Goal: Task Accomplishment & Management: Complete application form

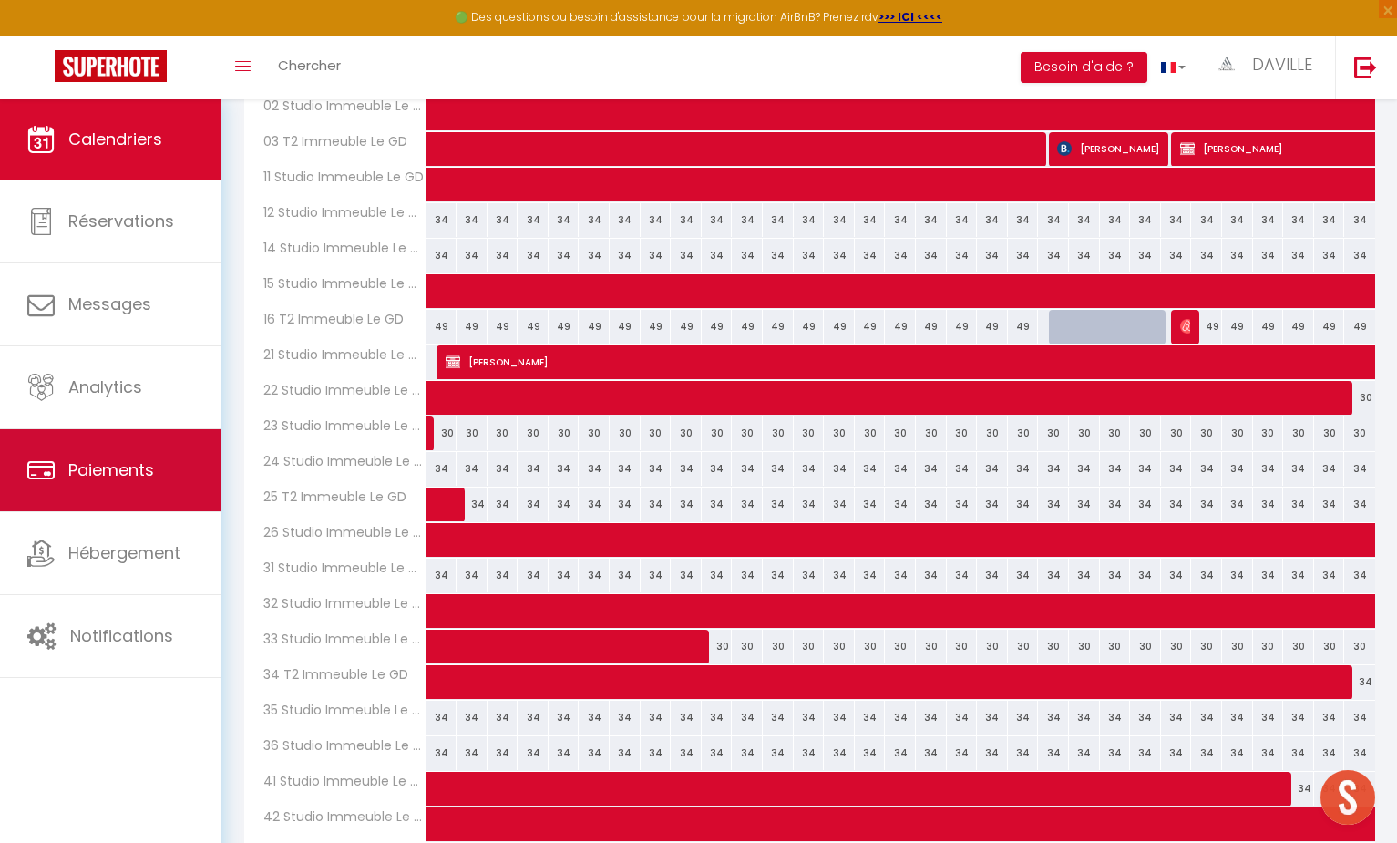
scroll to position [893, 0]
click at [149, 484] on link "Paiements" at bounding box center [110, 470] width 221 height 82
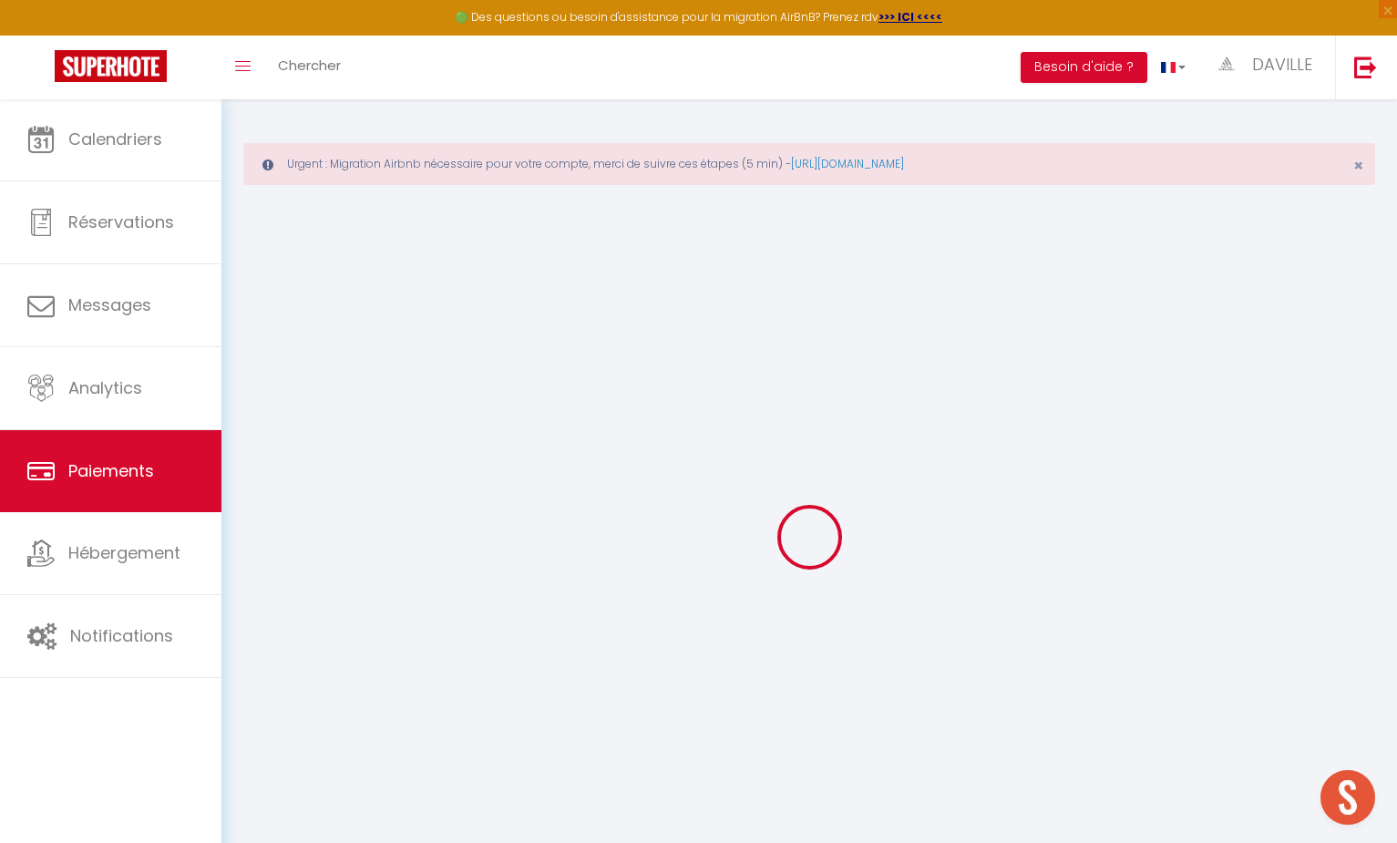
select select "2"
select select "0"
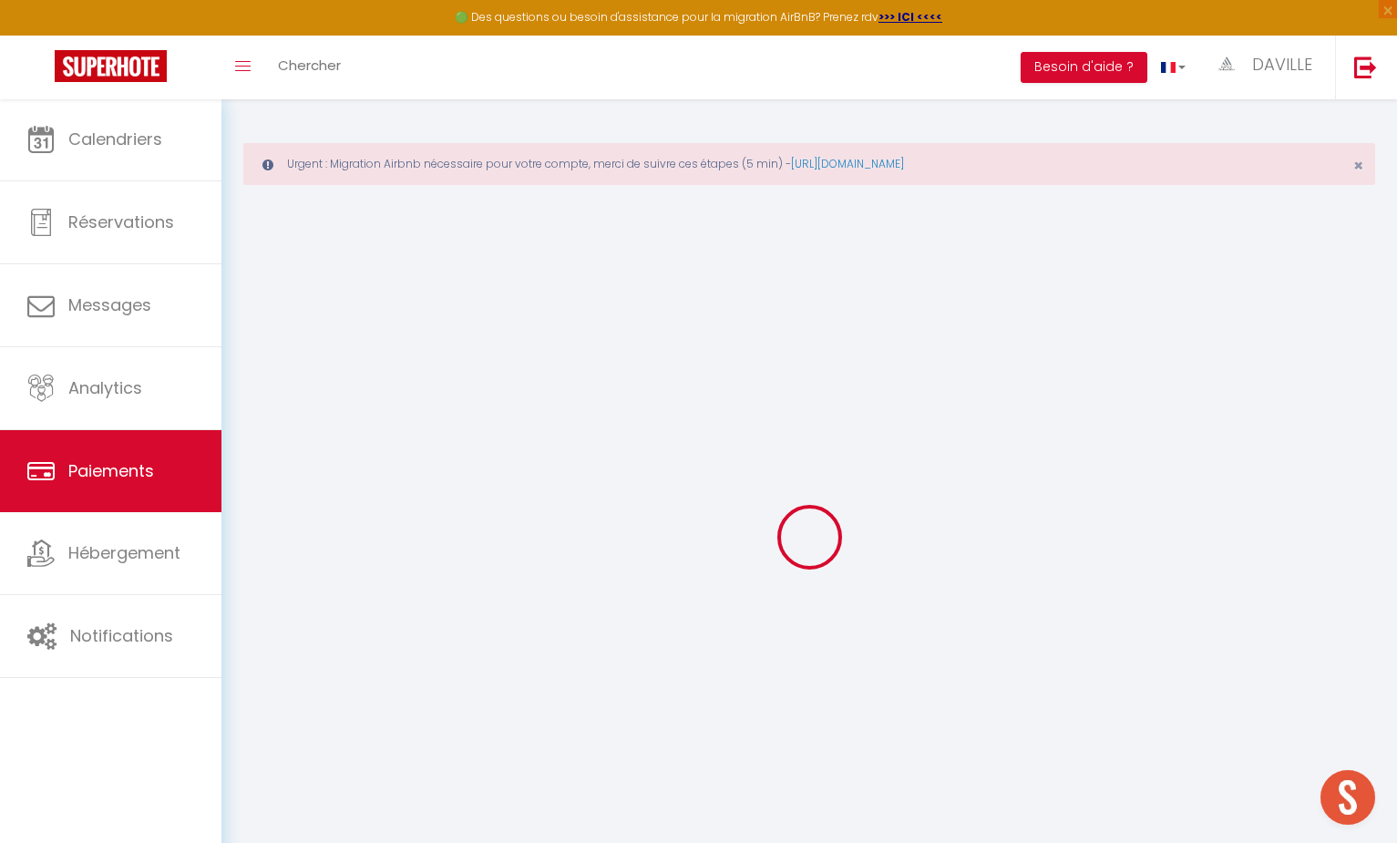
select select "0"
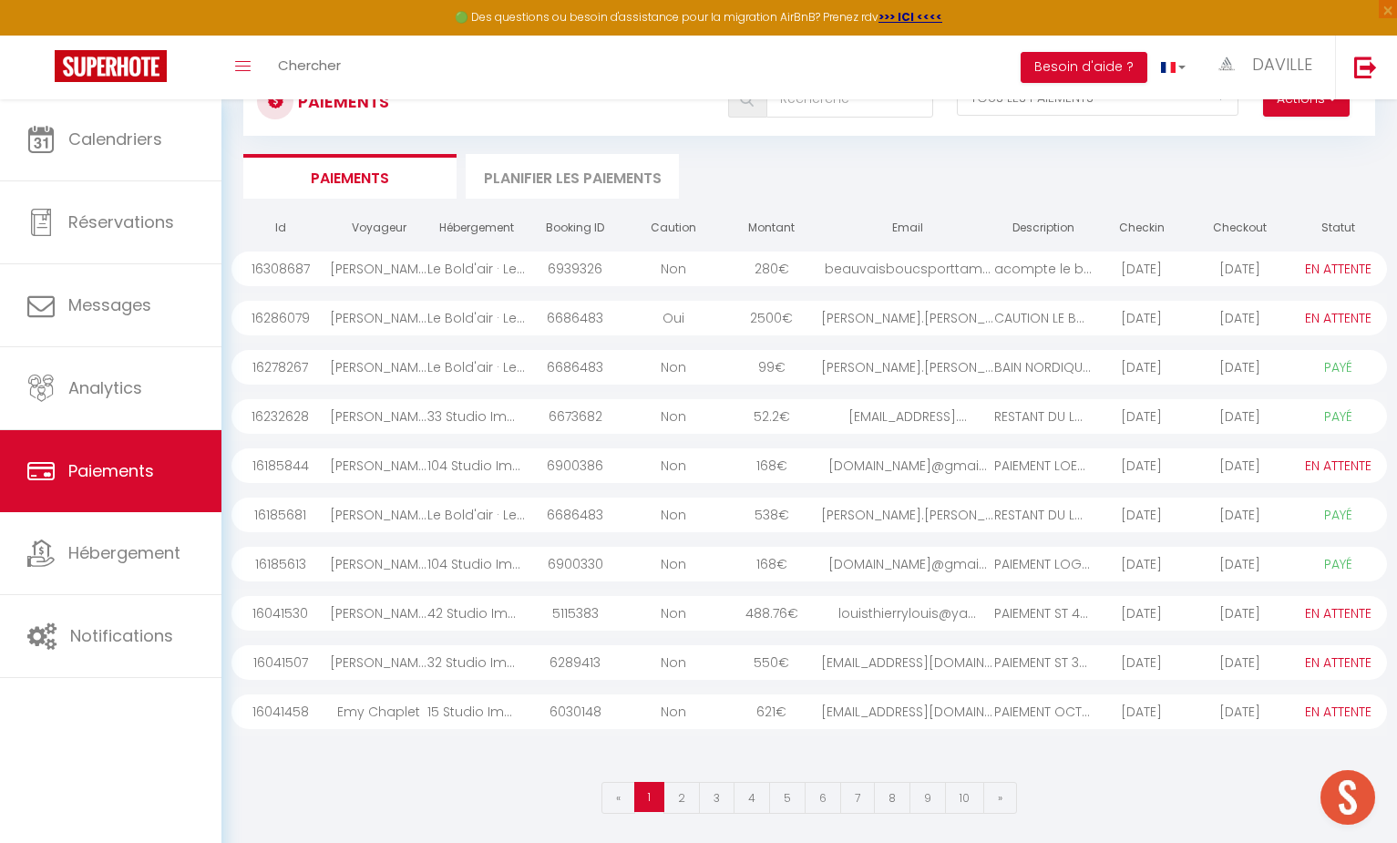
scroll to position [147, 0]
click at [690, 799] on link "2" at bounding box center [681, 799] width 36 height 32
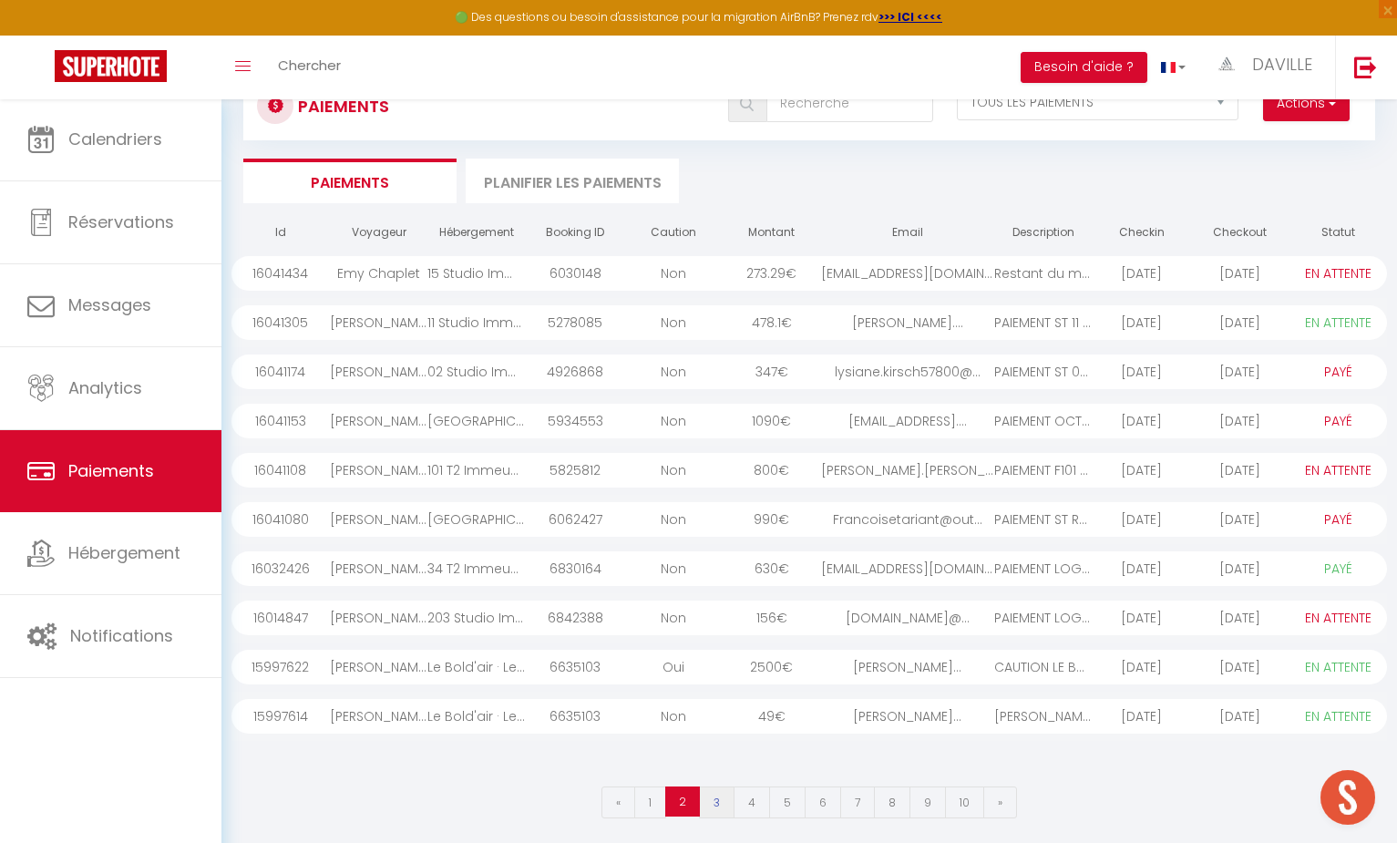
click at [717, 794] on link "3" at bounding box center [717, 802] width 36 height 32
select select "1"
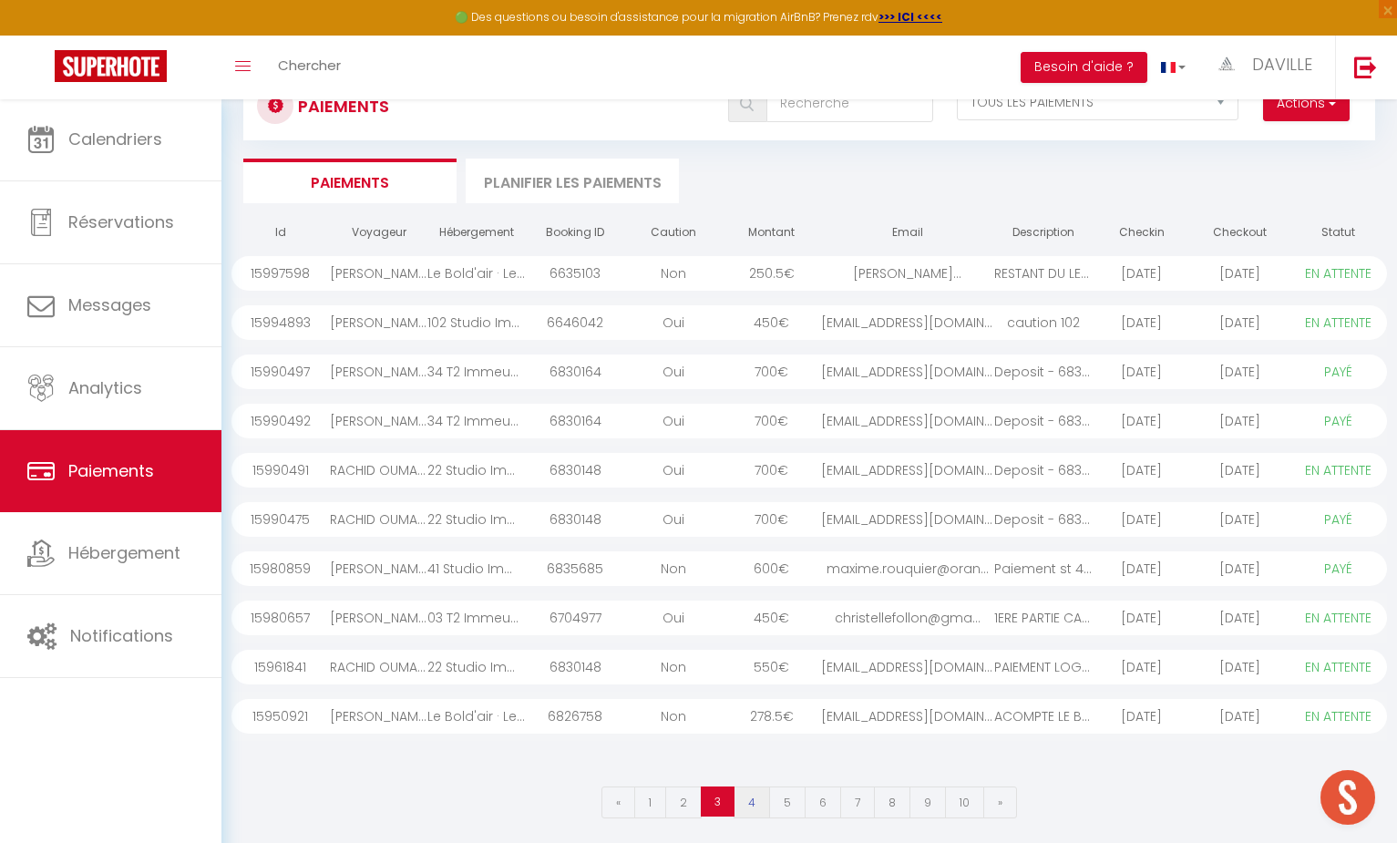
click at [746, 800] on link "4" at bounding box center [752, 802] width 36 height 32
select select "0"
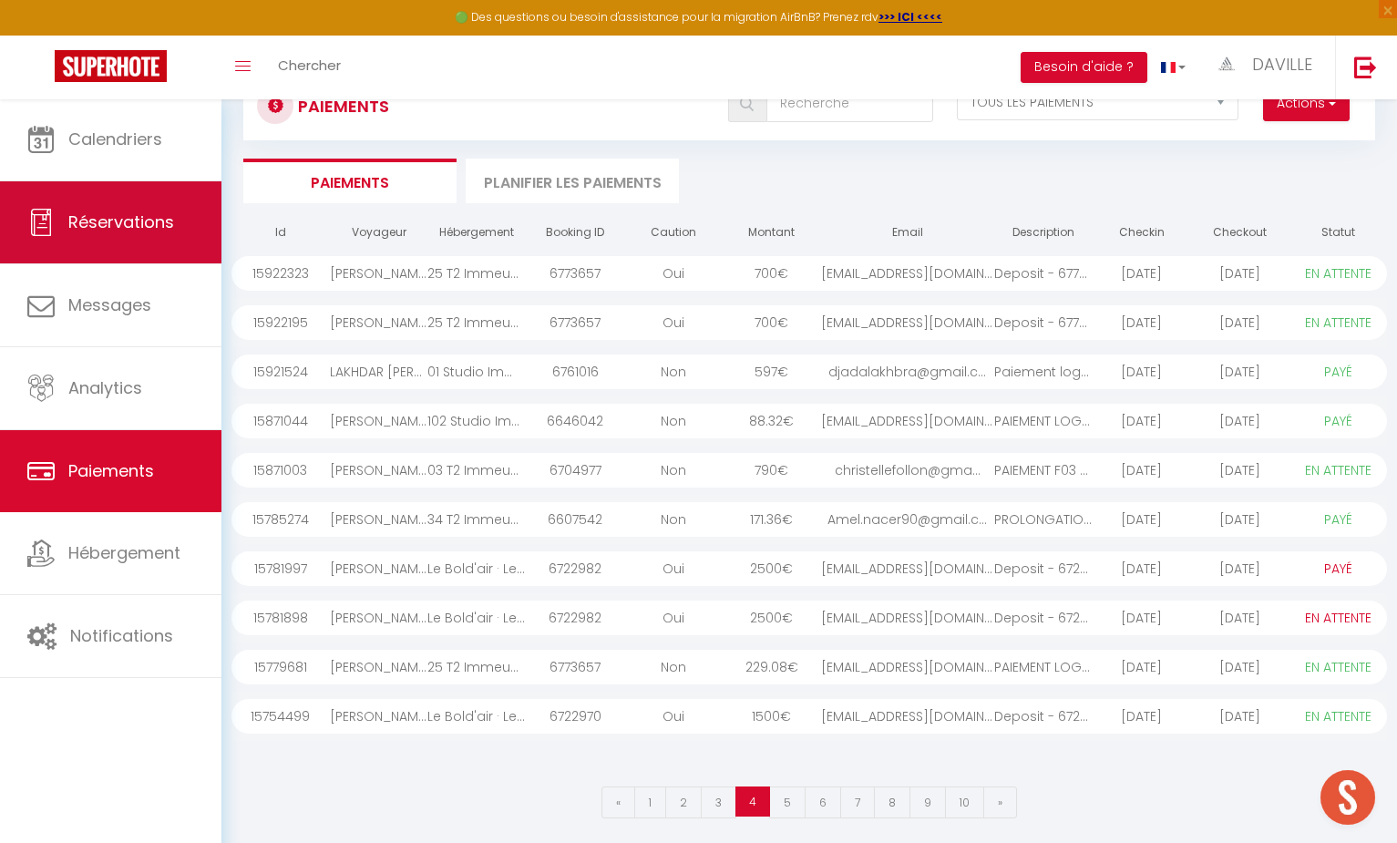
click at [123, 211] on span "Réservations" at bounding box center [121, 222] width 106 height 23
select select "not_cancelled"
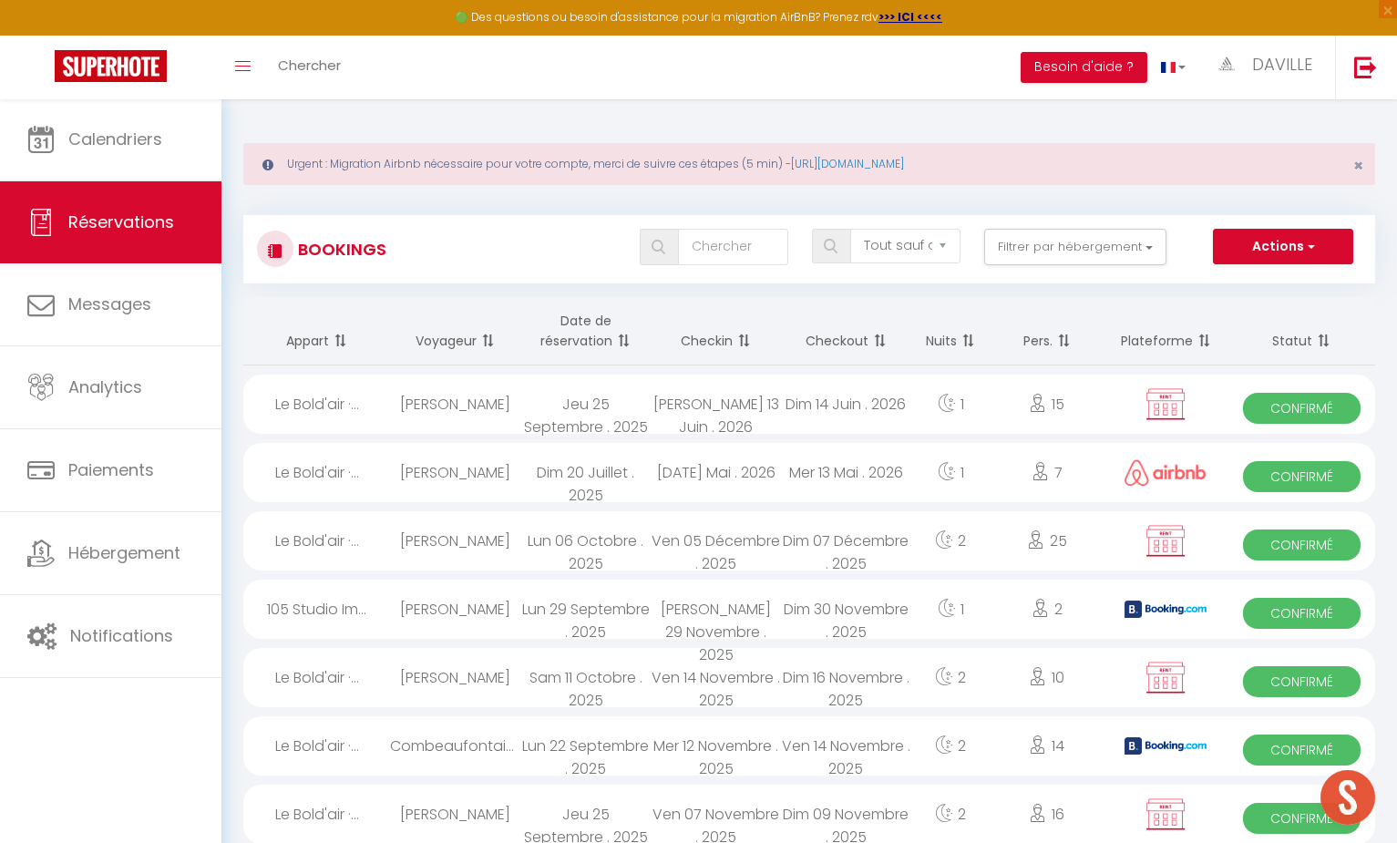
click at [1277, 238] on button "Actions" at bounding box center [1283, 247] width 140 height 36
click at [1227, 284] on link "Nouvelle Réservation" at bounding box center [1254, 286] width 195 height 24
select select
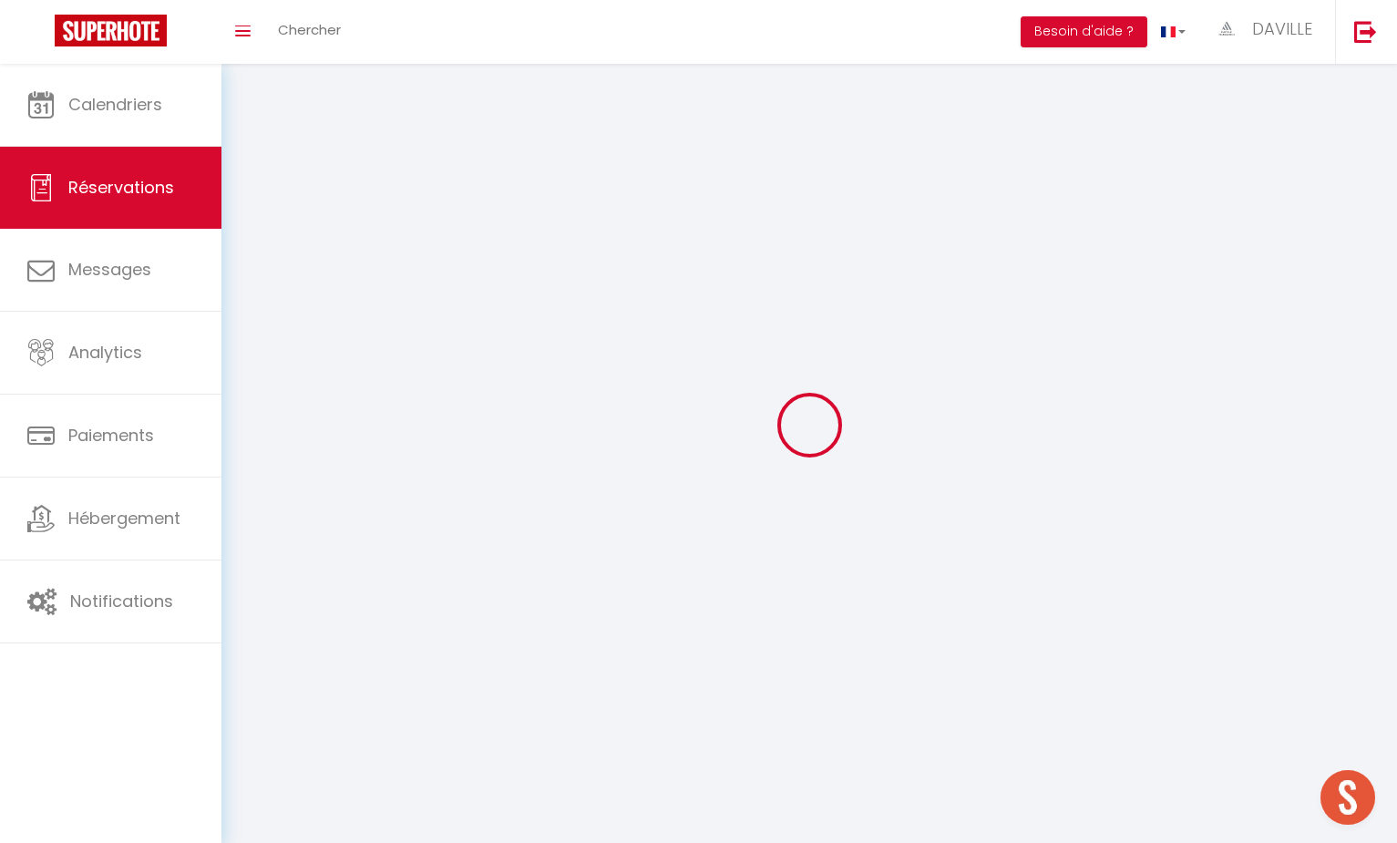
select select
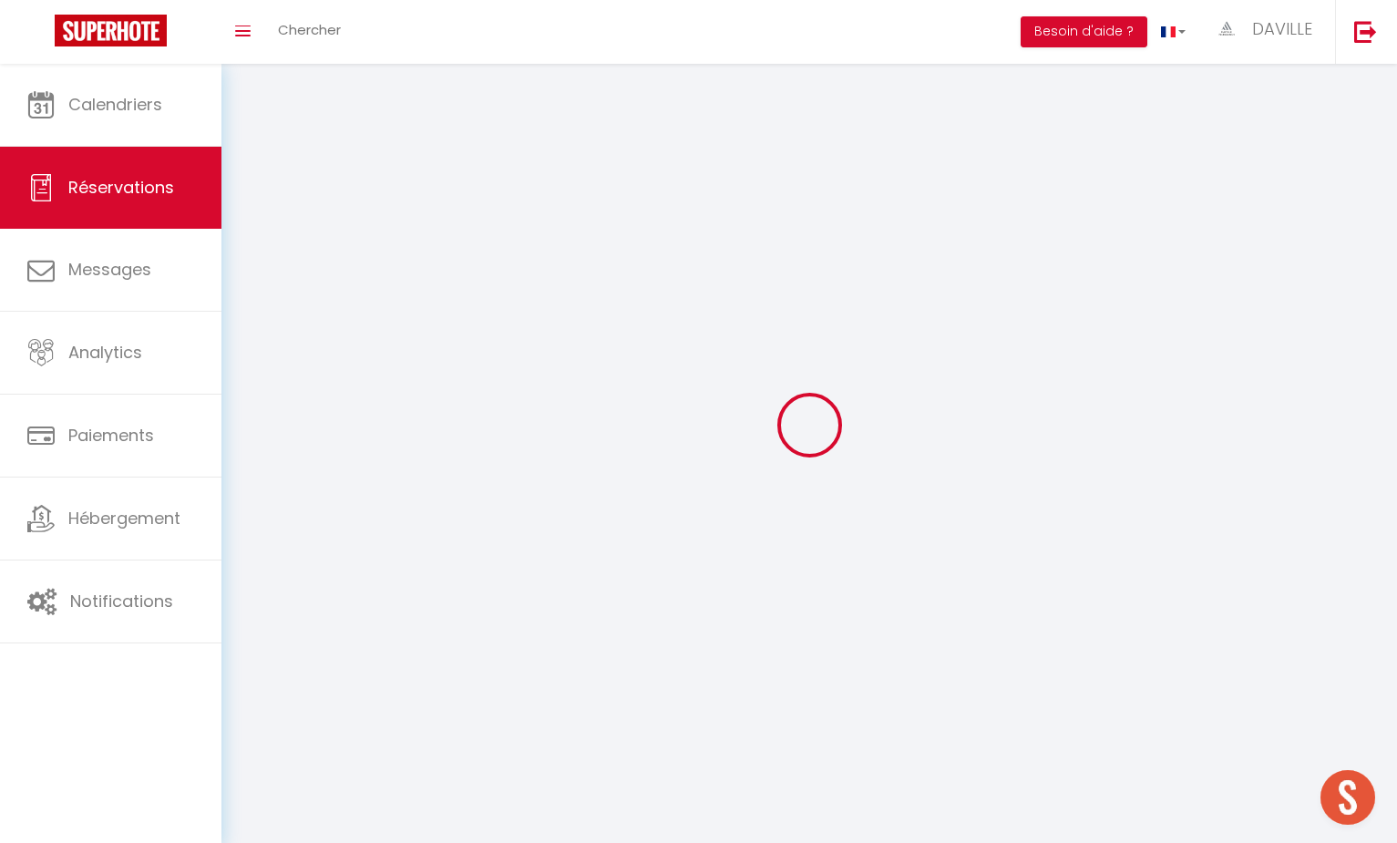
select select
checkbox input "false"
select select
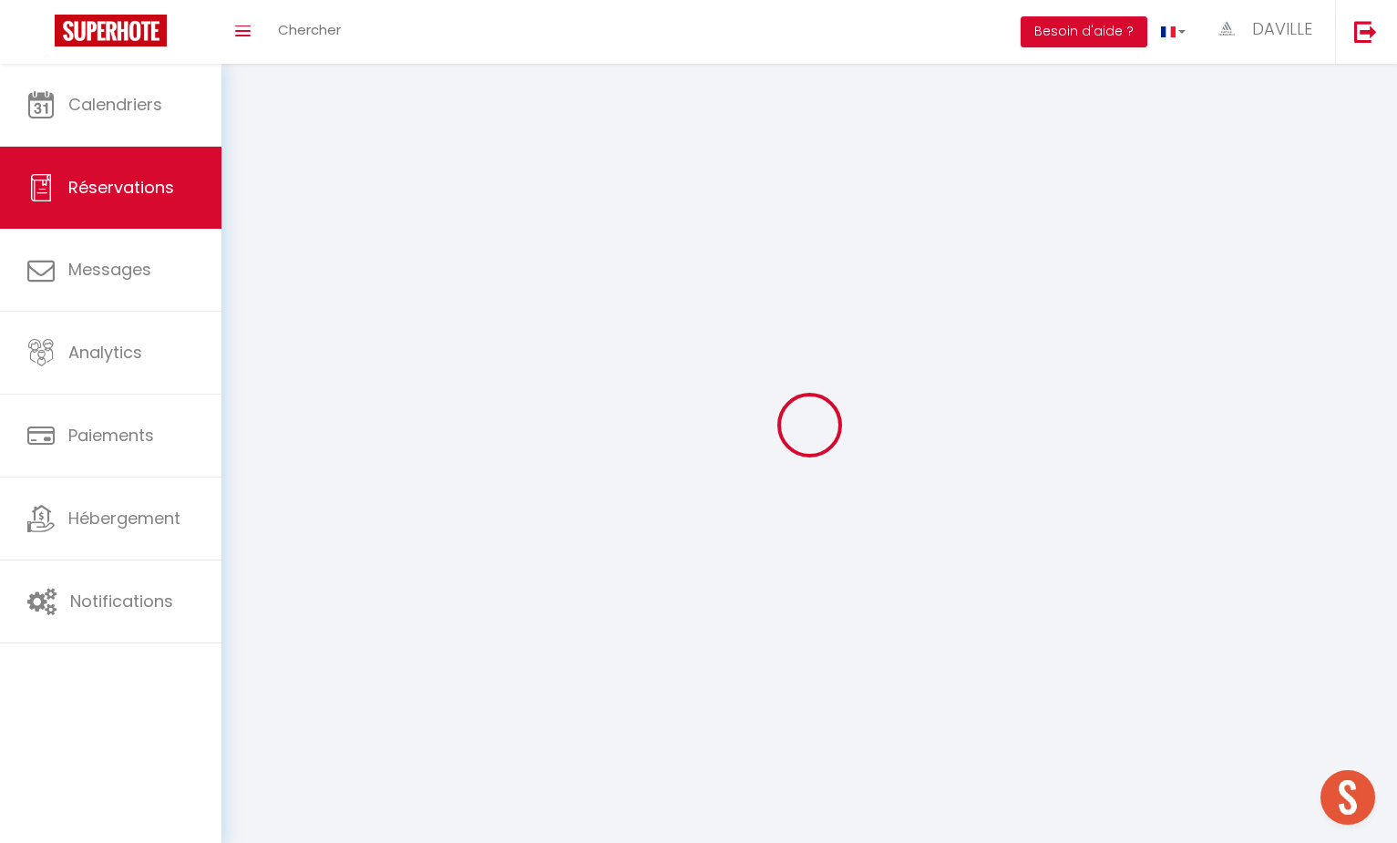
select select
checkbox input "false"
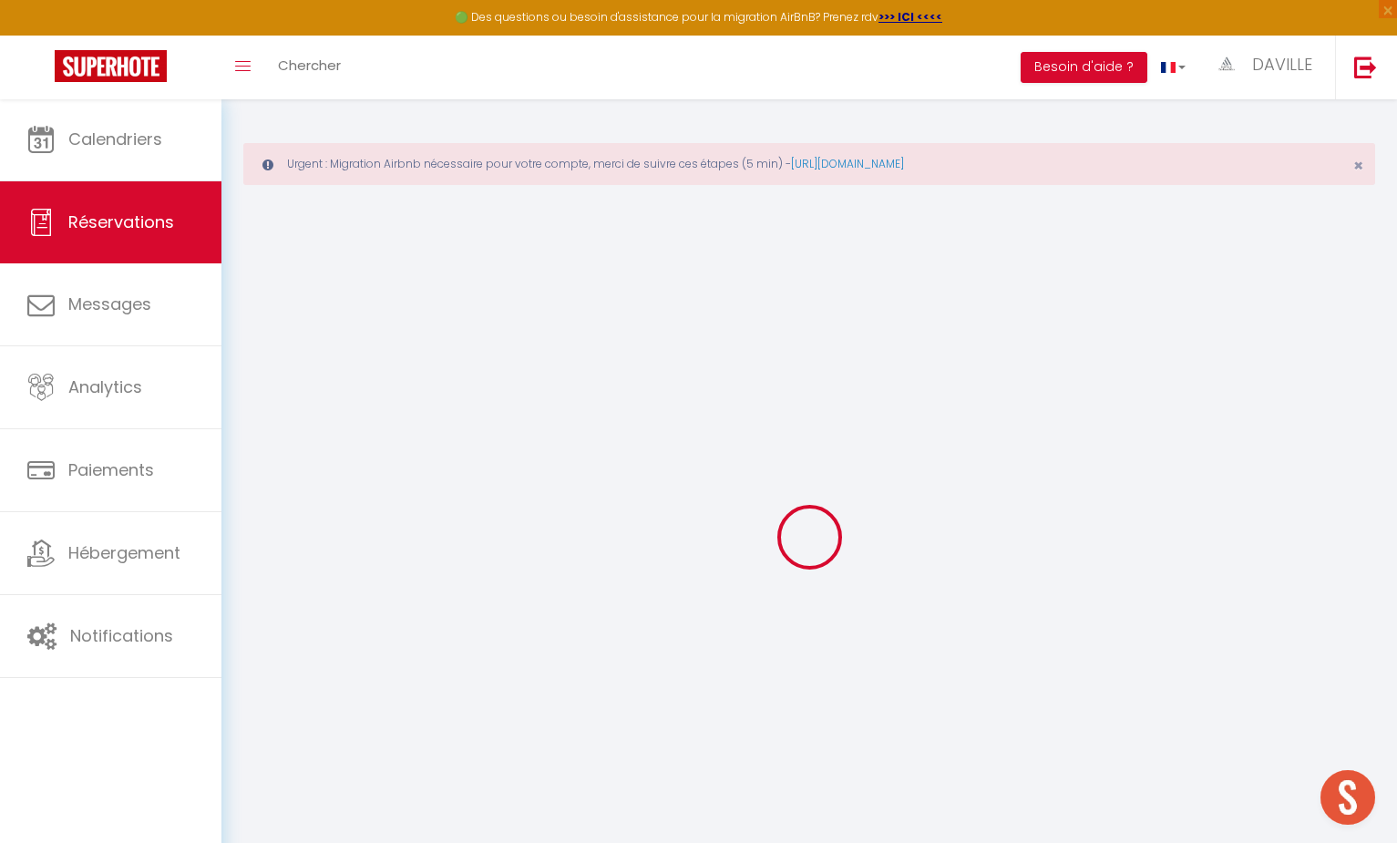
select select
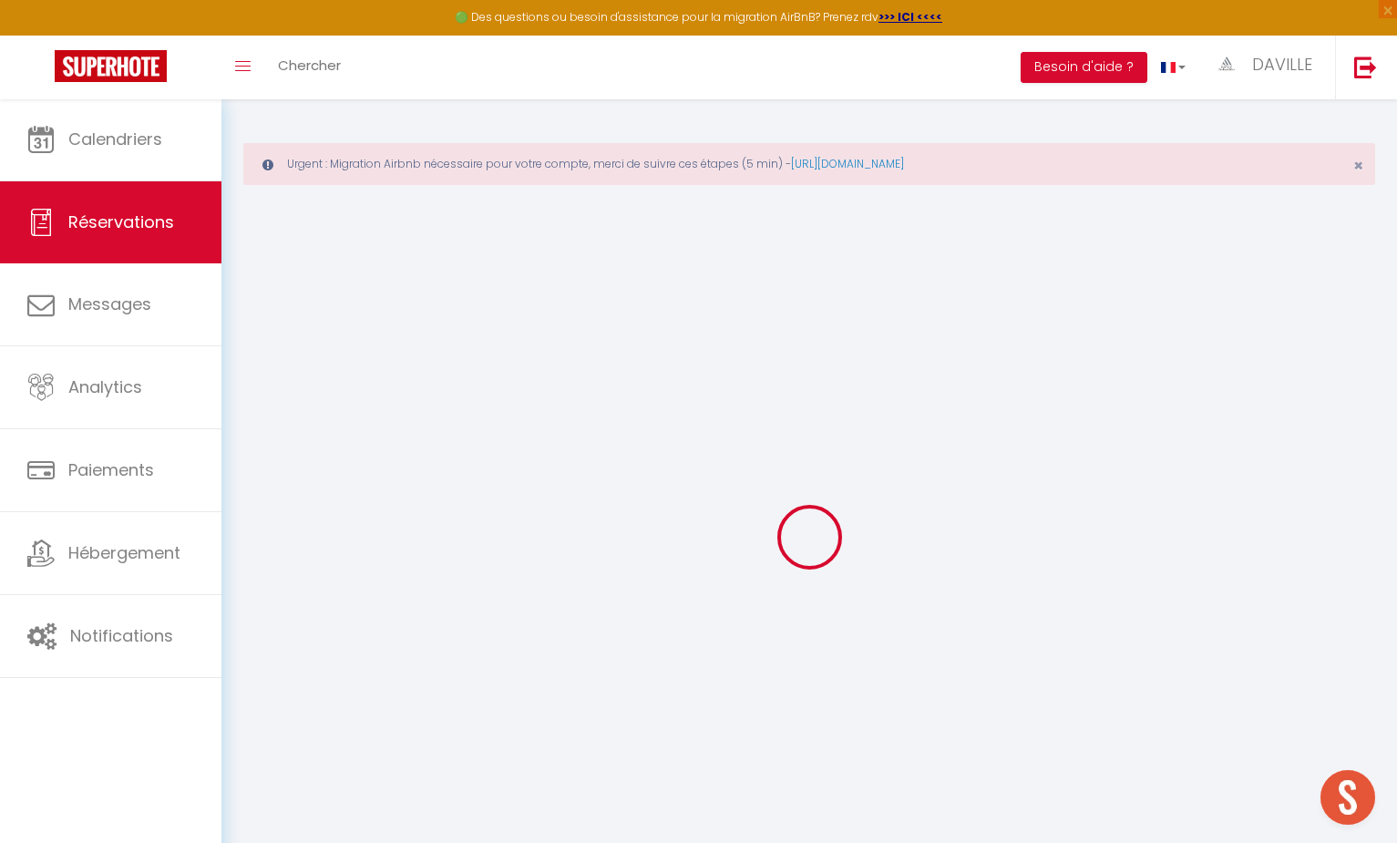
select select
checkbox input "false"
select select
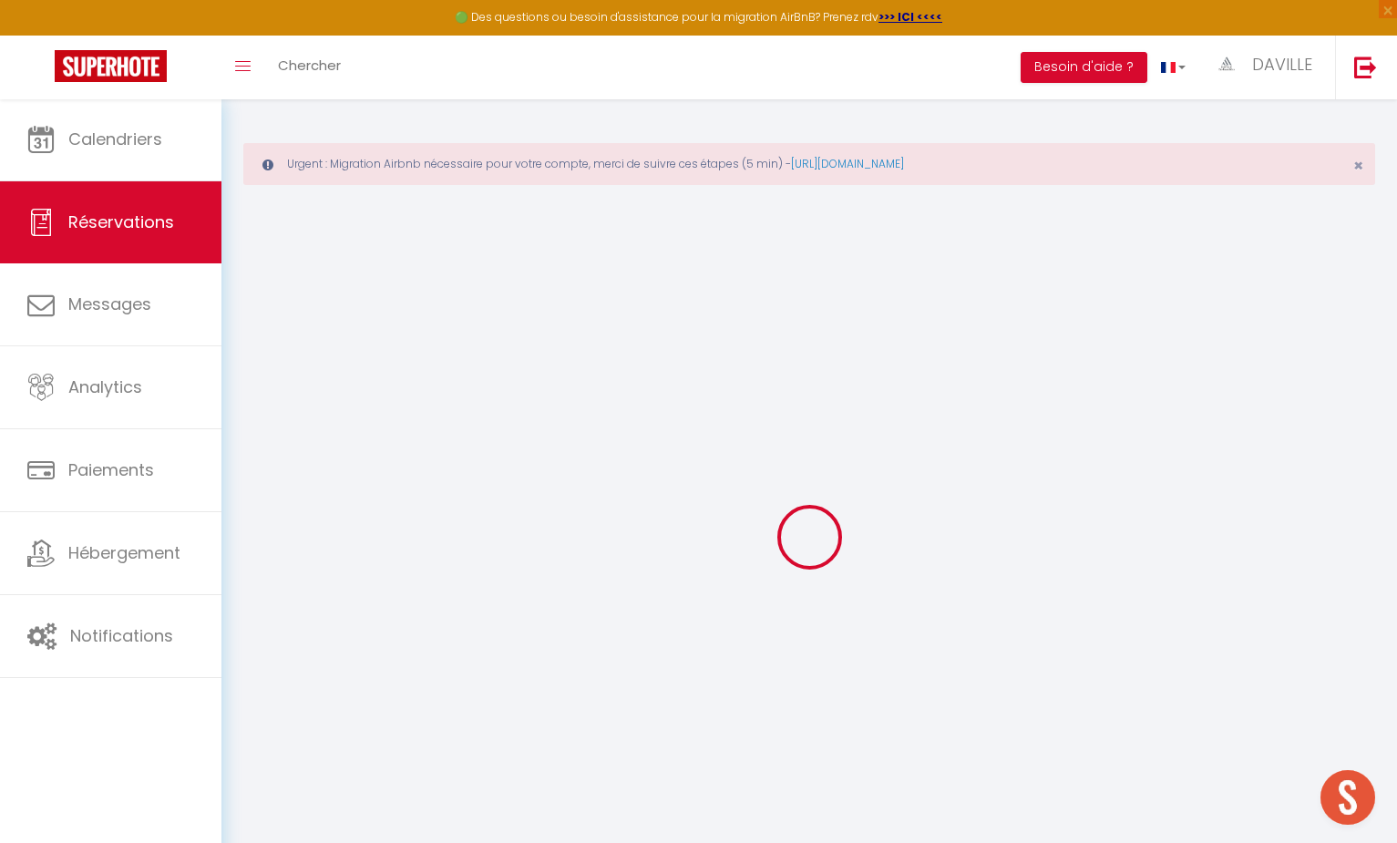
select select
checkbox input "false"
select select
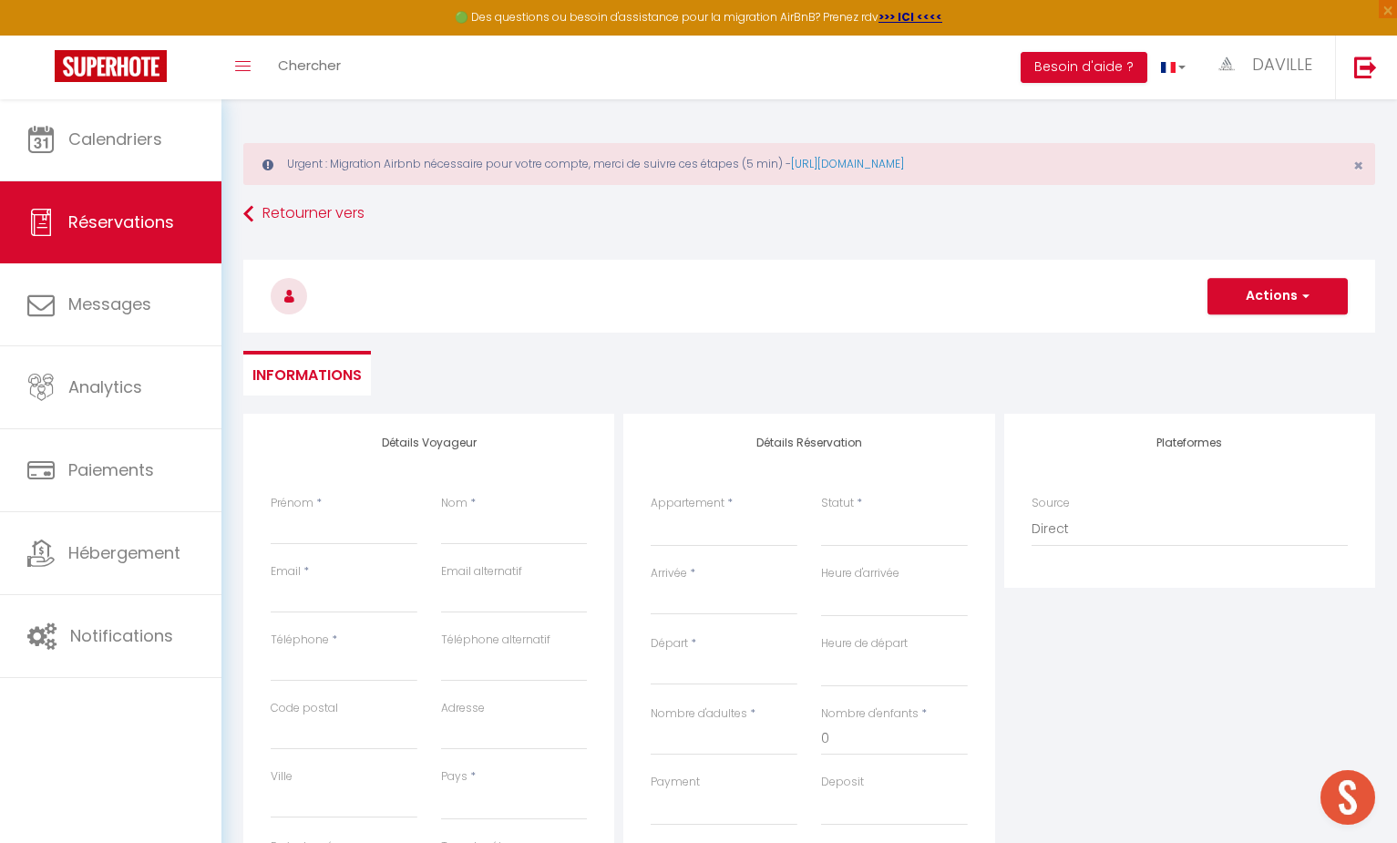
click at [331, 547] on div "Prénom *" at bounding box center [344, 529] width 170 height 68
type input "J"
select select
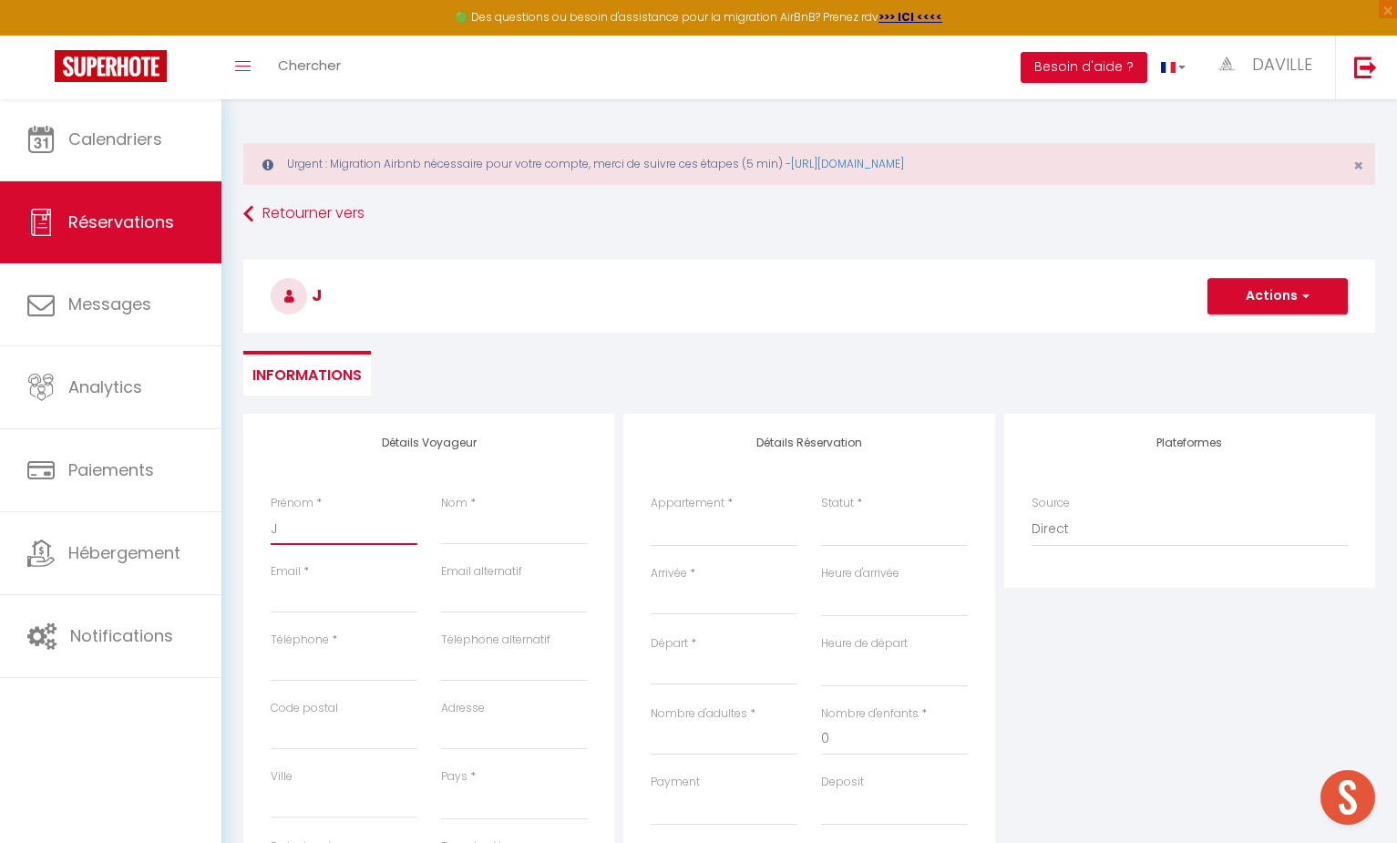
select select
checkbox input "false"
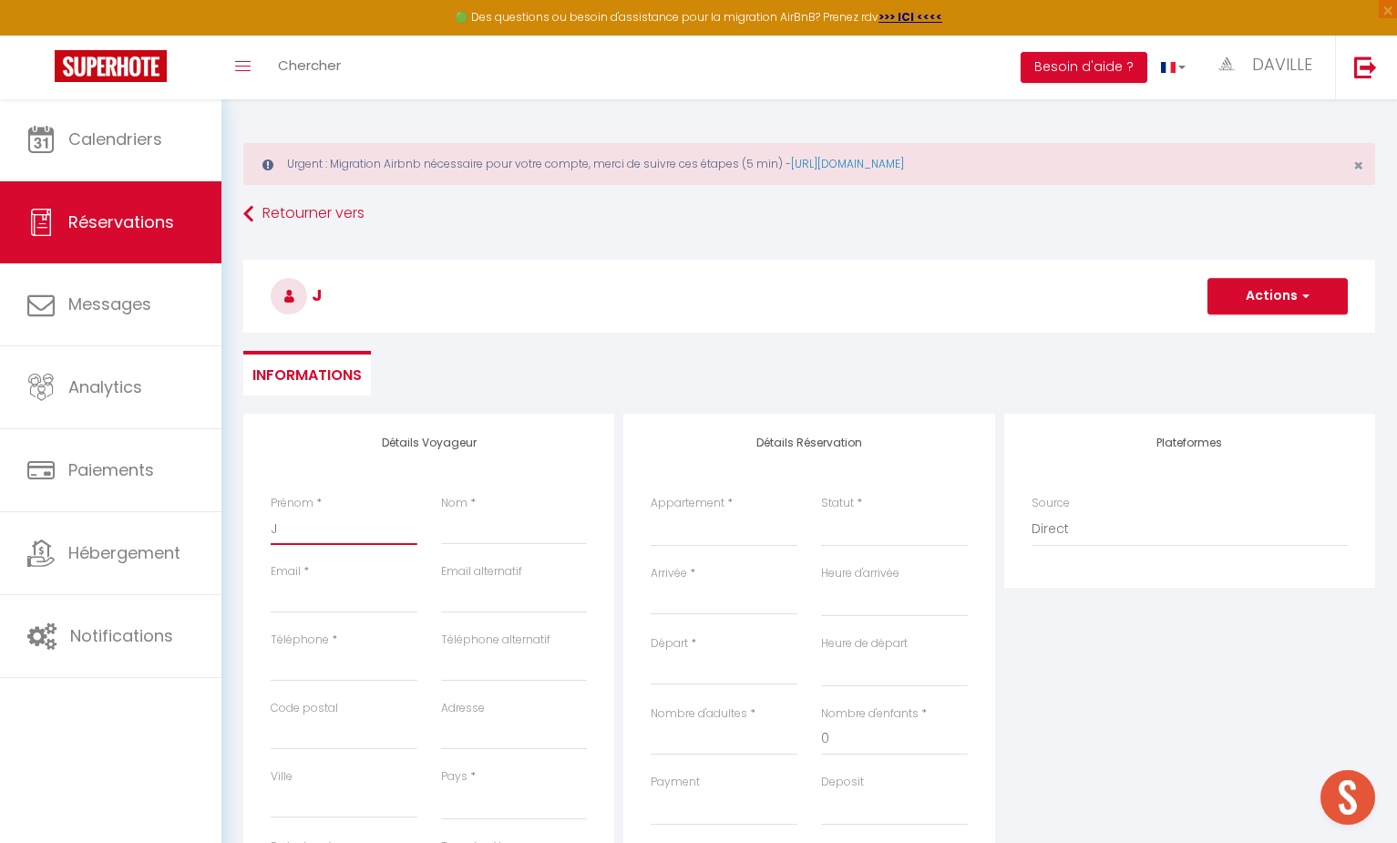
type input "[PERSON_NAME]"
select select
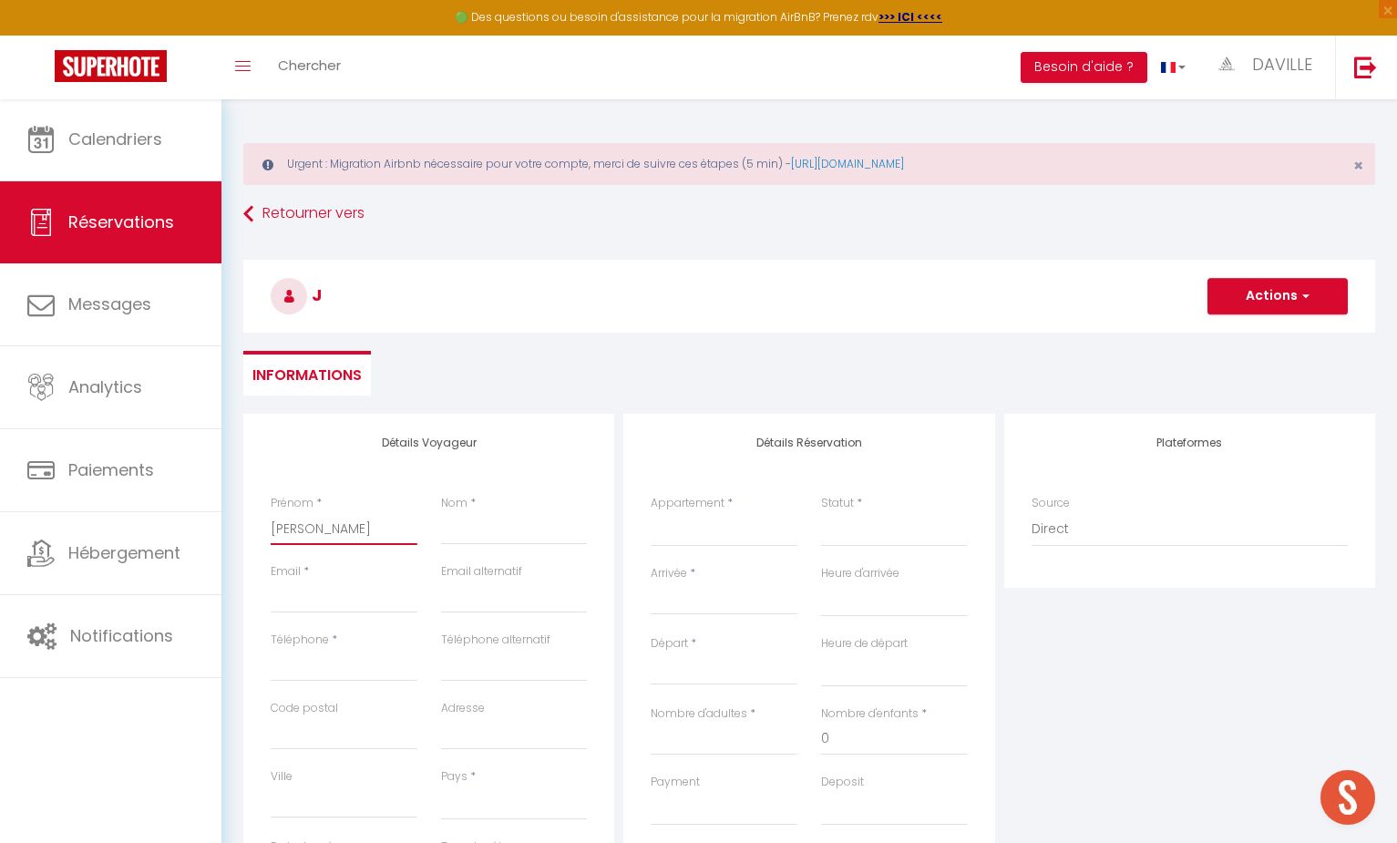
select select
checkbox input "false"
type input "JAF"
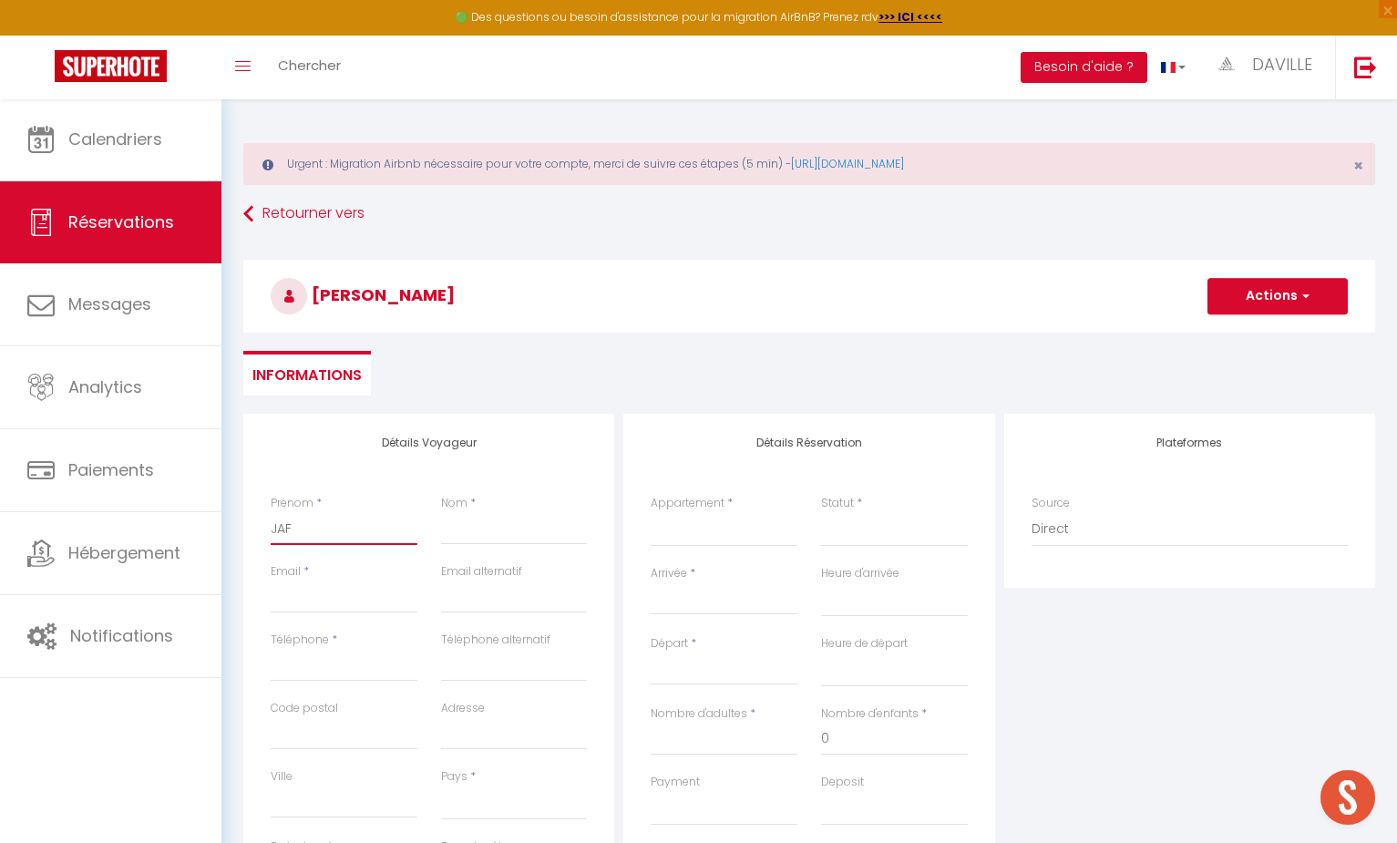
select select
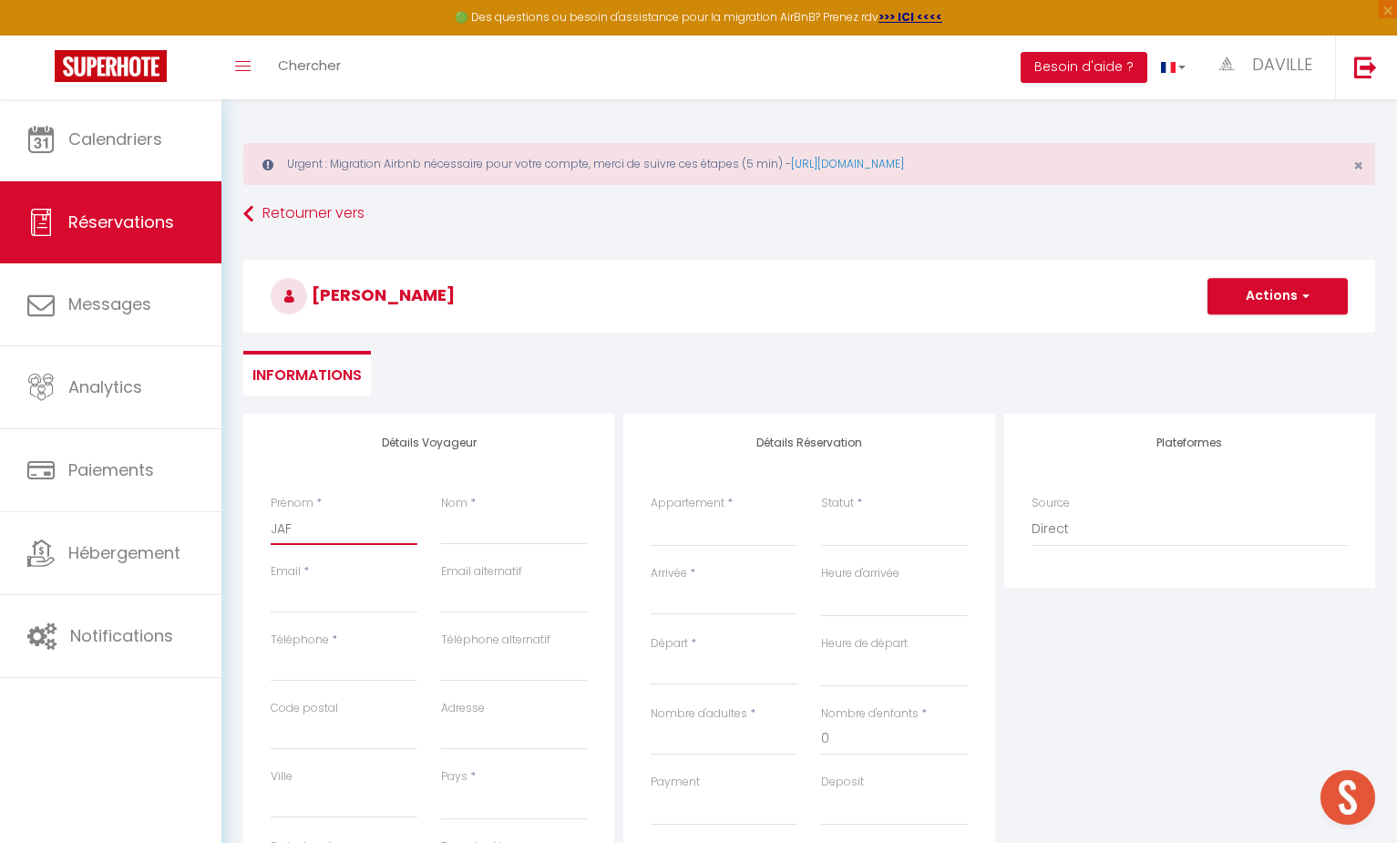
select select
checkbox input "false"
type input "JAFA"
select select
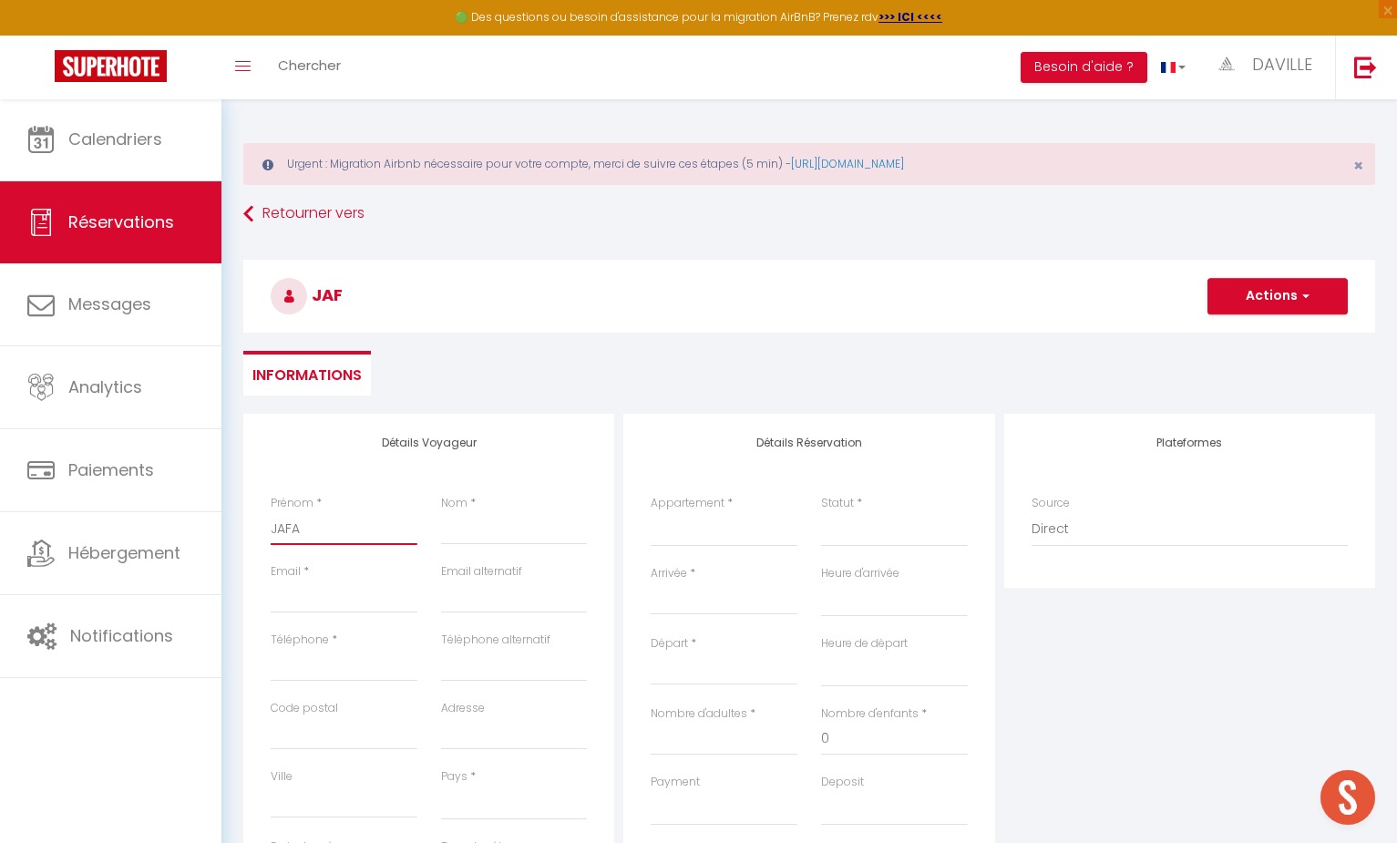
select select
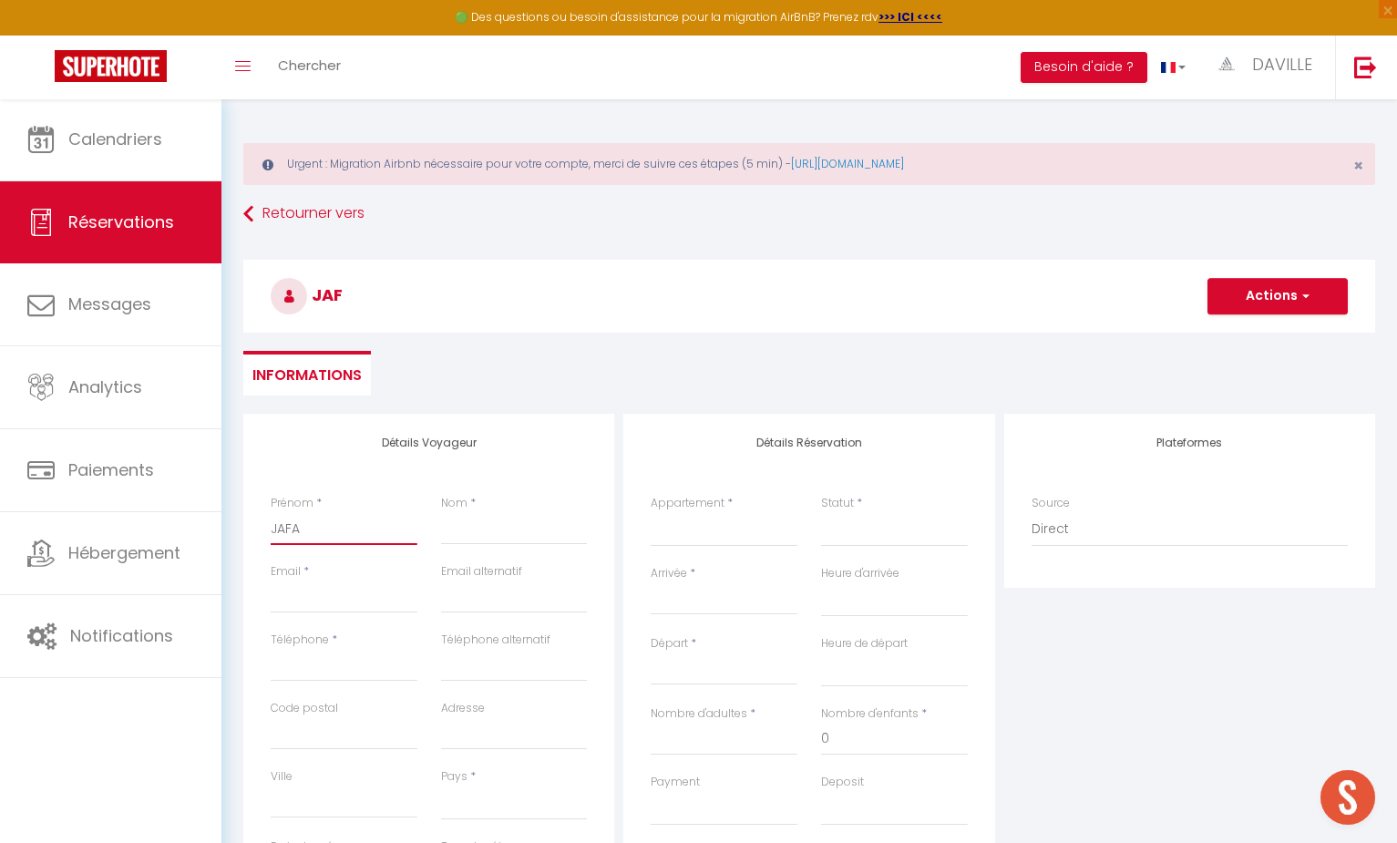
select select
checkbox input "false"
type input "JAFAR"
select select
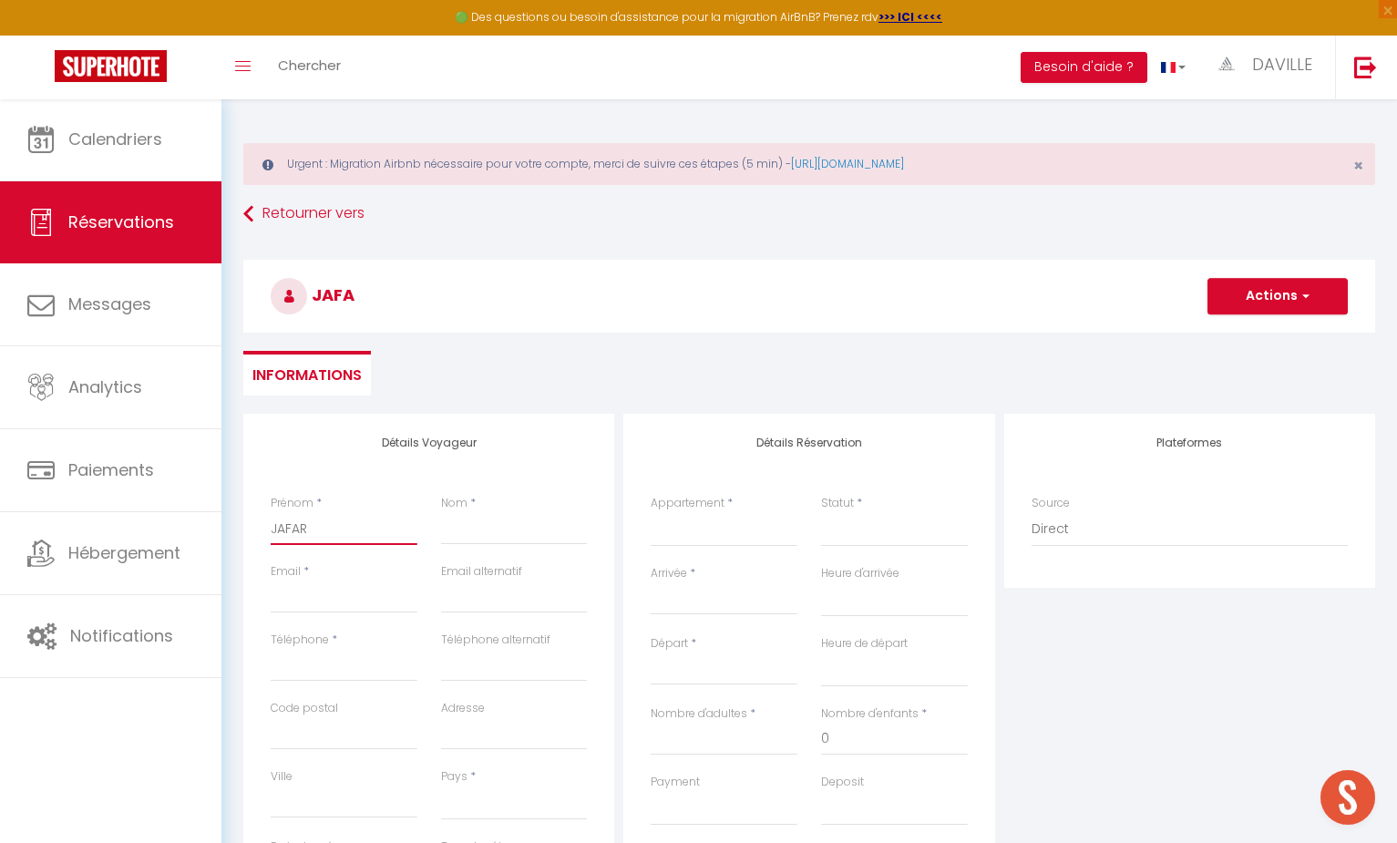
select select
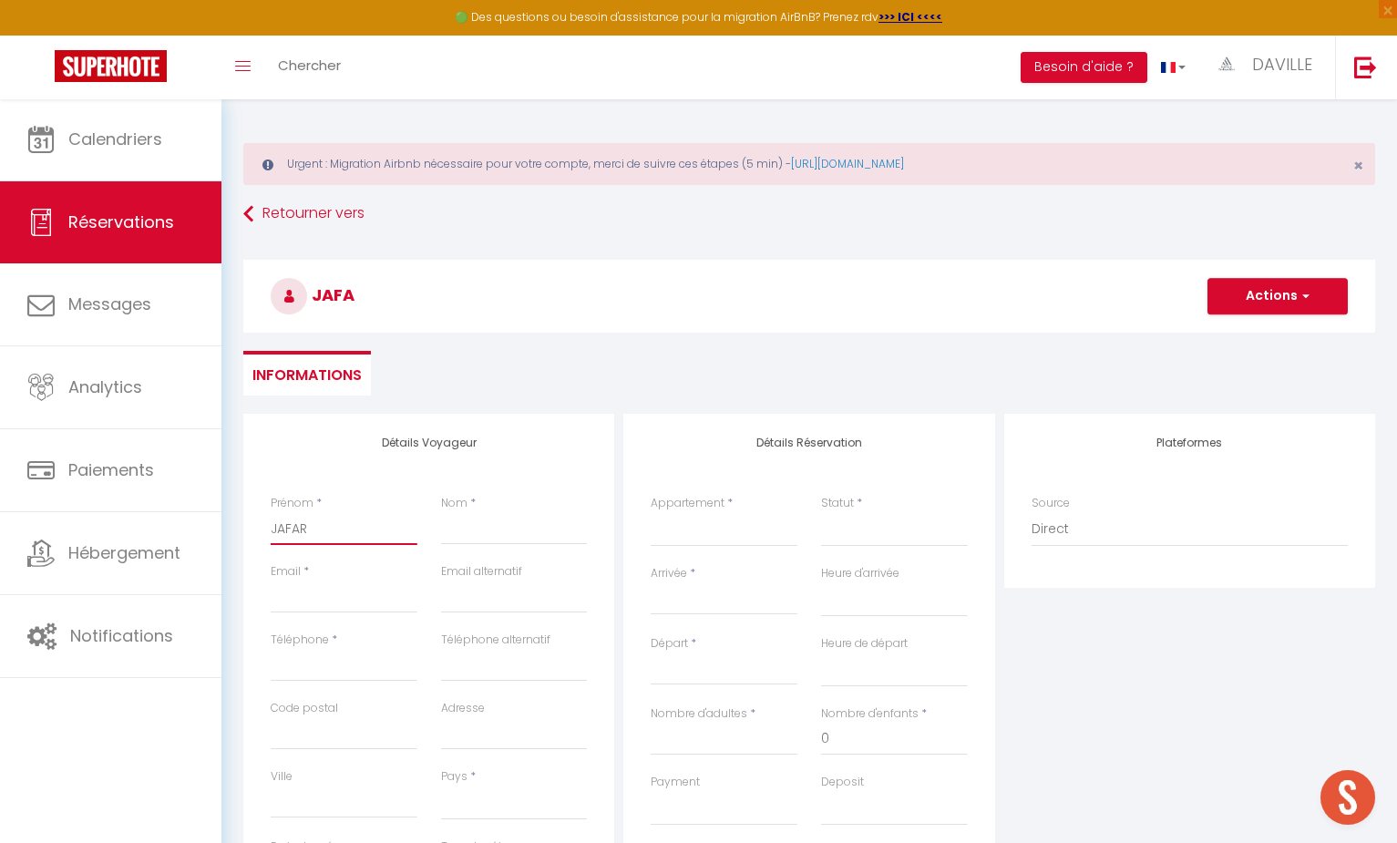
checkbox input "false"
type input "JAFAR"
type input "M"
select select
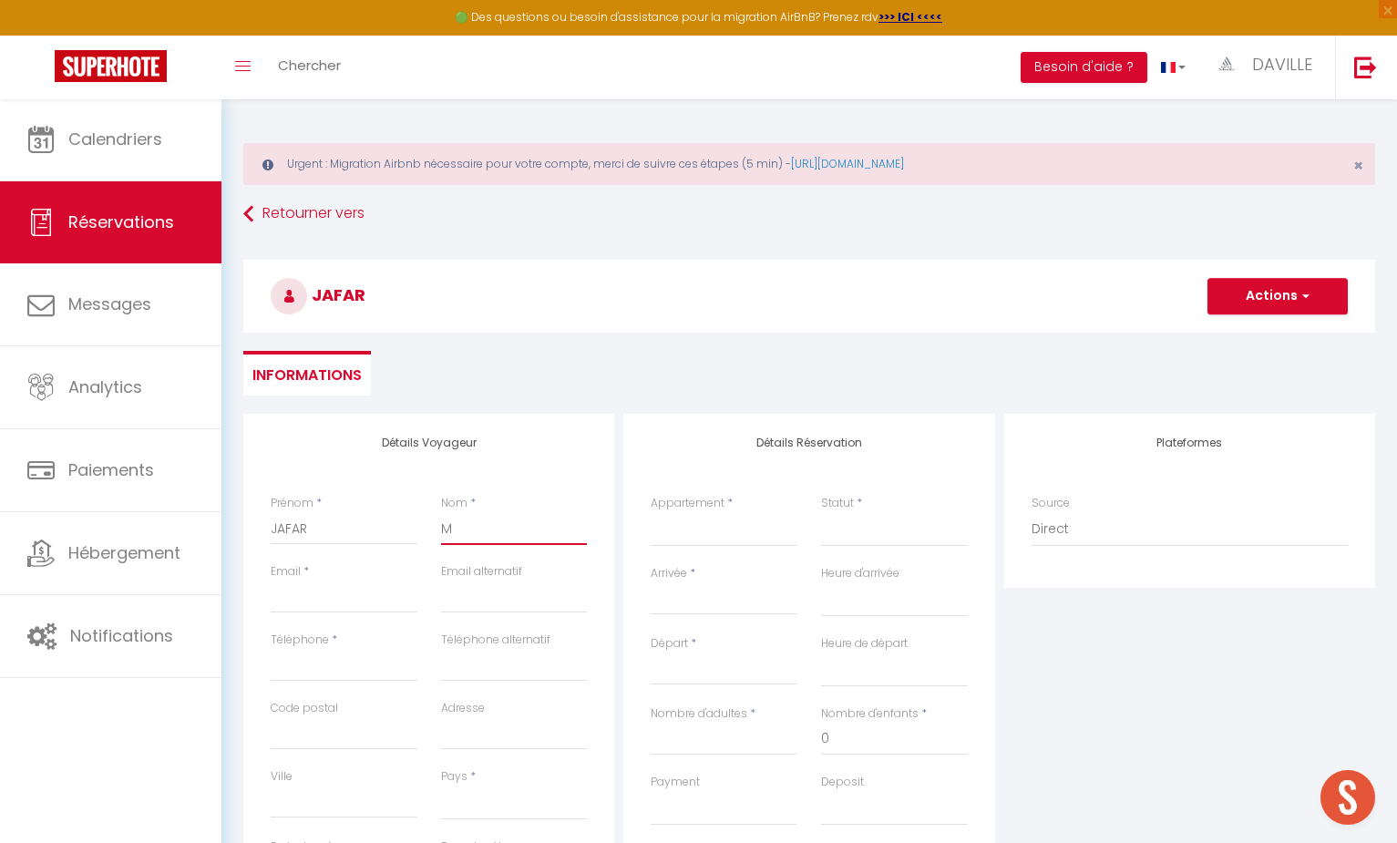
select select
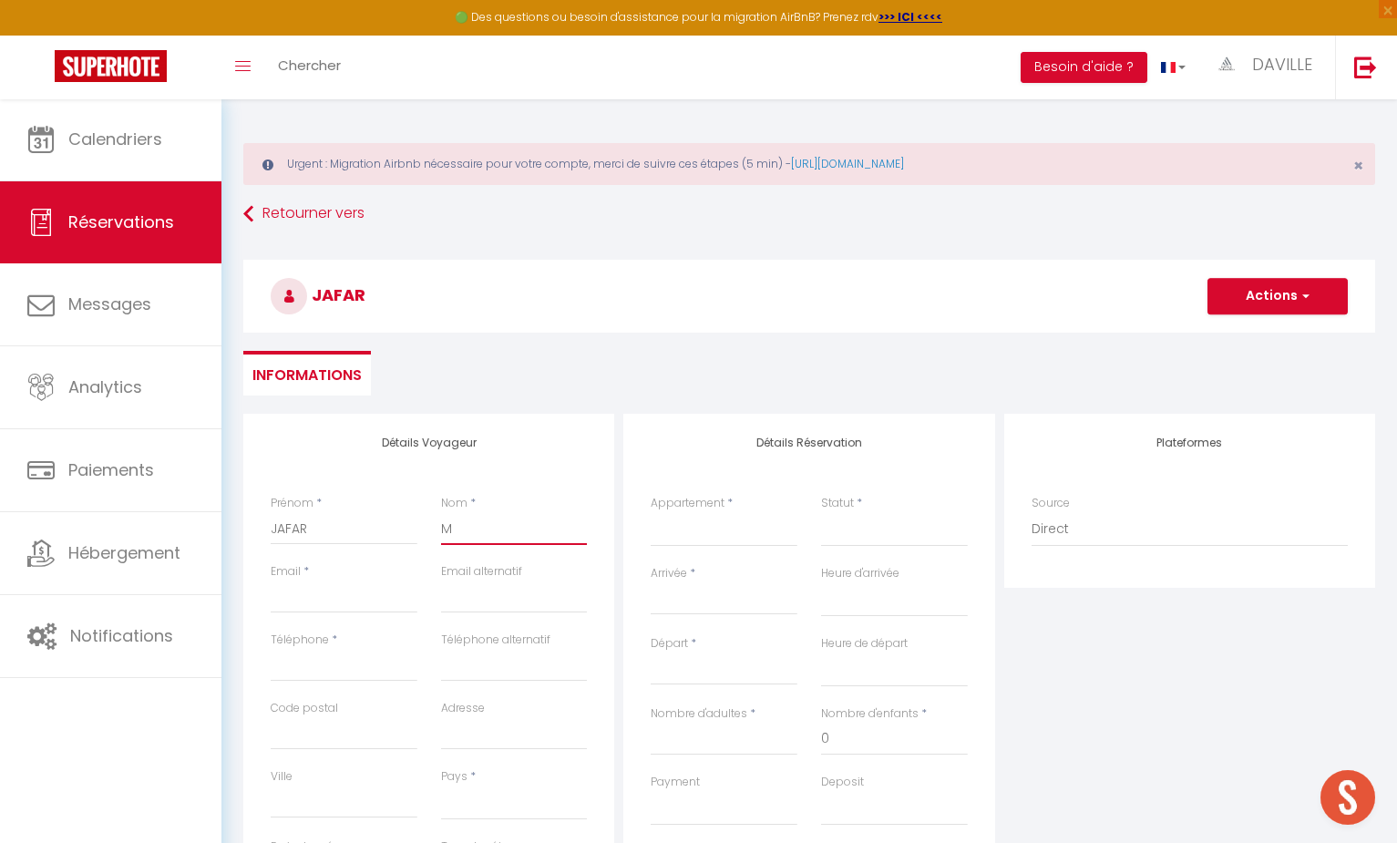
checkbox input "false"
type input "MA"
select select
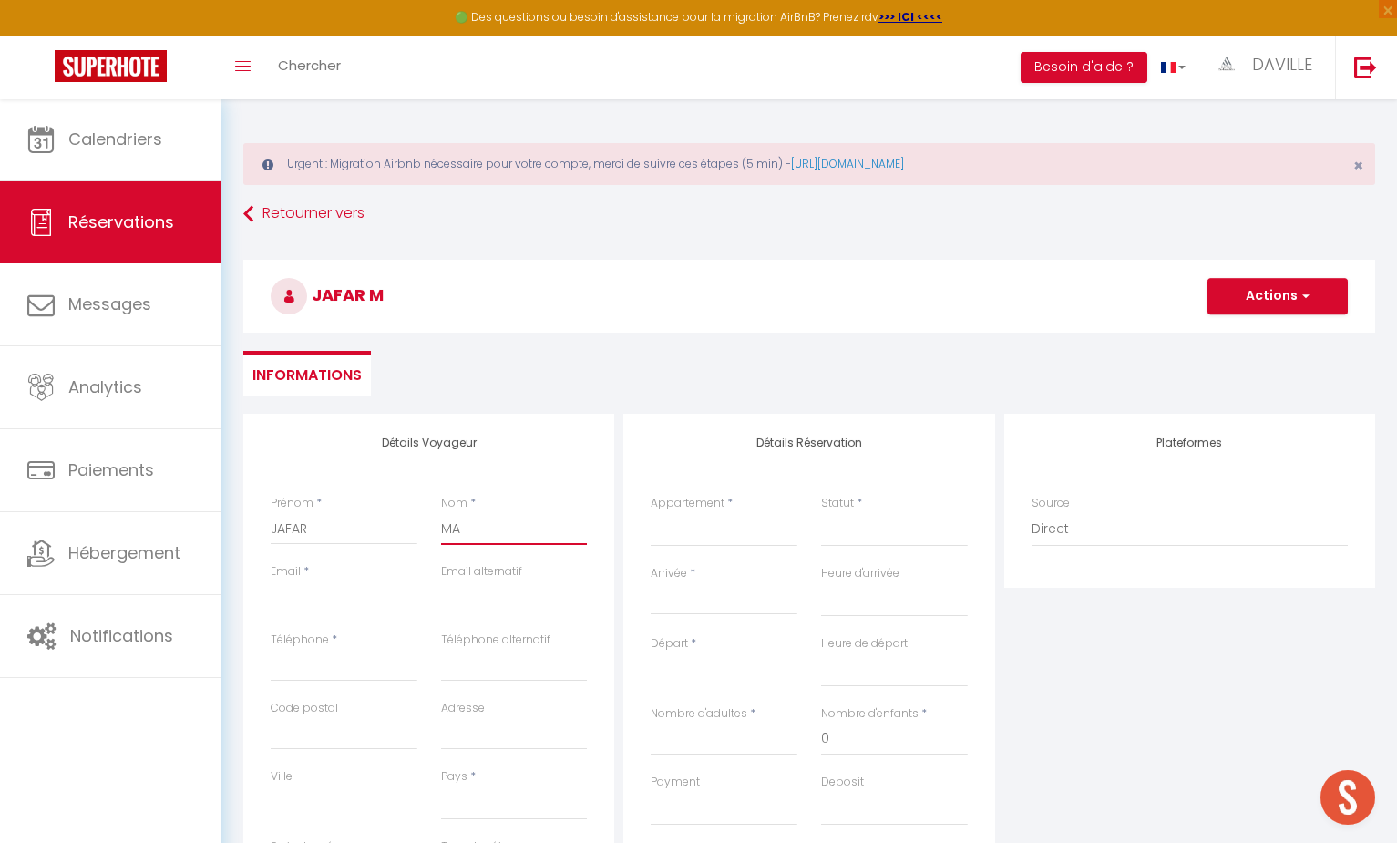
select select
checkbox input "false"
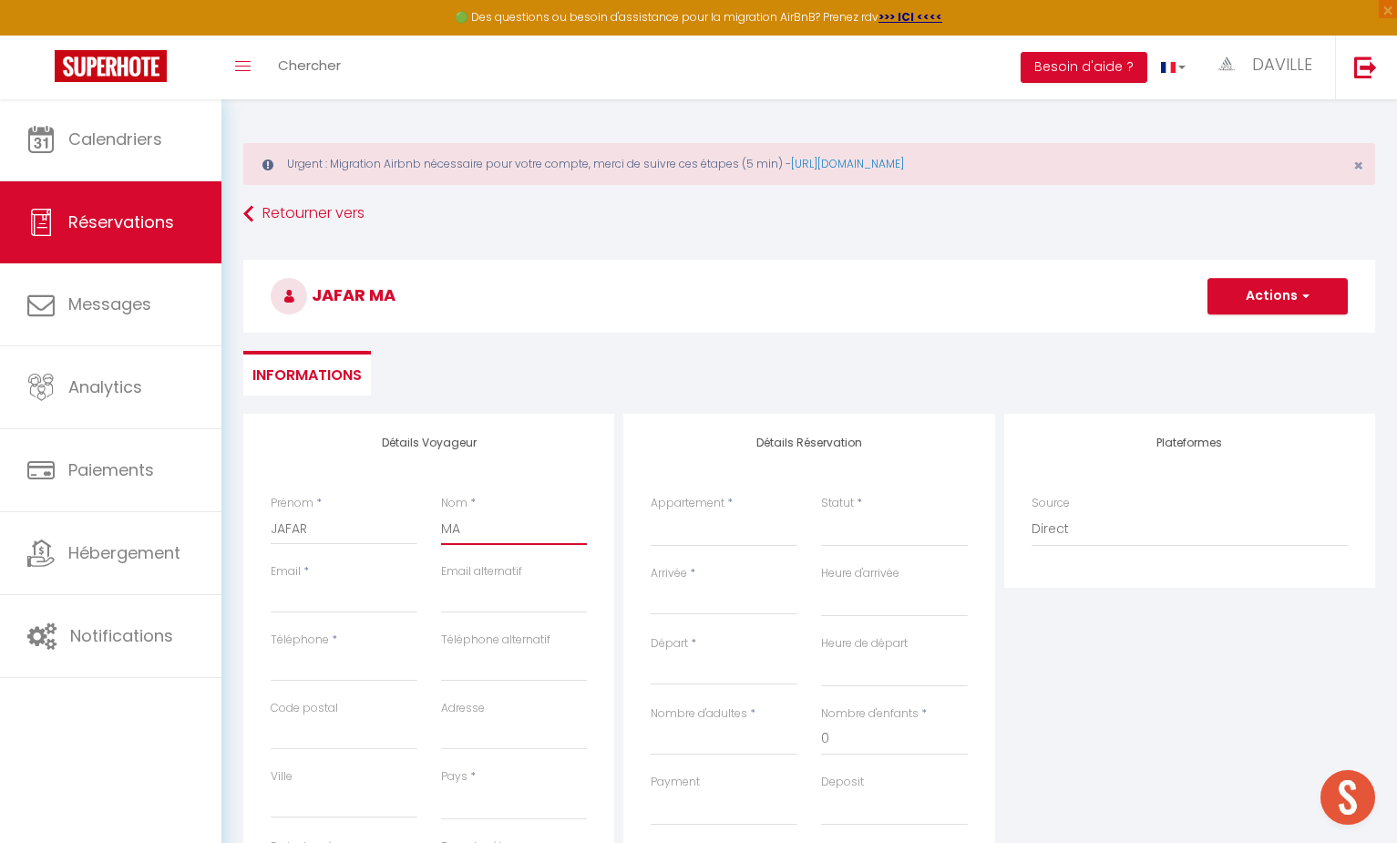
type input "MAN"
select select
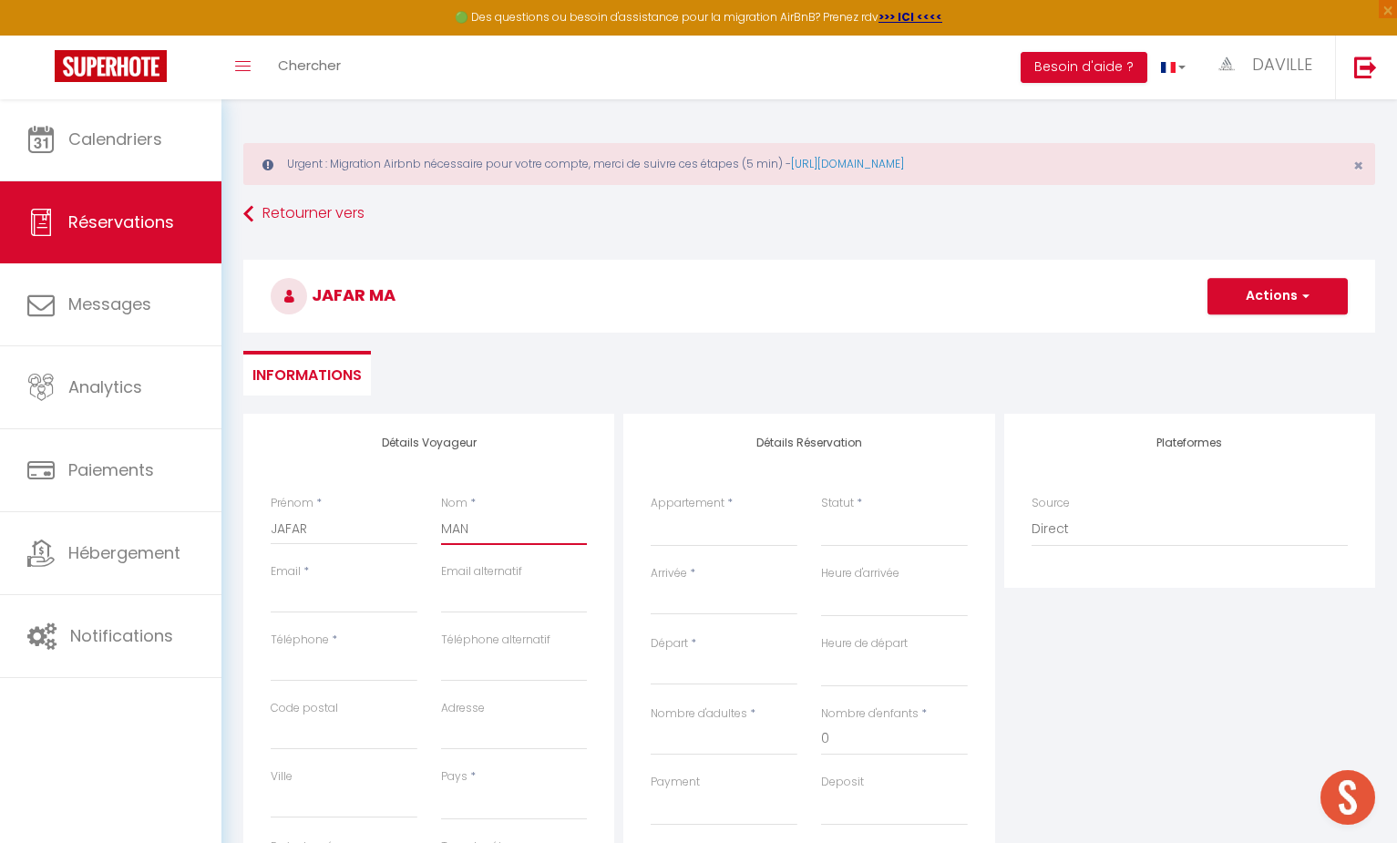
select select
checkbox input "false"
type input "MANS"
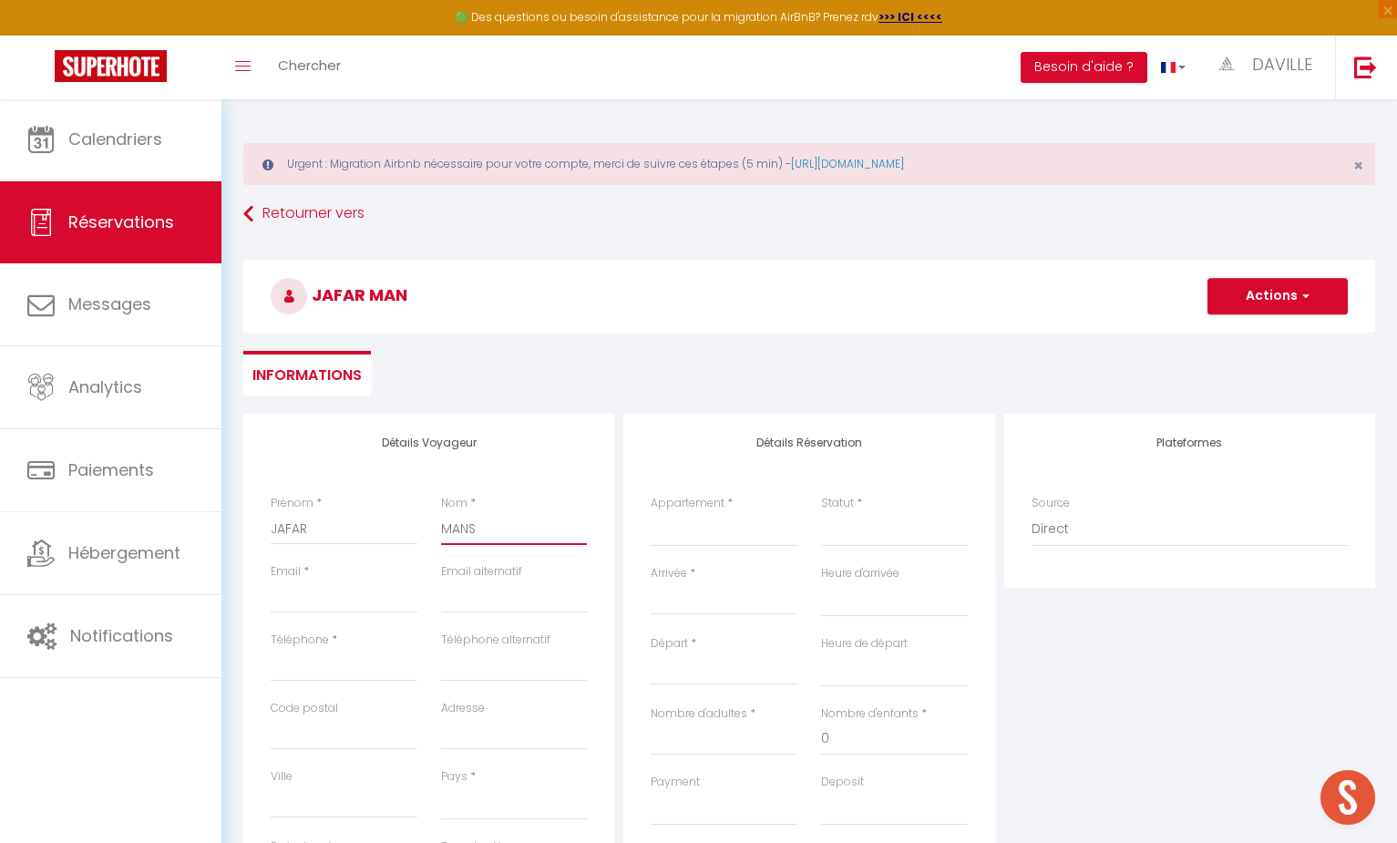
select select
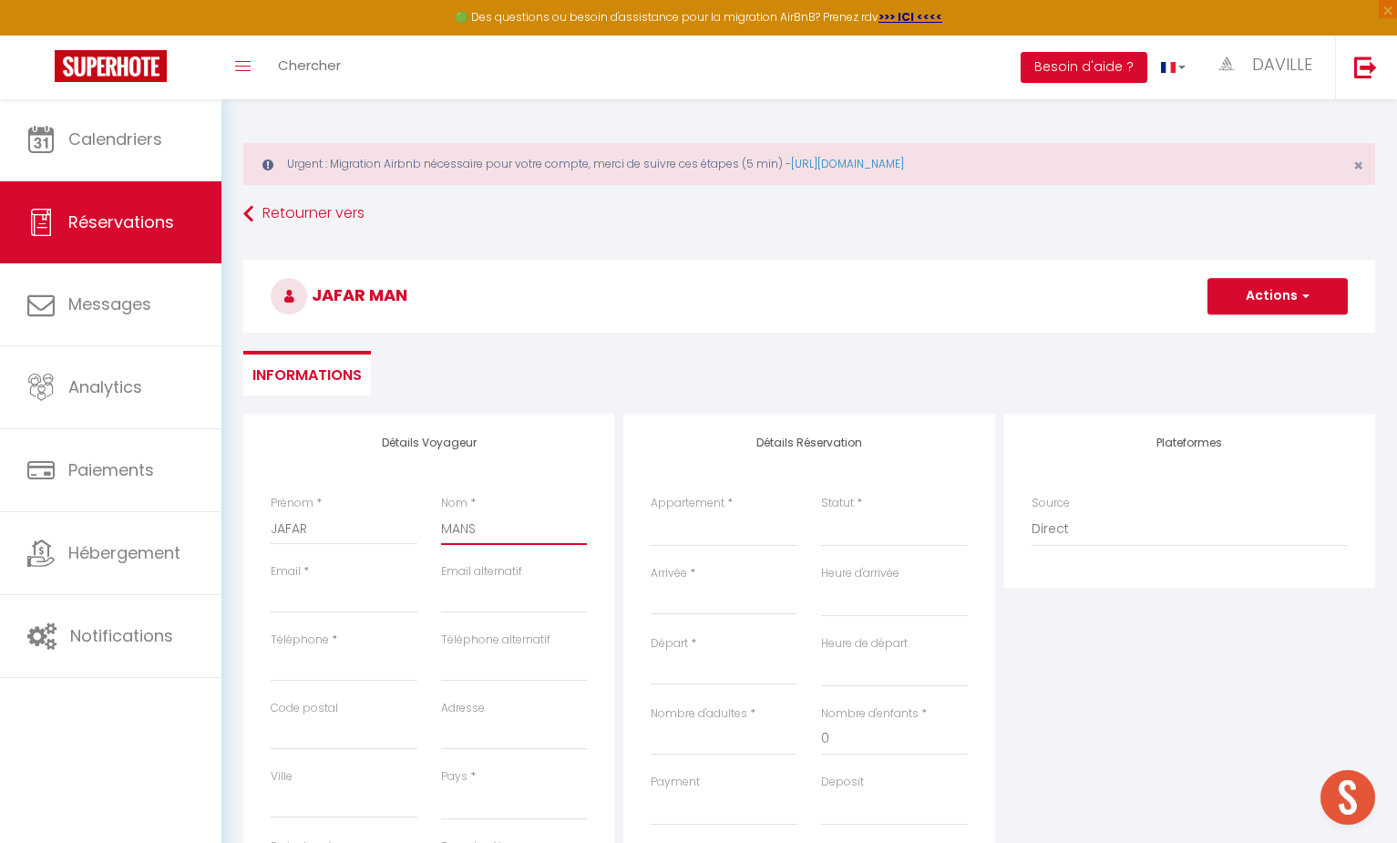
select select
checkbox input "false"
type input "[PERSON_NAME]"
select select
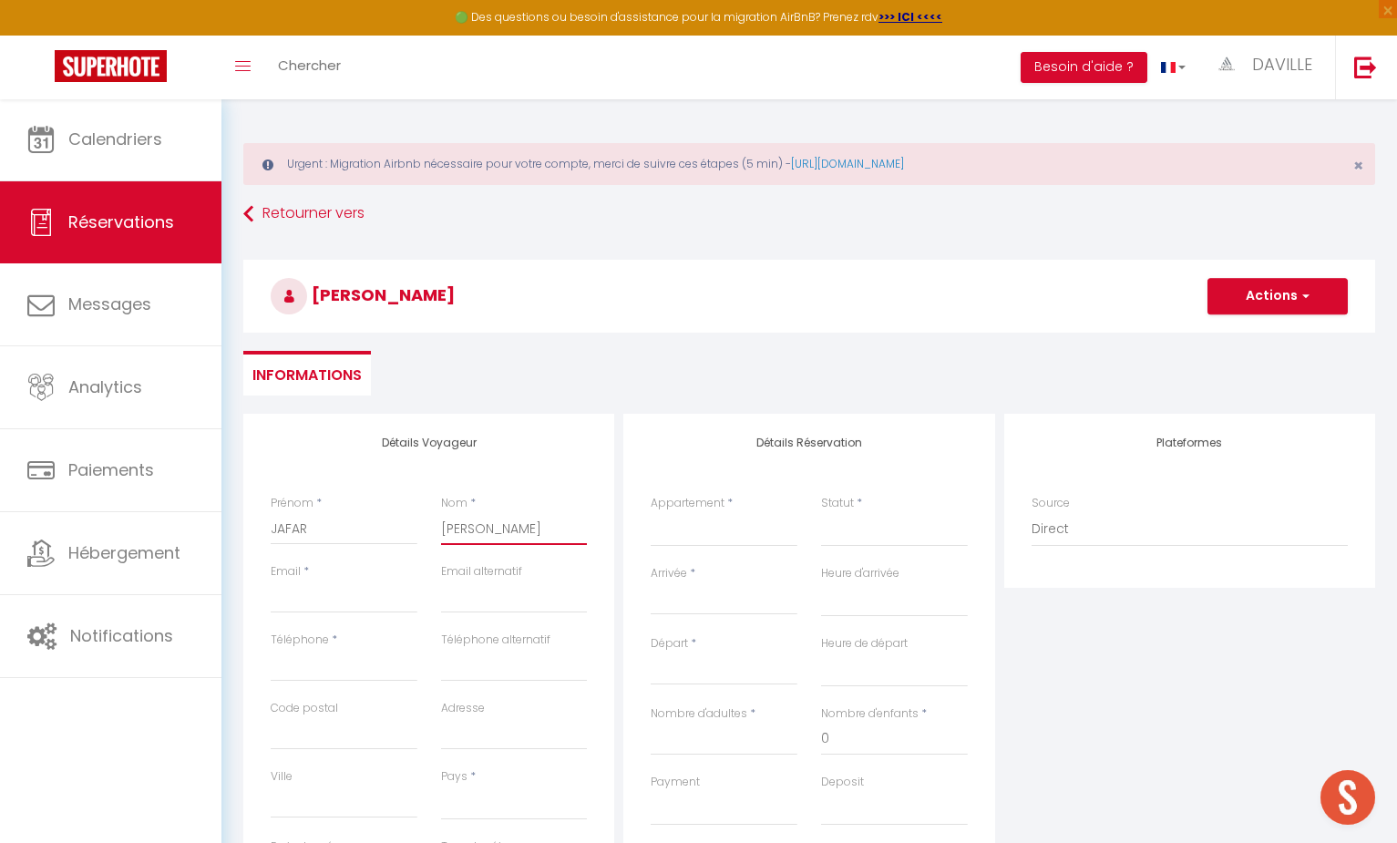
select select
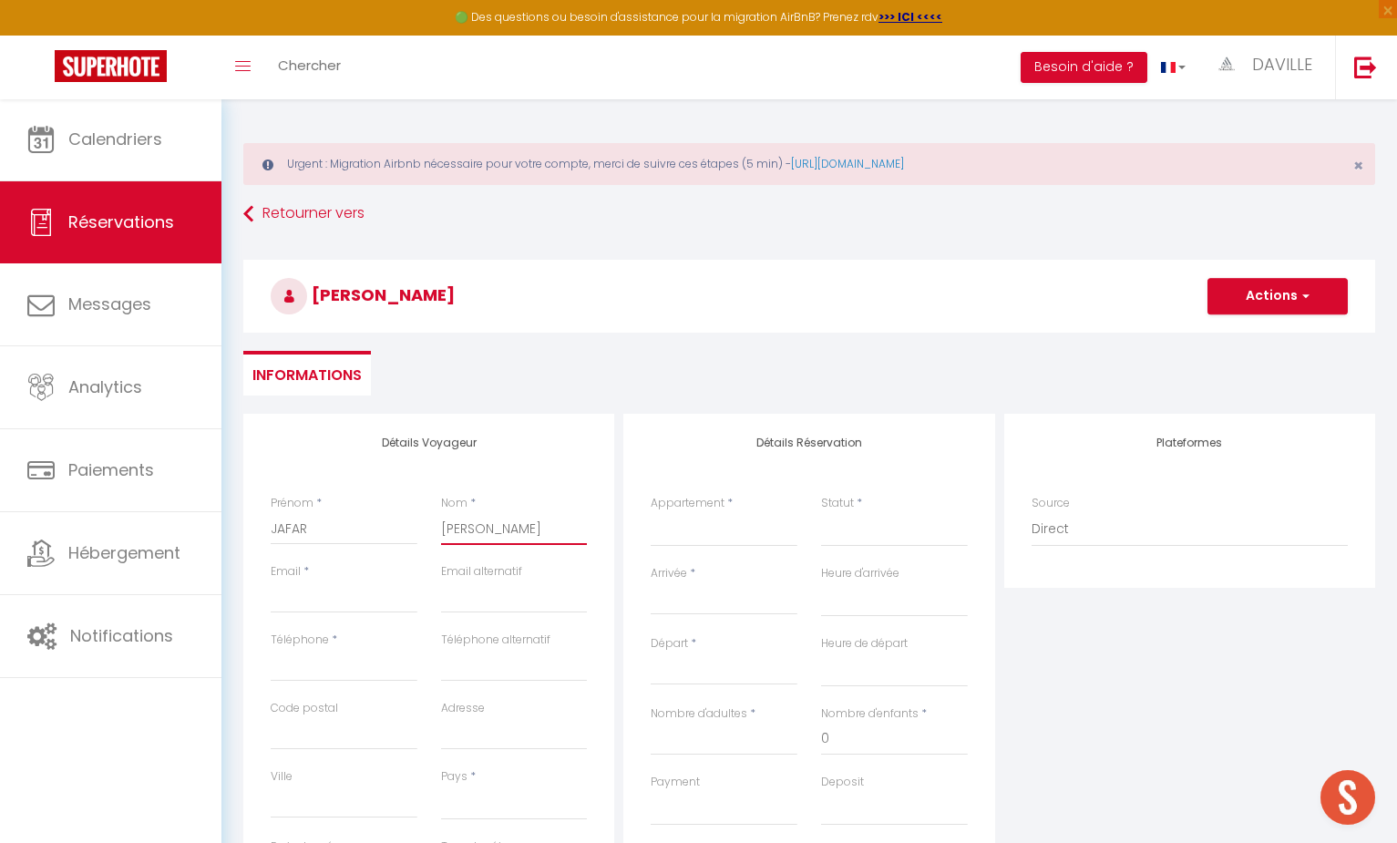
select select
checkbox input "false"
type input "MANSOU"
select select
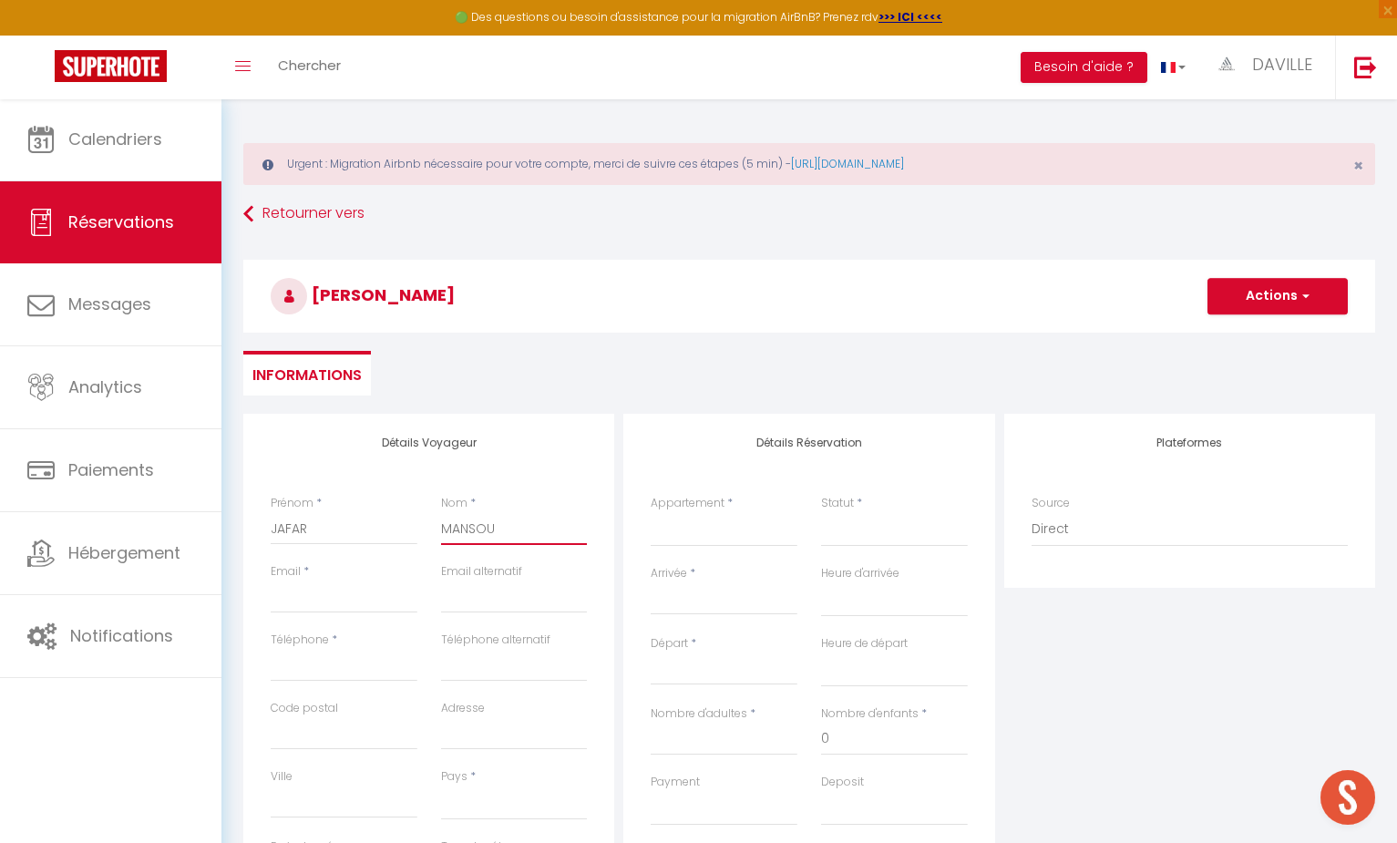
select select
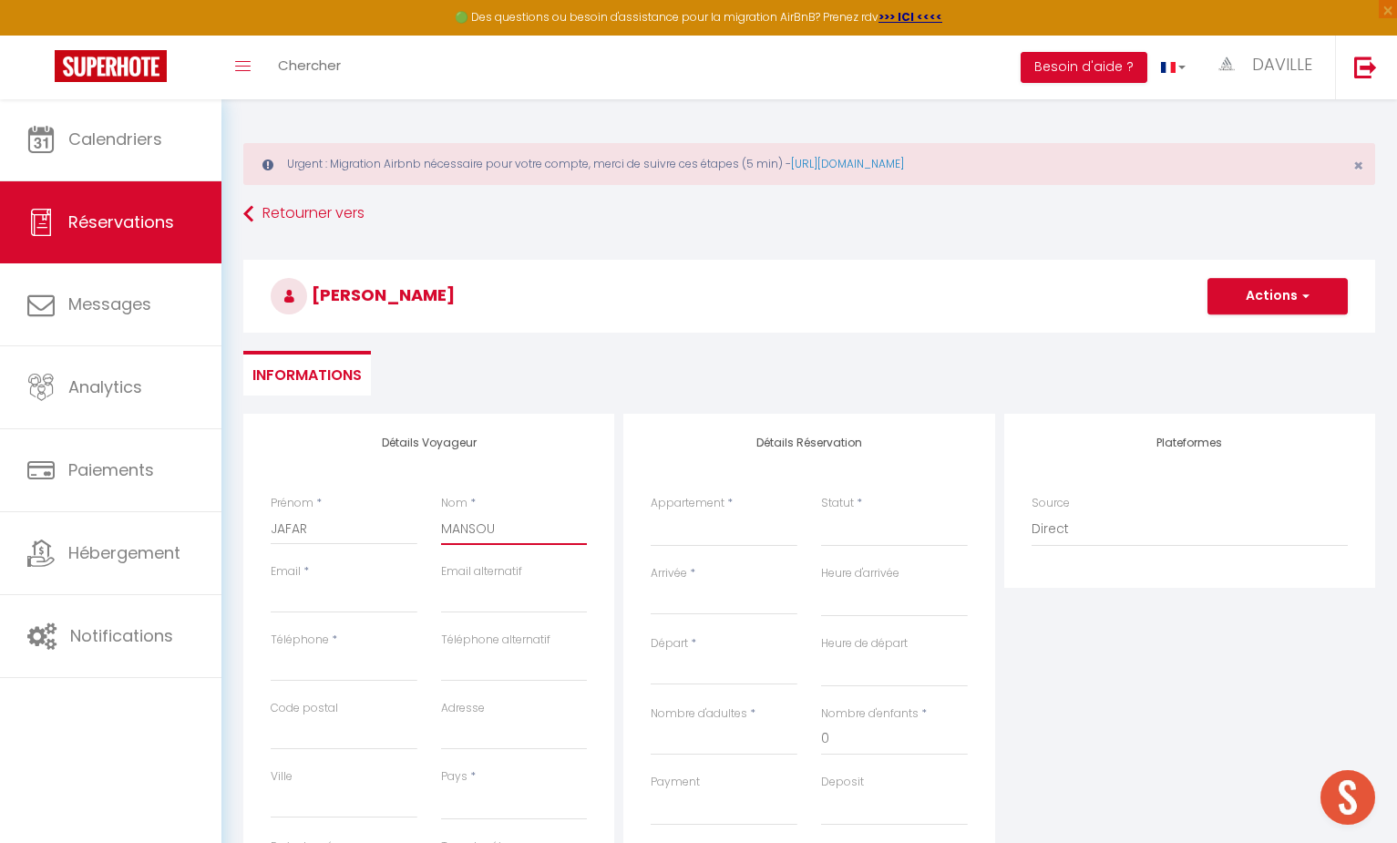
checkbox input "false"
type input "[PERSON_NAME]"
select select
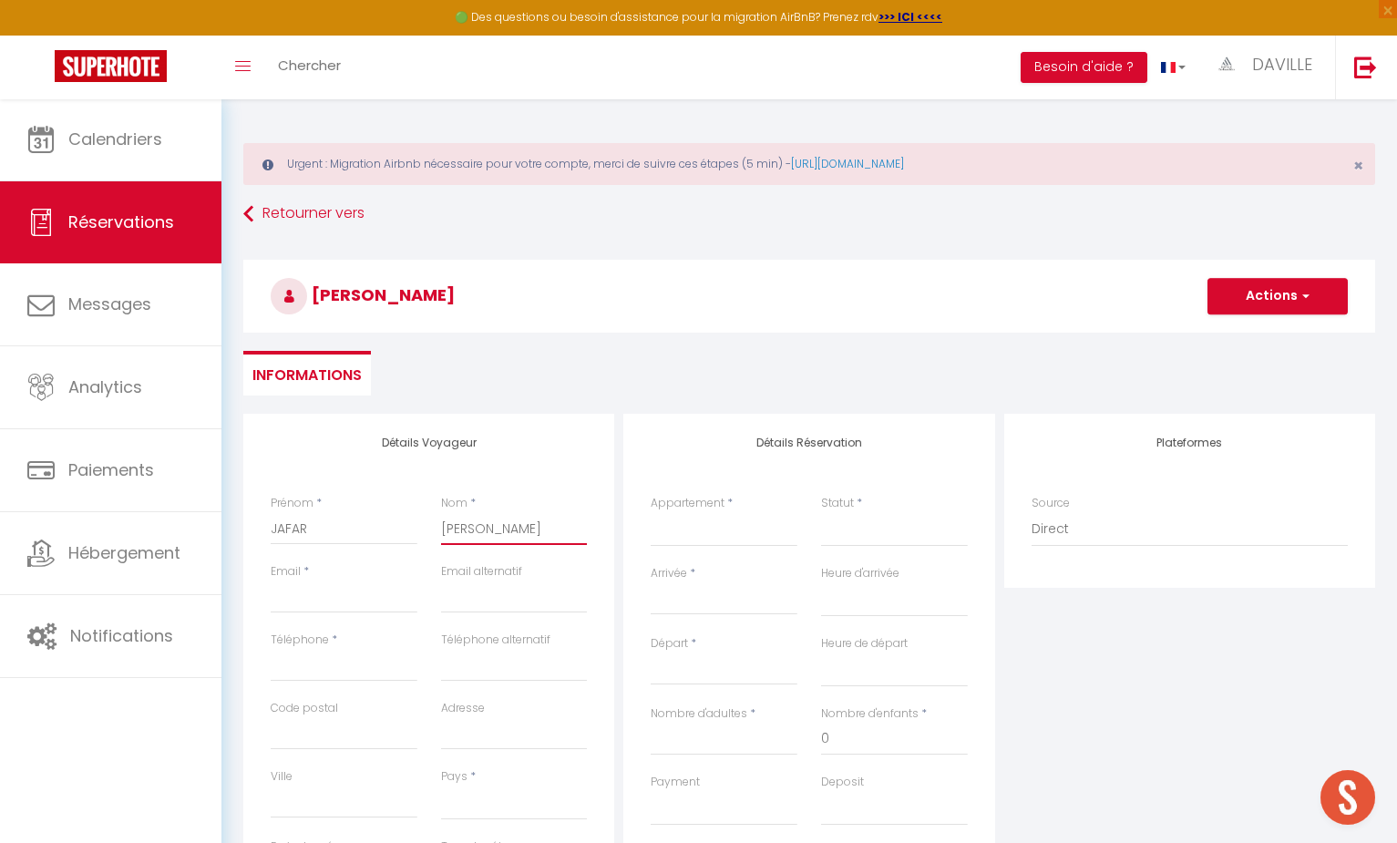
select select
checkbox input "false"
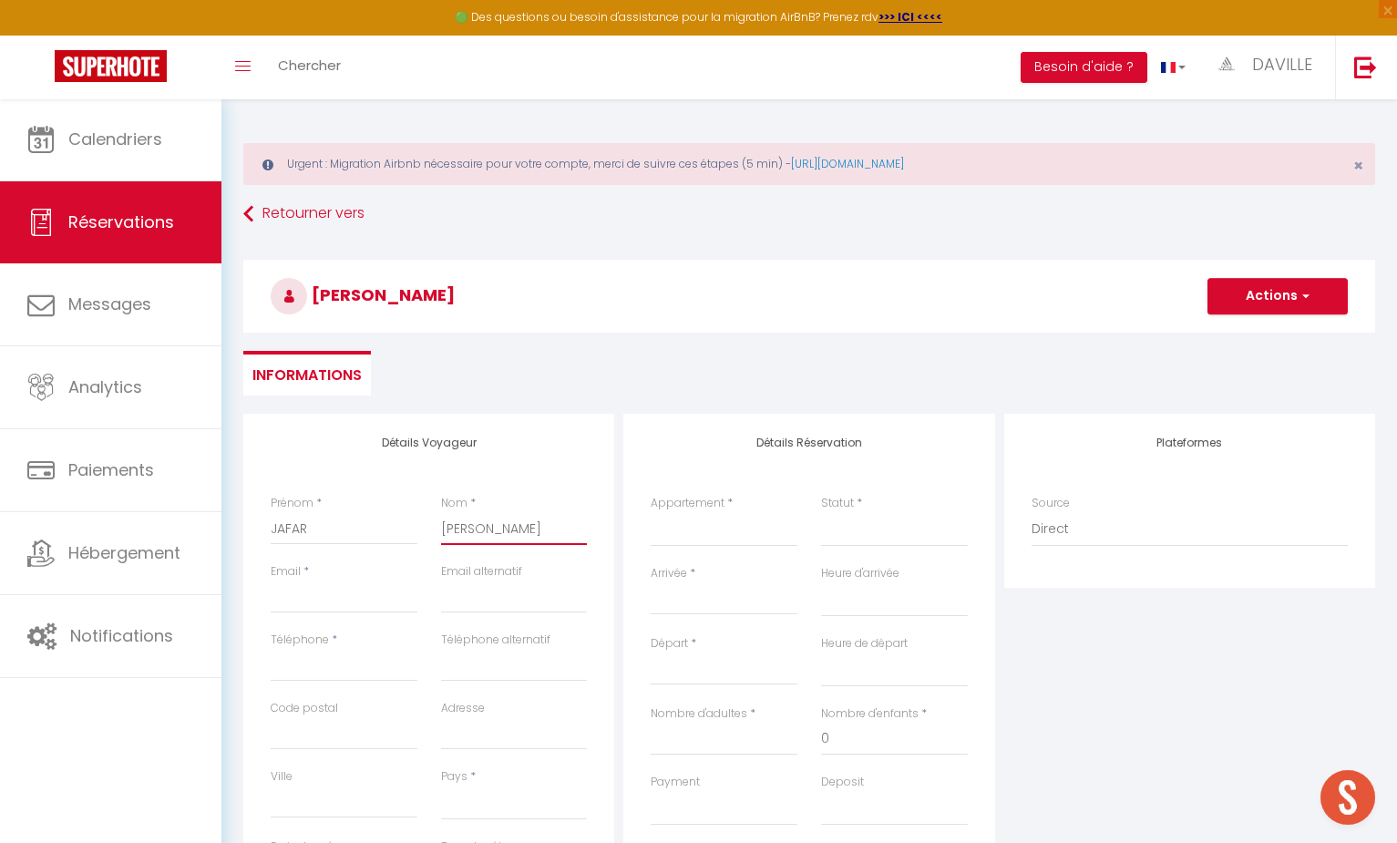
type input "[PERSON_NAME]"
type input "m"
select select
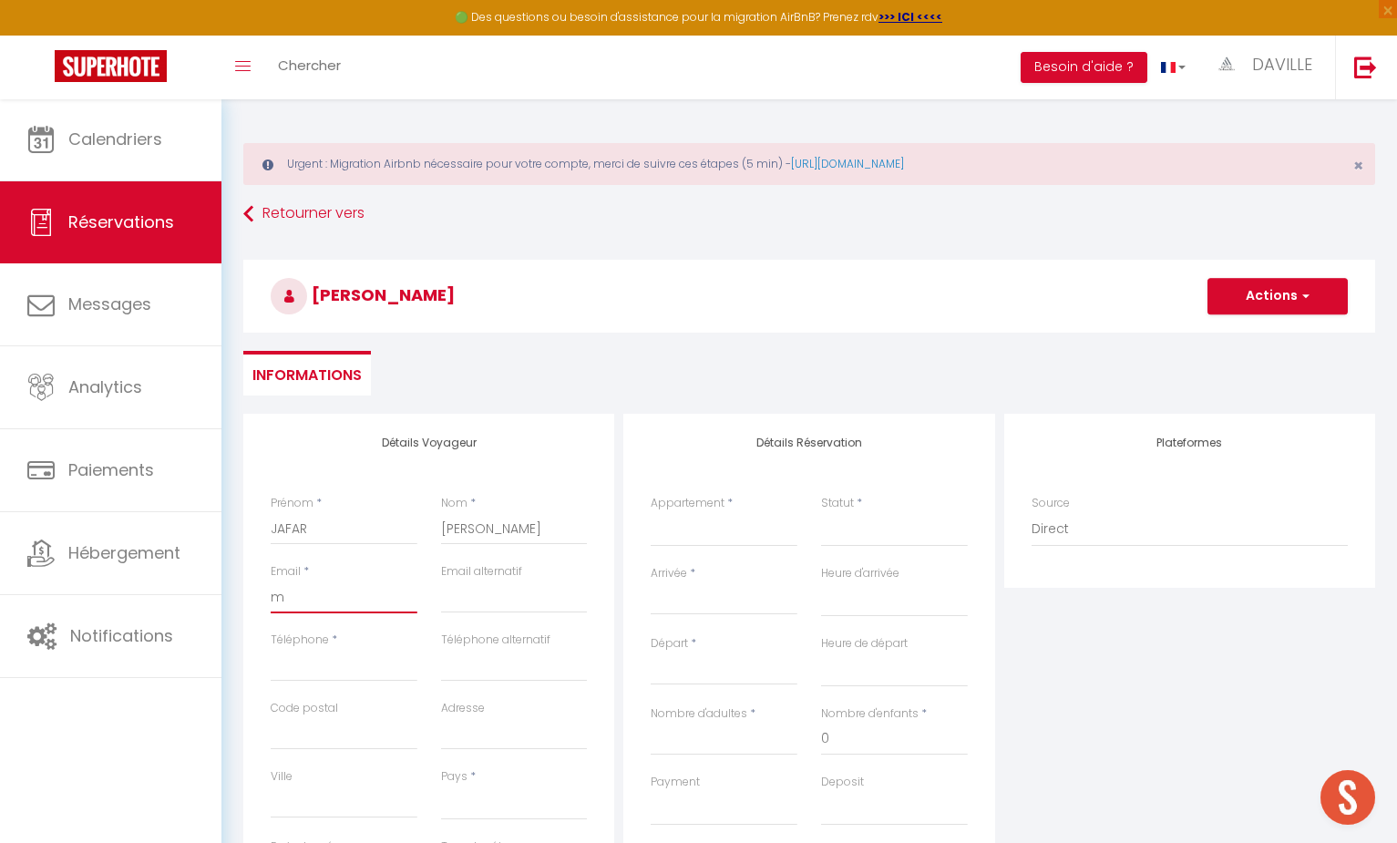
select select
checkbox input "false"
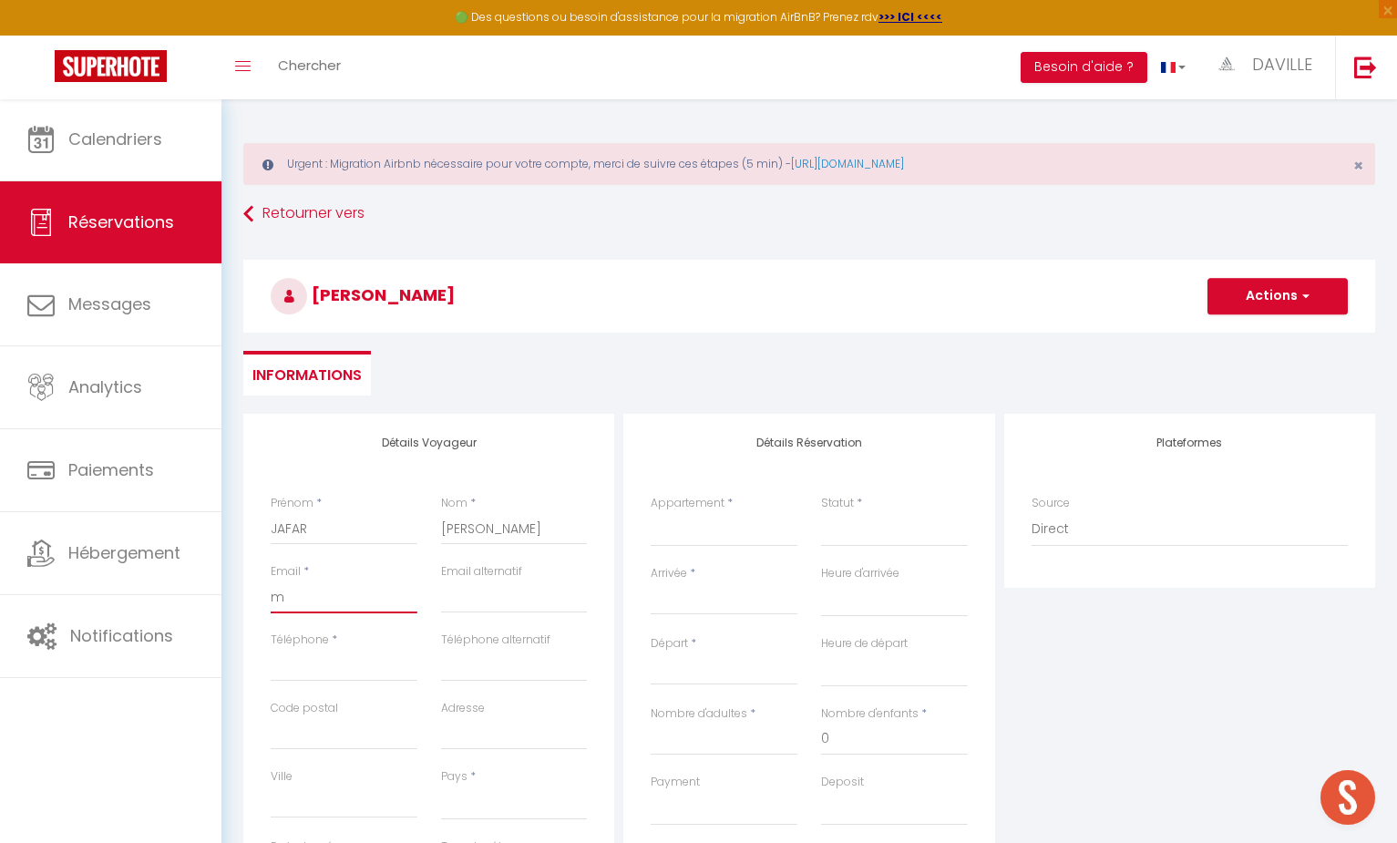
type input "mj"
select select
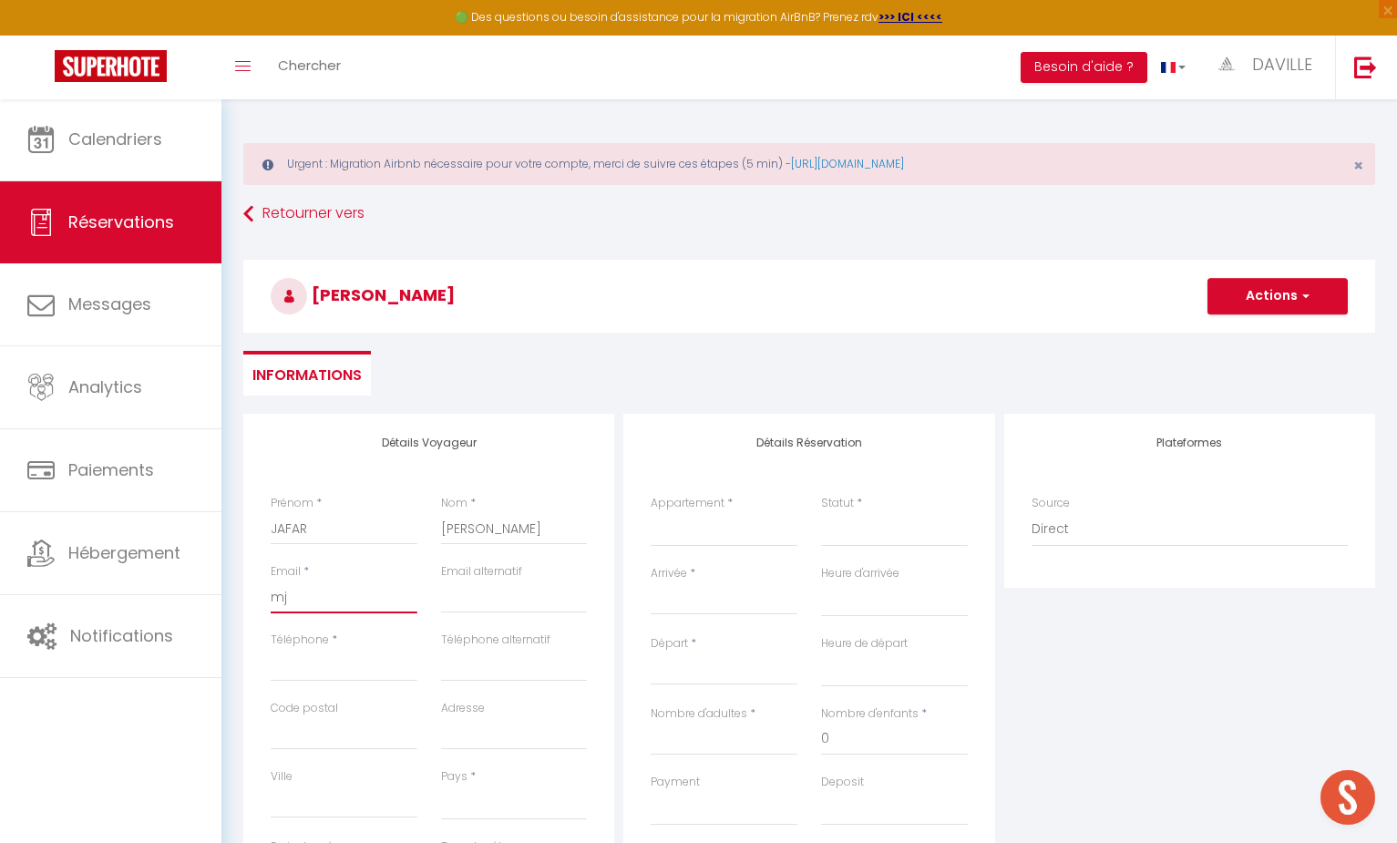
select select
checkbox input "false"
type input "mja"
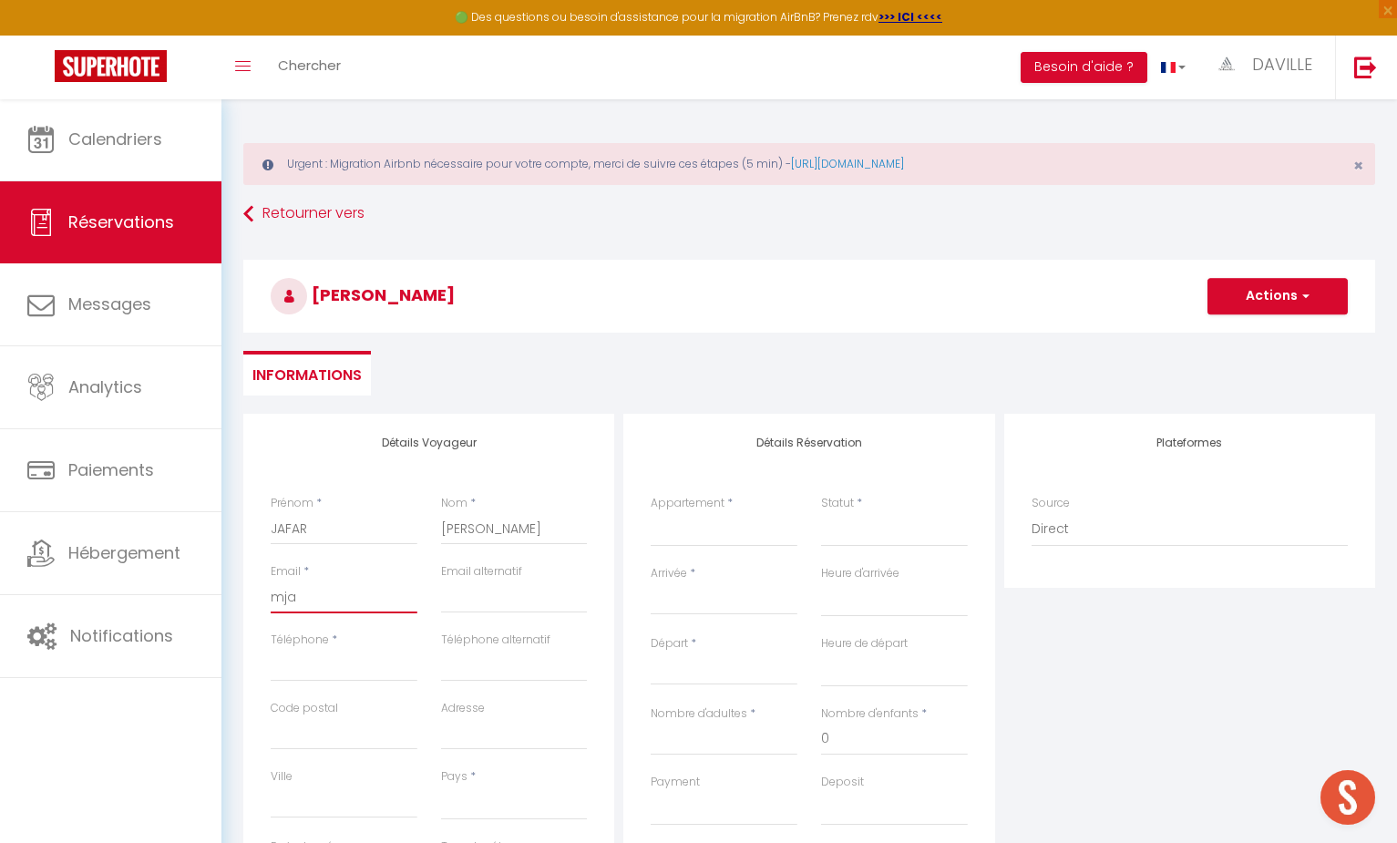
select select
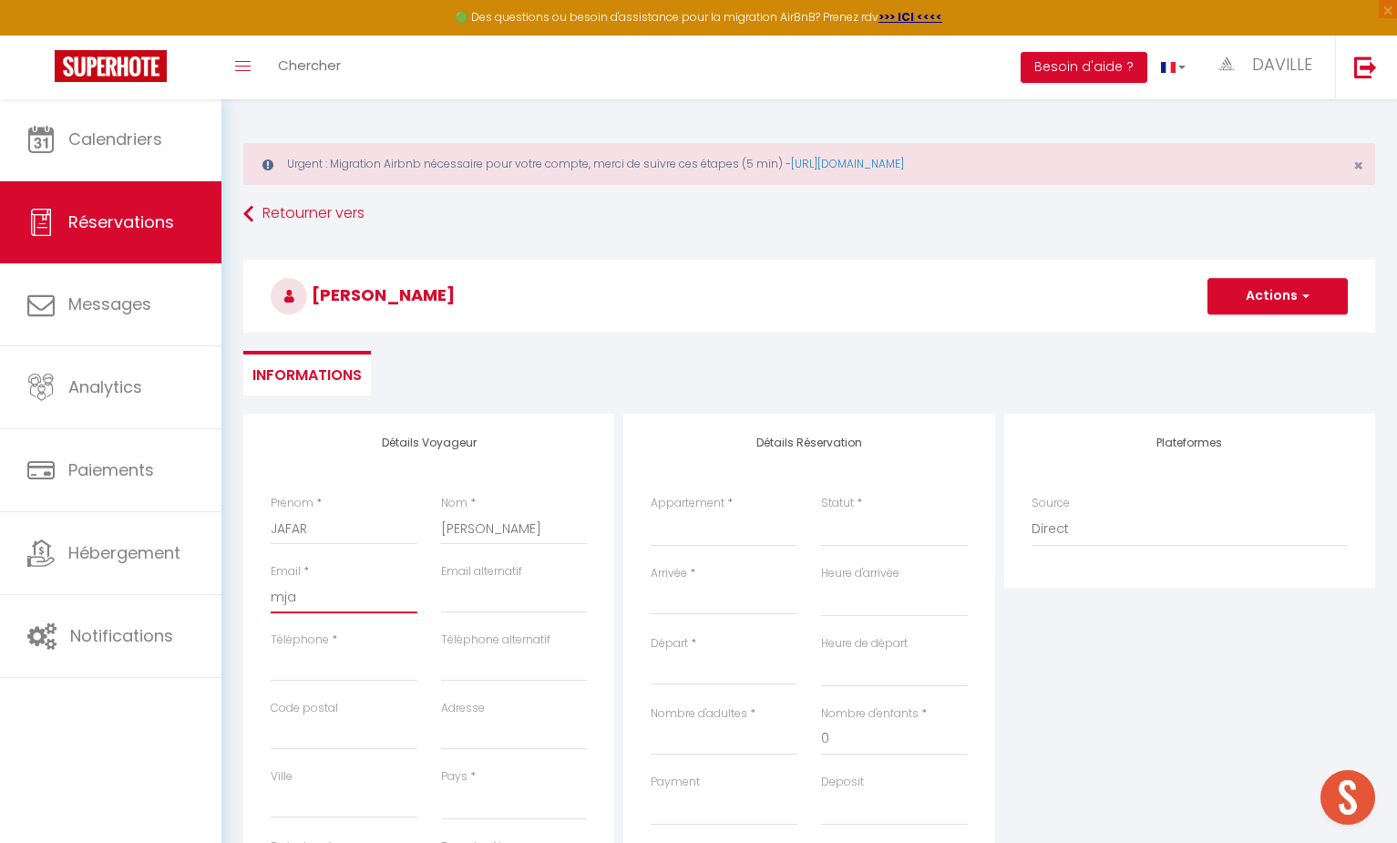
select select
checkbox input "false"
type input "mjaf"
select select
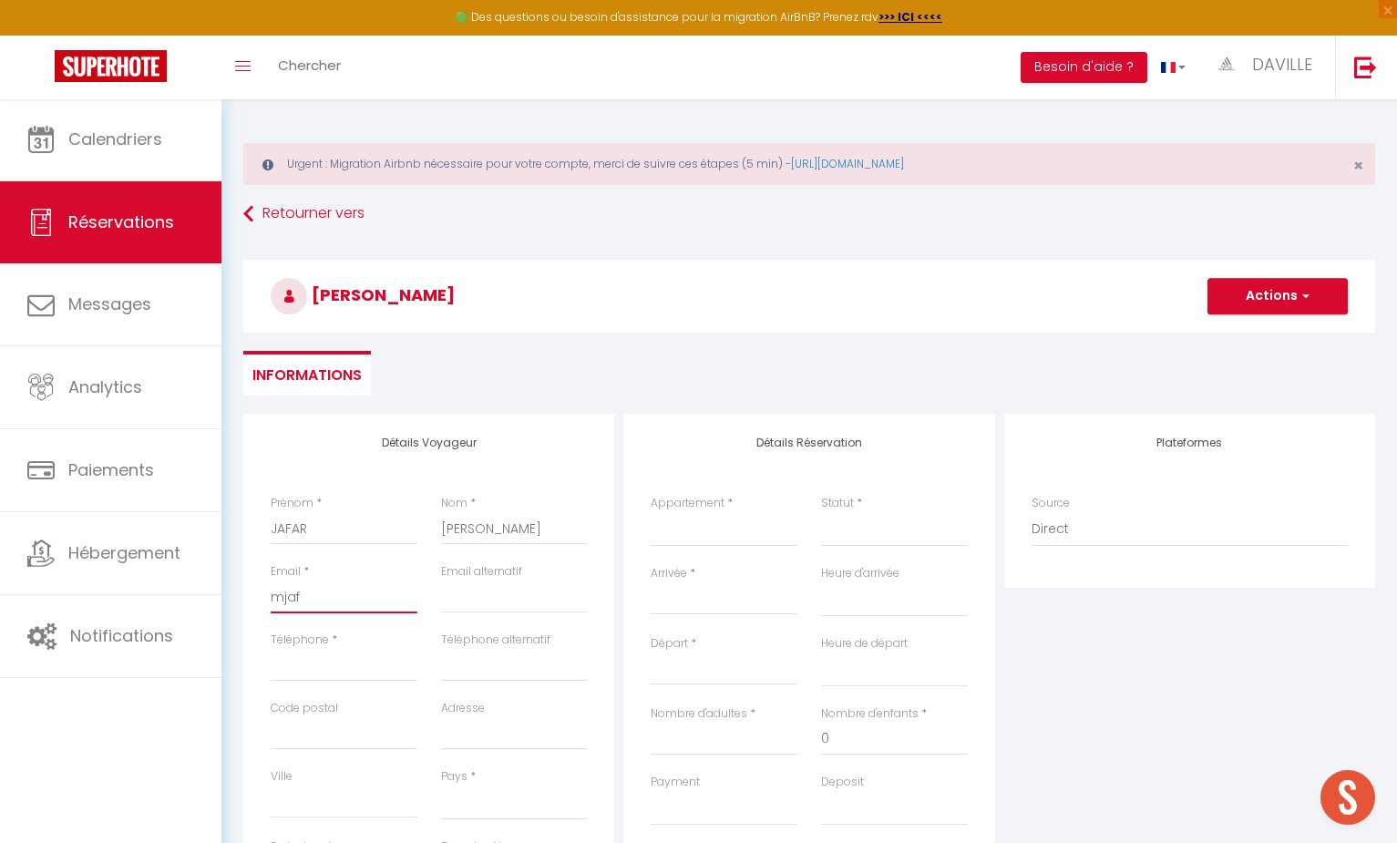
select select
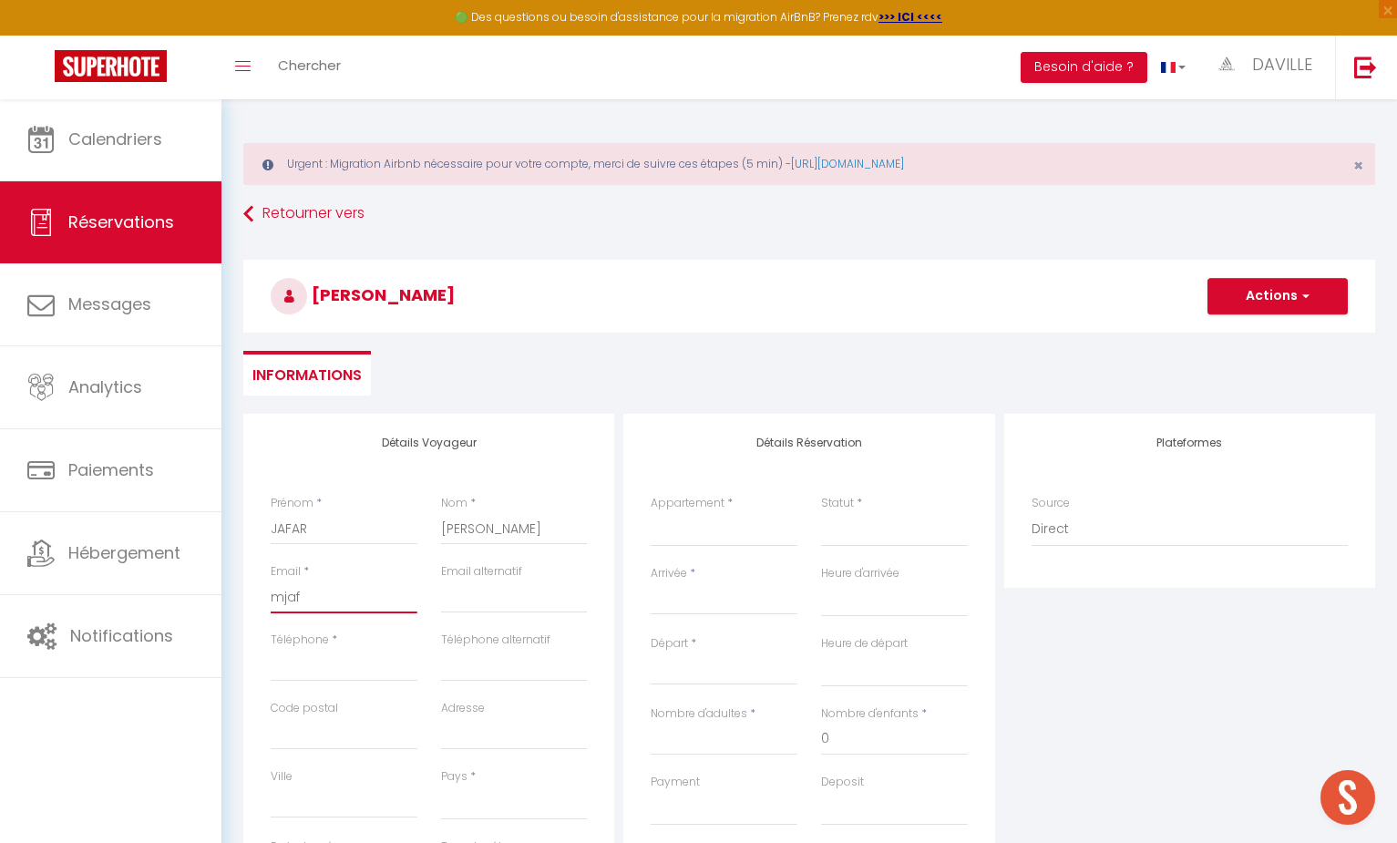
select select
checkbox input "false"
type input "mjafa"
select select
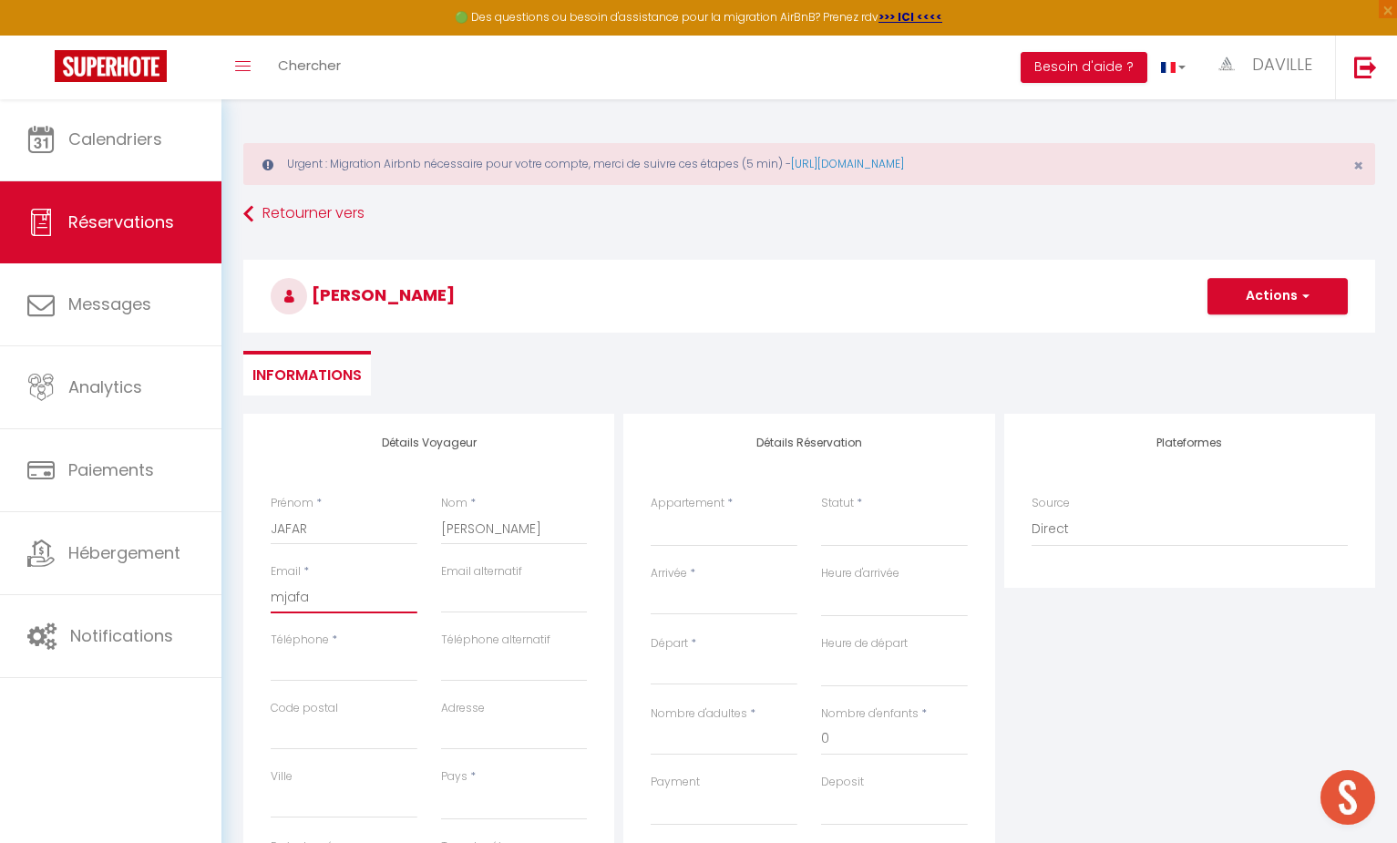
select select
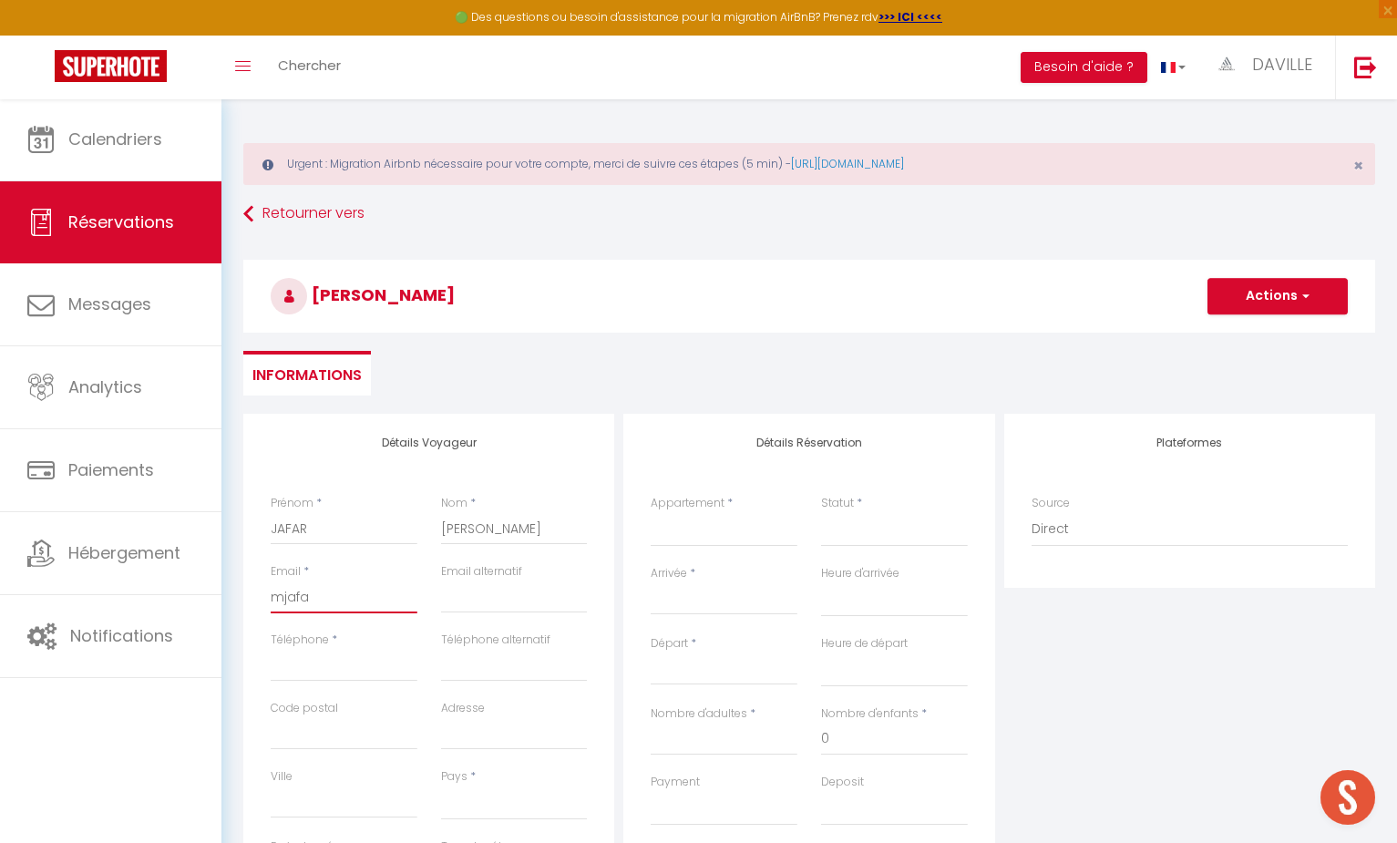
checkbox input "false"
click at [677, 594] on input "Arrivée" at bounding box center [724, 601] width 147 height 24
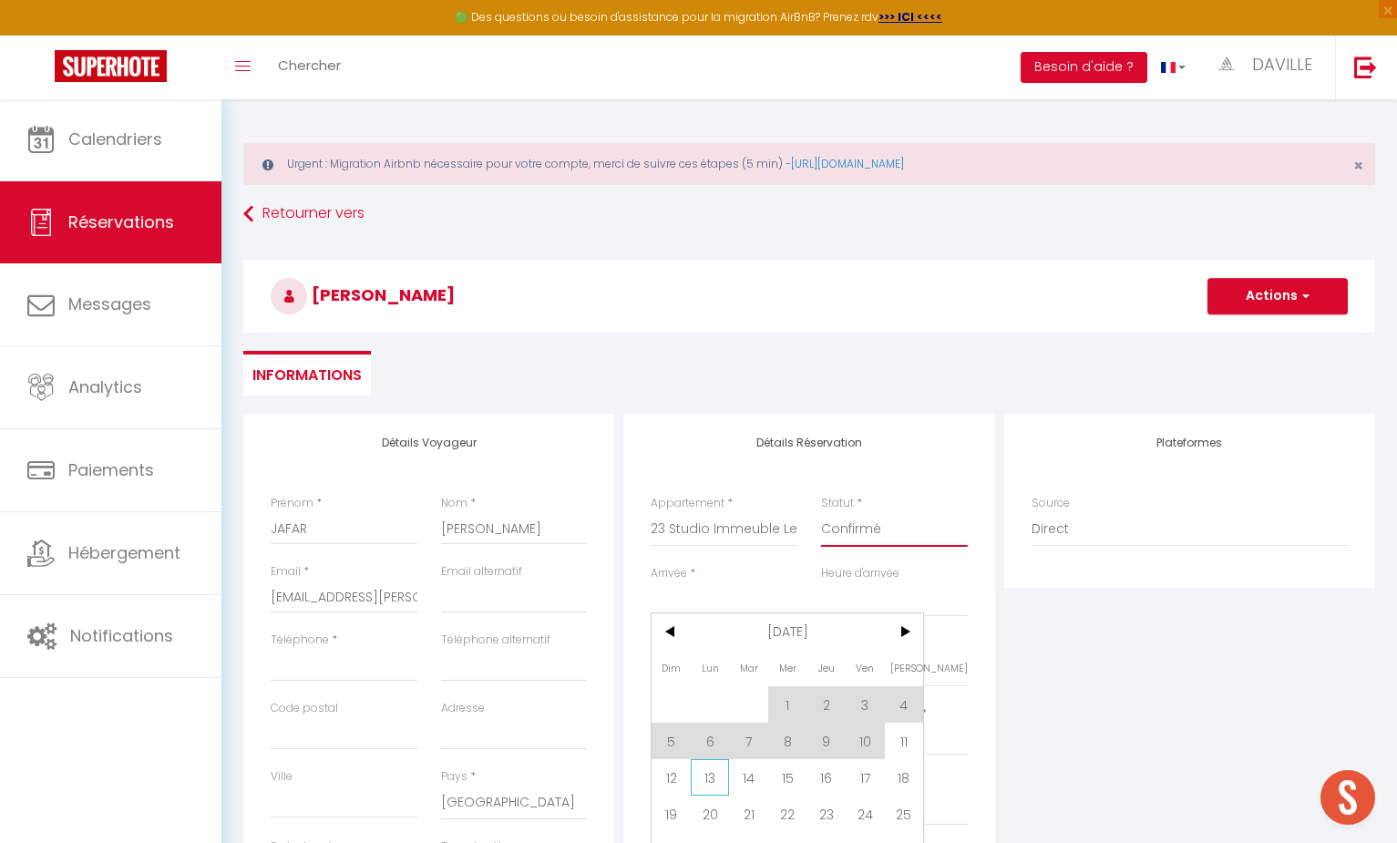
click at [704, 782] on span "13" at bounding box center [710, 777] width 39 height 36
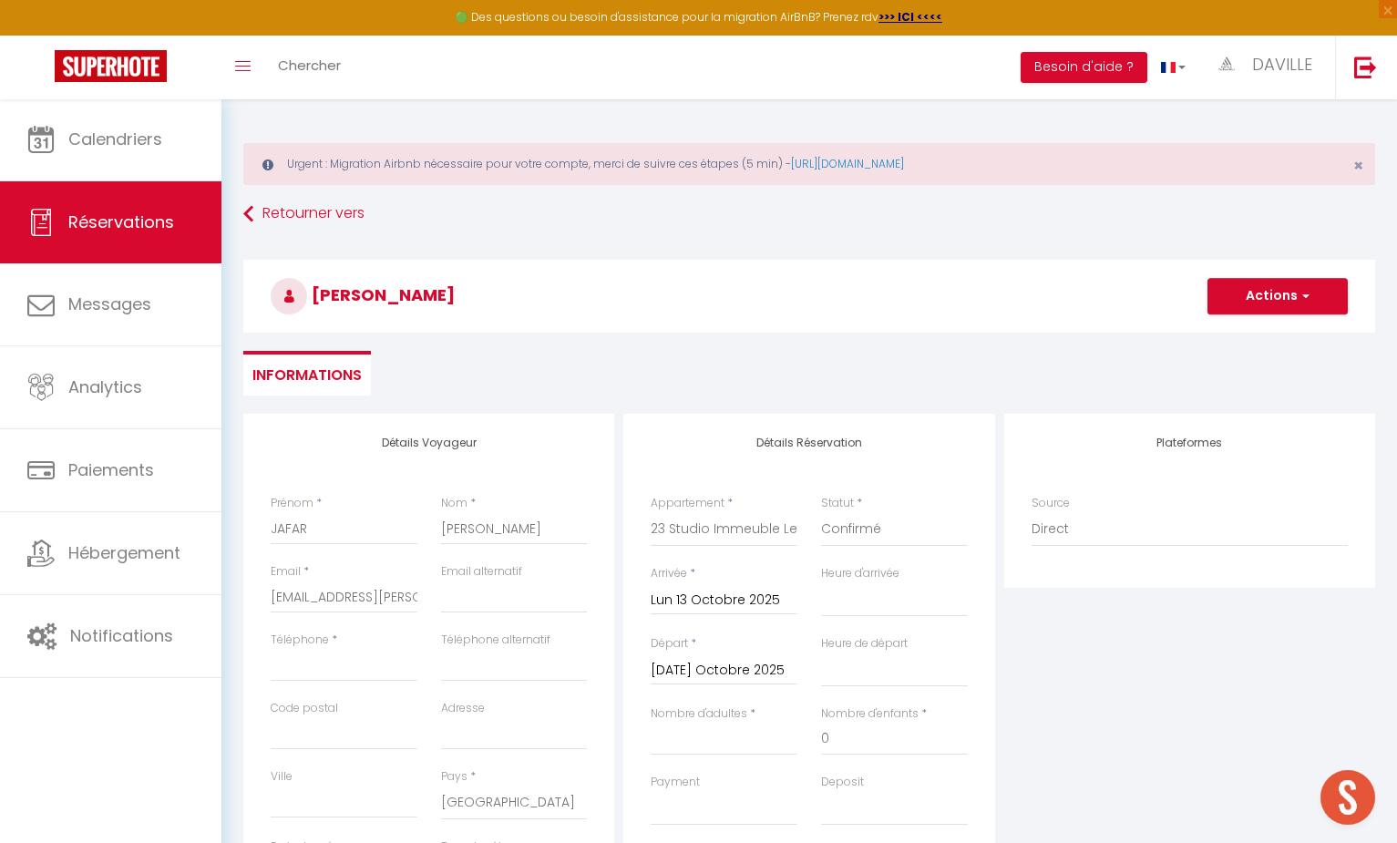
click at [737, 677] on input "[DATE] Octobre 2025" at bounding box center [724, 671] width 147 height 24
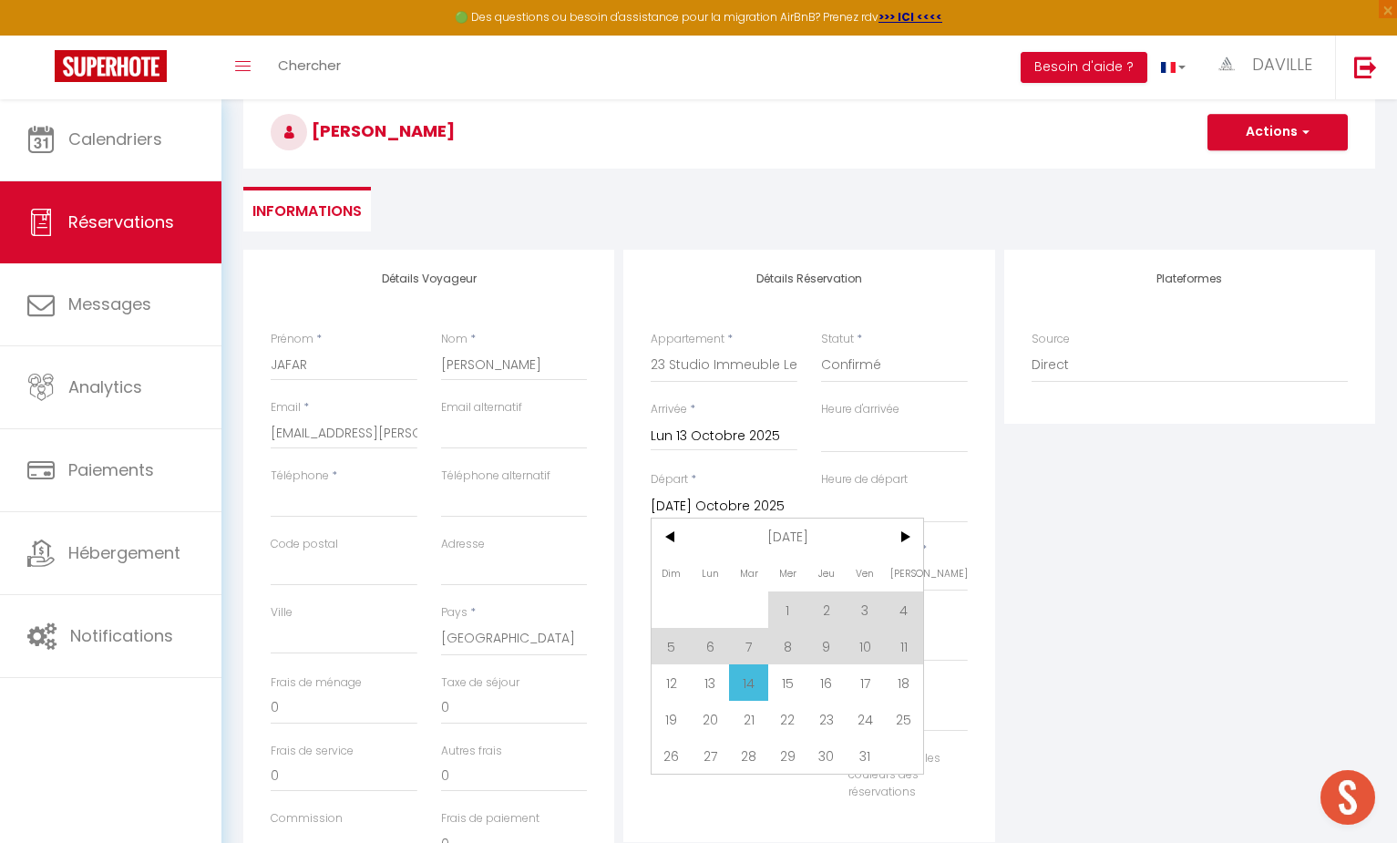
scroll to position [191, 0]
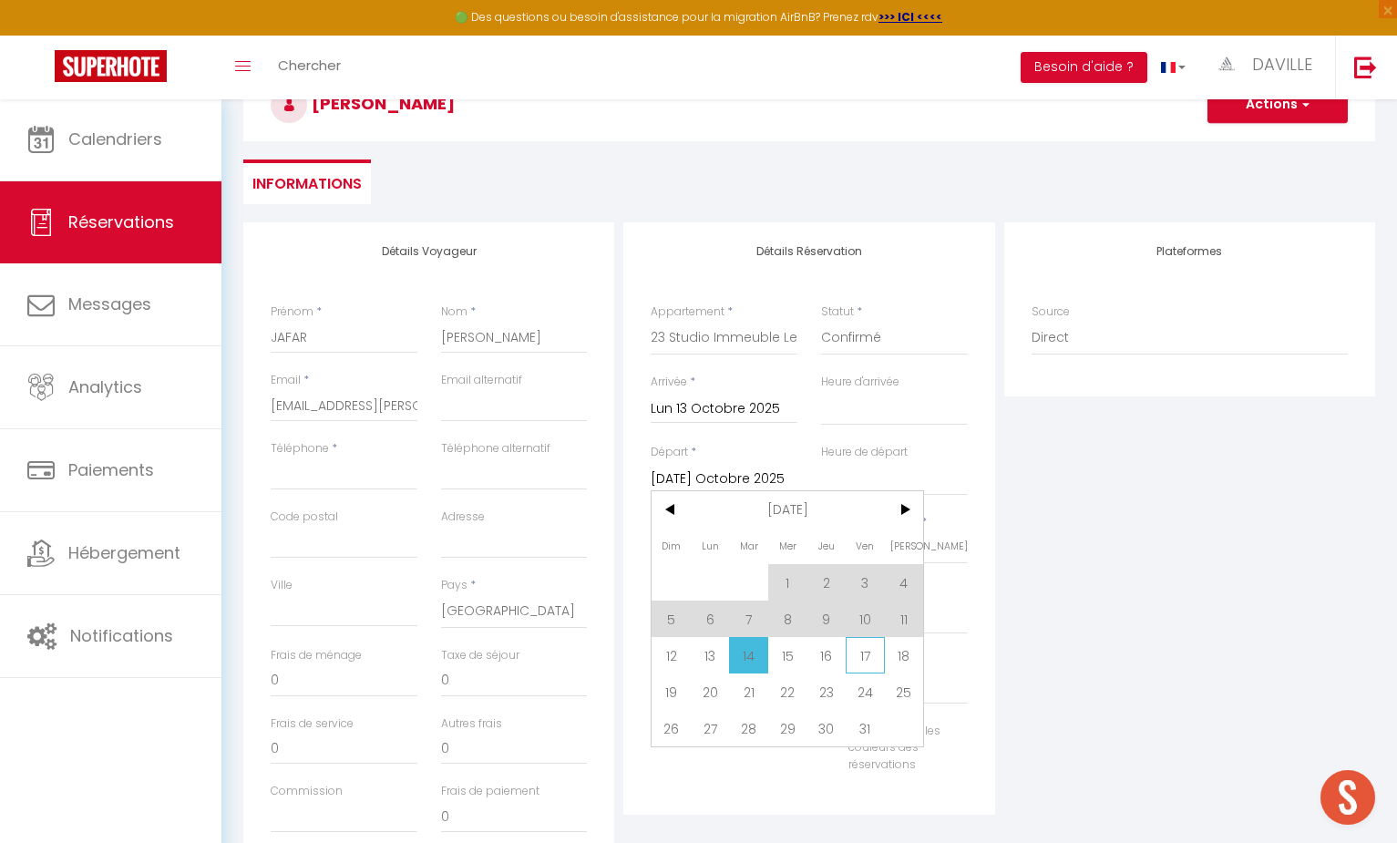
click at [858, 657] on span "17" at bounding box center [865, 655] width 39 height 36
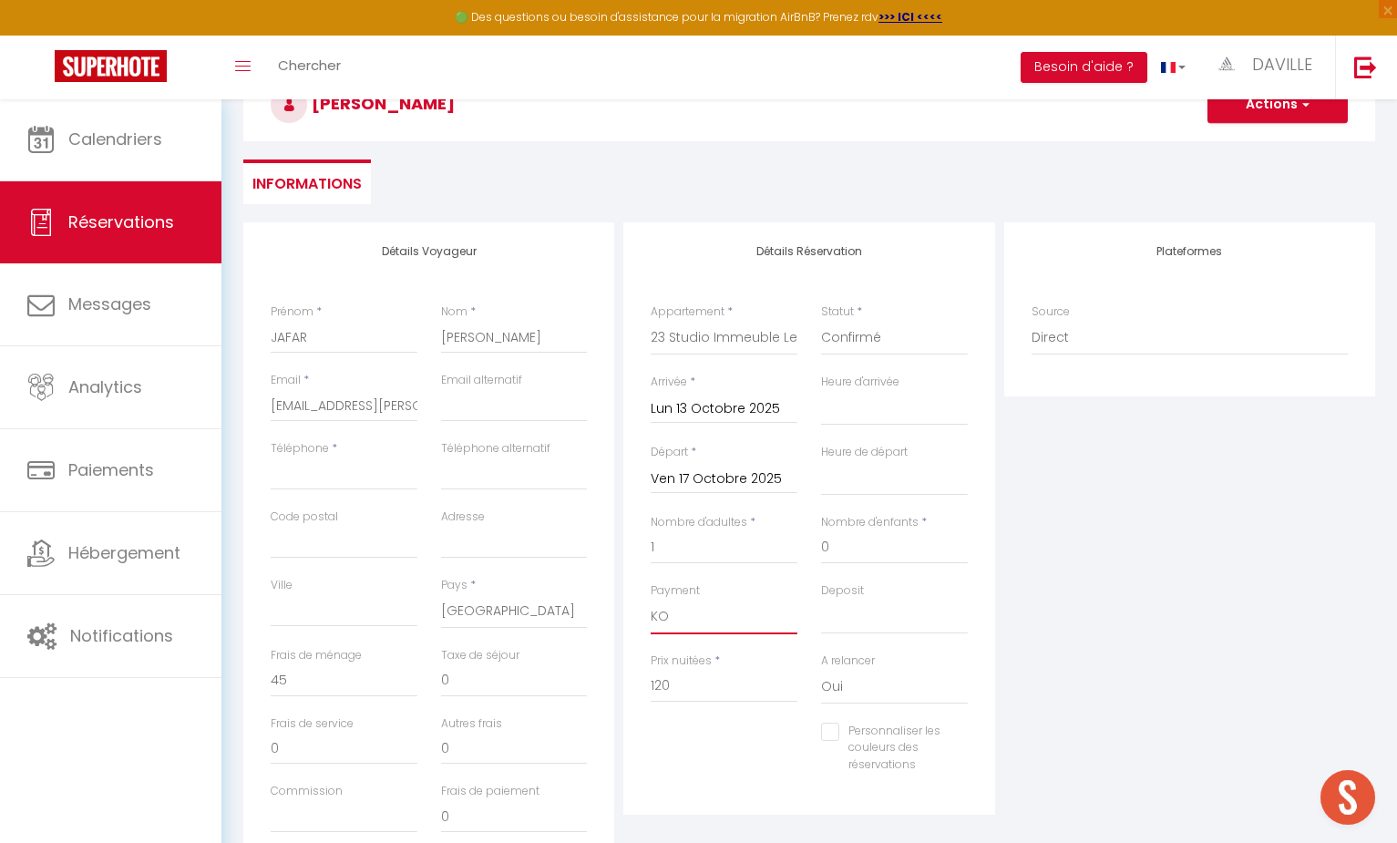
click at [852, 632] on div "Deposit OK KO" at bounding box center [894, 617] width 170 height 70
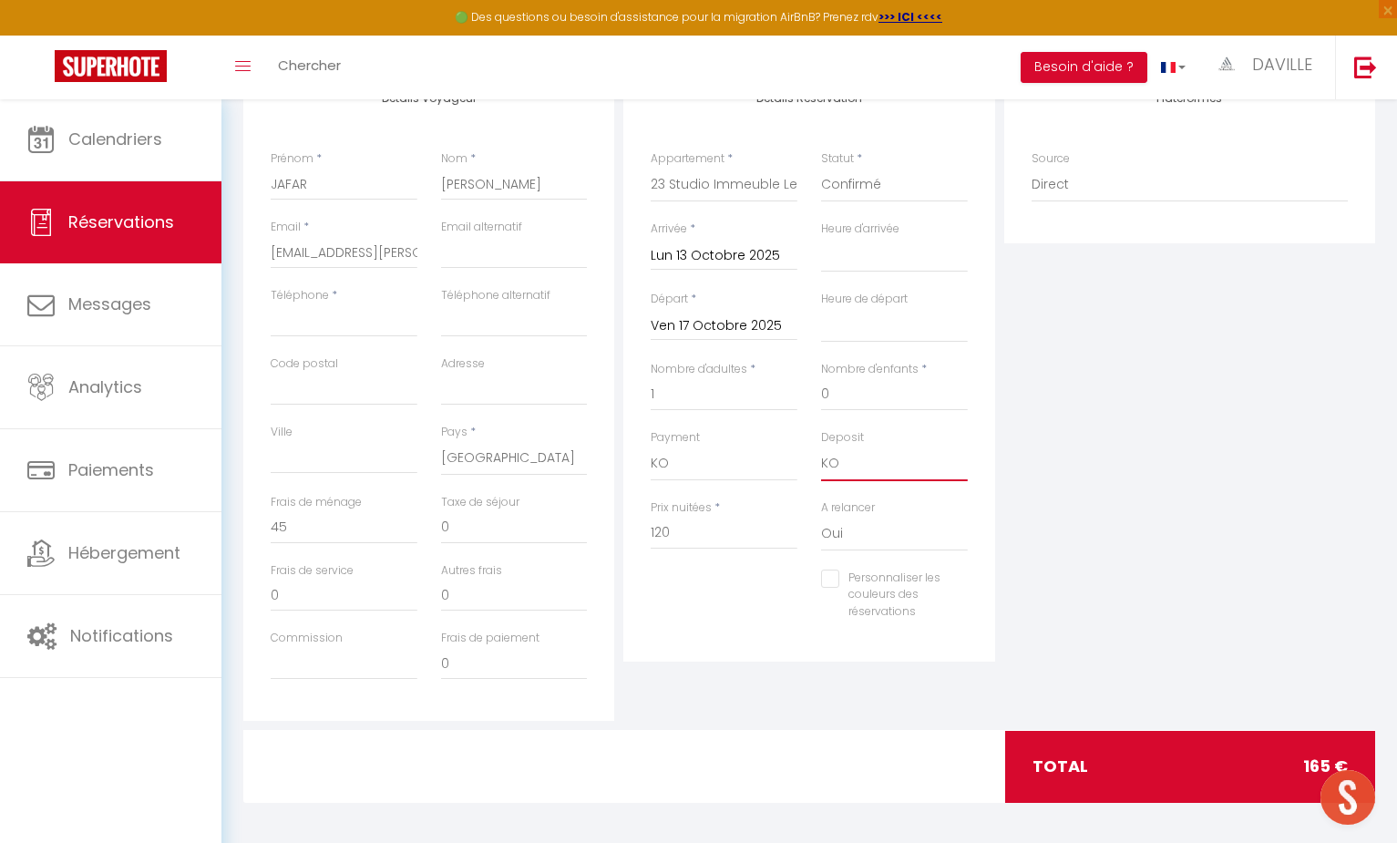
scroll to position [343, 0]
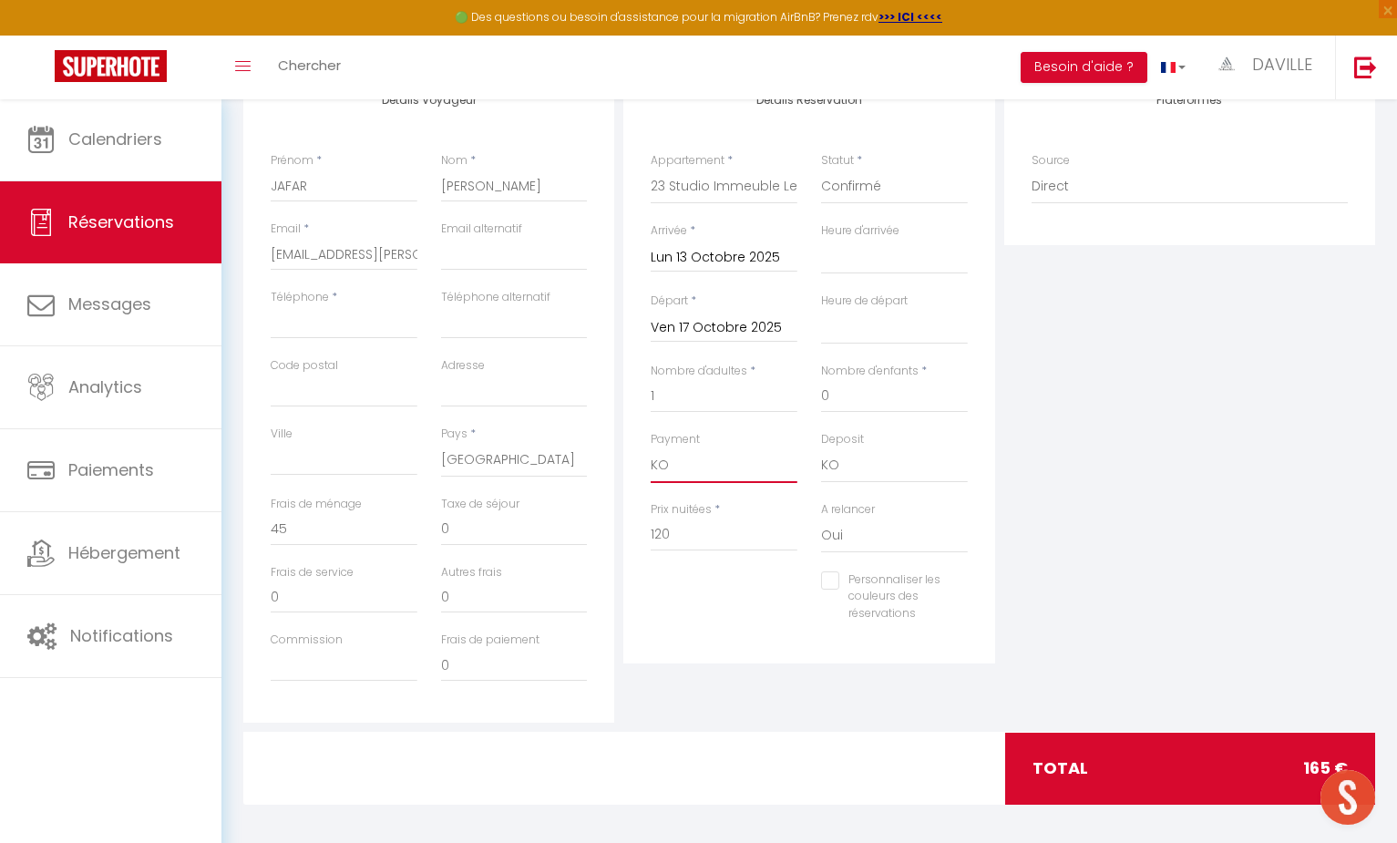
drag, startPoint x: 676, startPoint y: 532, endPoint x: 591, endPoint y: 532, distance: 84.8
click at [591, 532] on div "Détails Voyageur Prénom * JAFAR Nom * [PERSON_NAME] Email * [EMAIL_ADDRESS][PER…" at bounding box center [809, 397] width 1141 height 652
click at [690, 531] on input "120" at bounding box center [724, 535] width 147 height 33
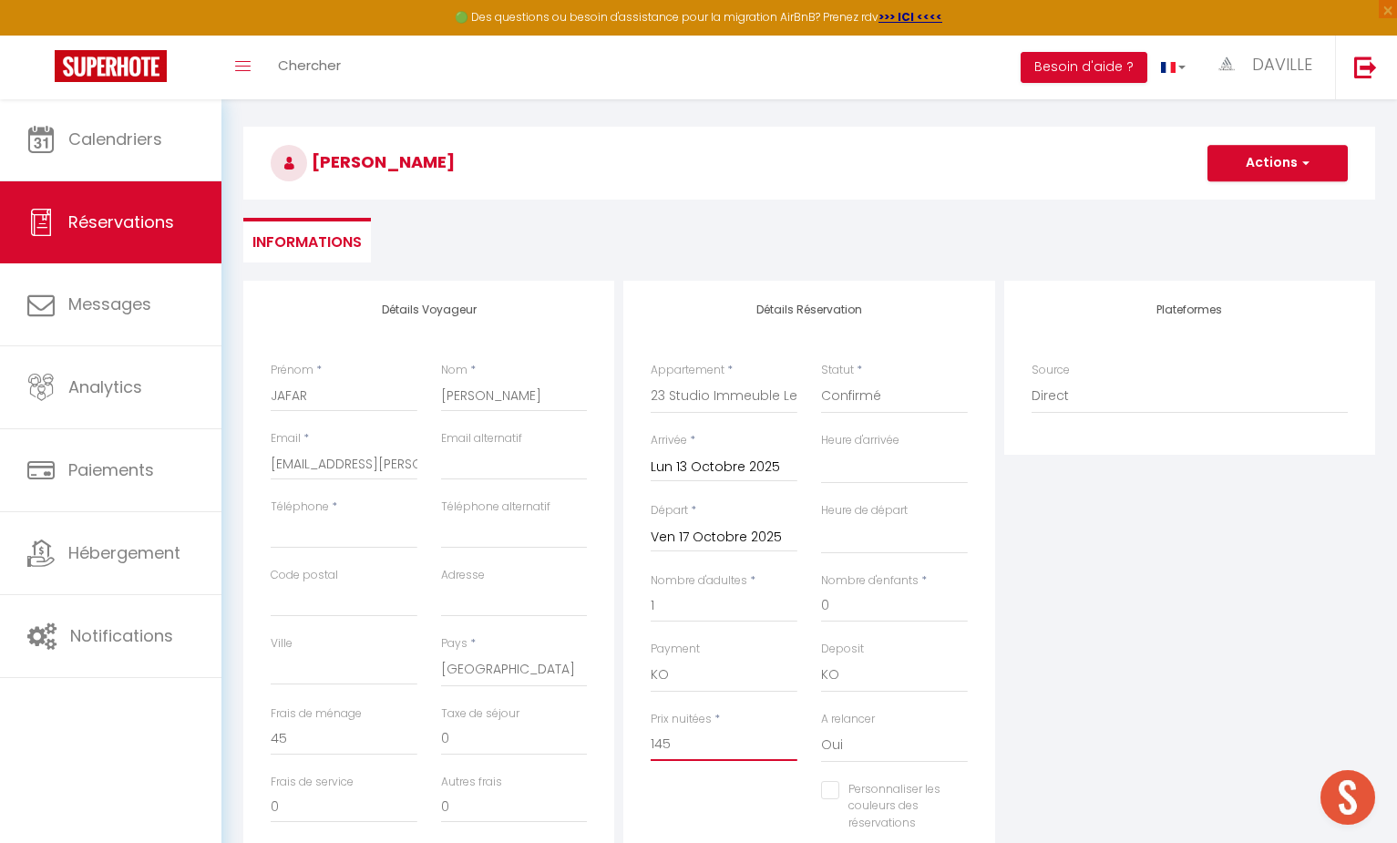
scroll to position [116, 0]
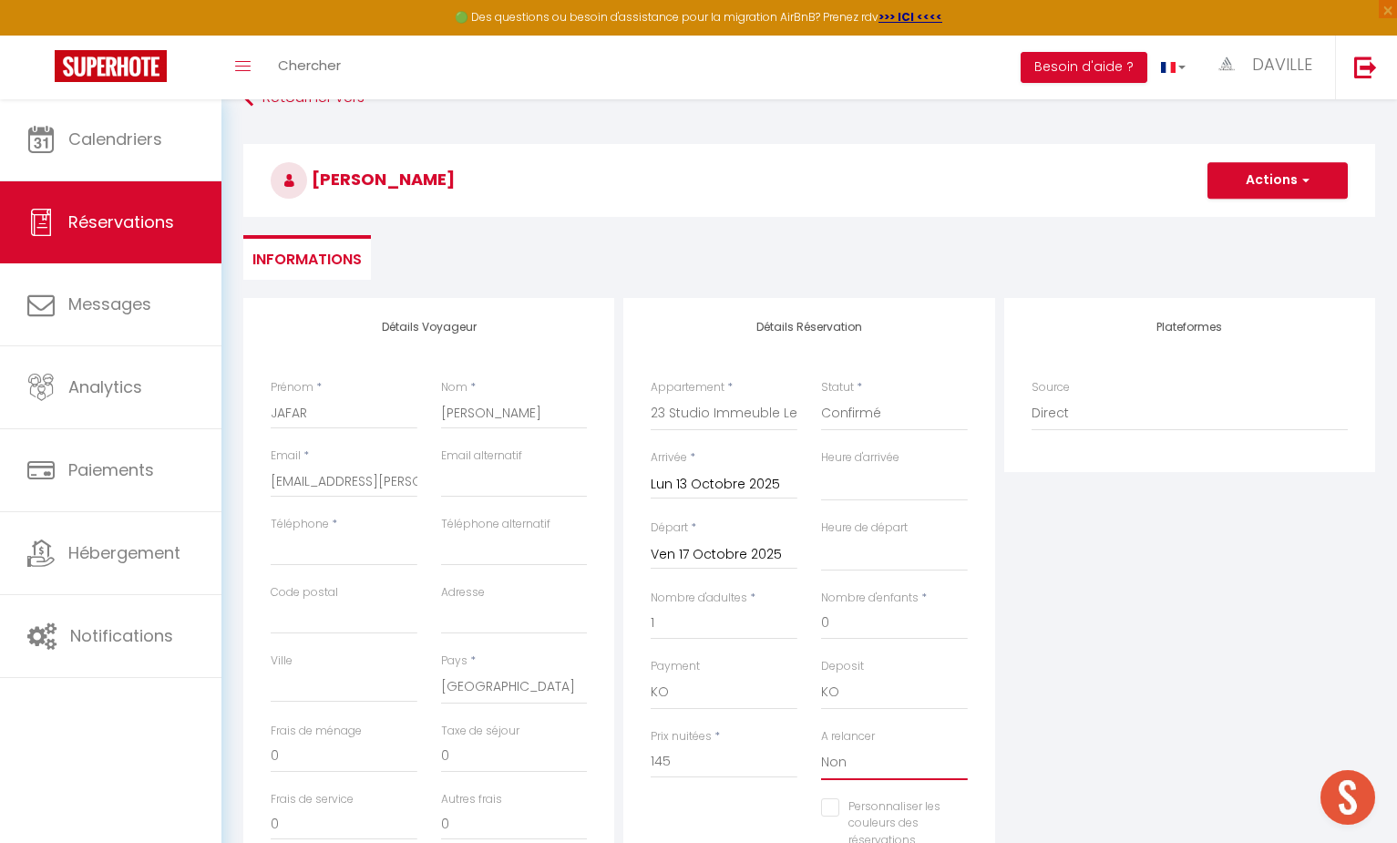
click at [1260, 190] on button "Actions" at bounding box center [1278, 180] width 140 height 36
click at [1251, 219] on link "Enregistrer" at bounding box center [1259, 221] width 144 height 24
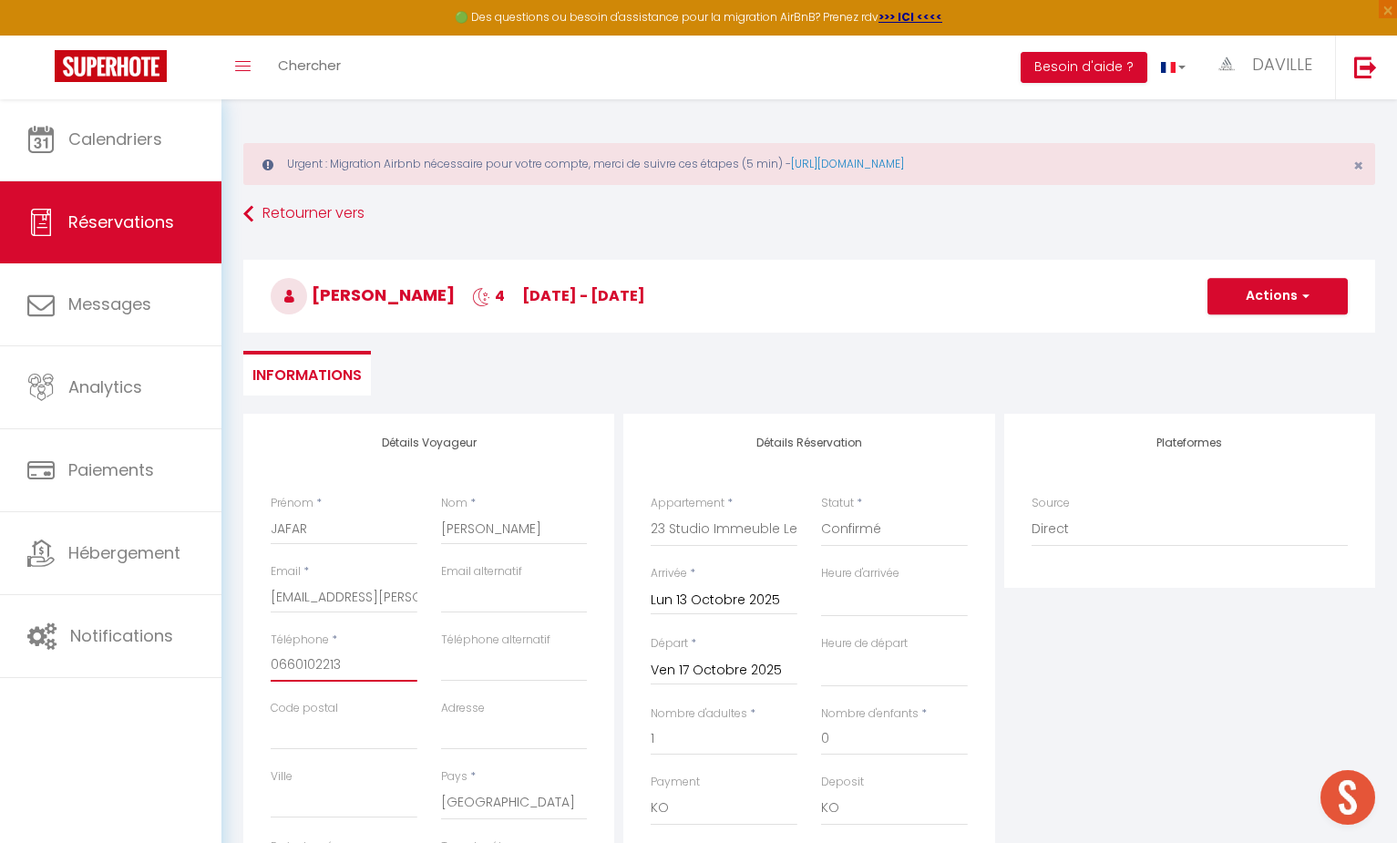
scroll to position [0, 0]
click at [1300, 302] on span "button" at bounding box center [1303, 296] width 11 height 16
click at [1245, 341] on link "Enregistrer" at bounding box center [1259, 336] width 144 height 24
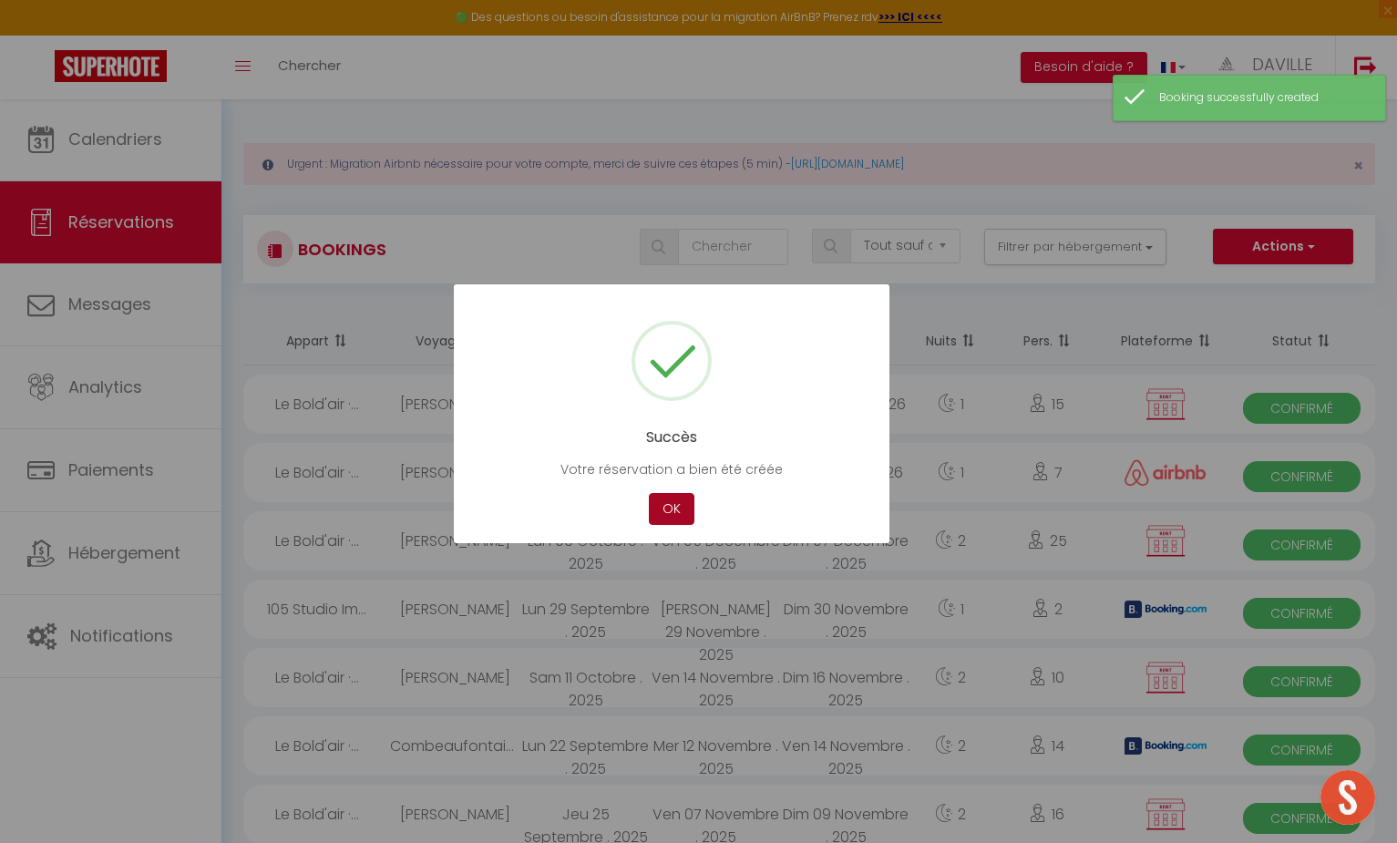
click at [666, 509] on button "OK" at bounding box center [672, 509] width 46 height 32
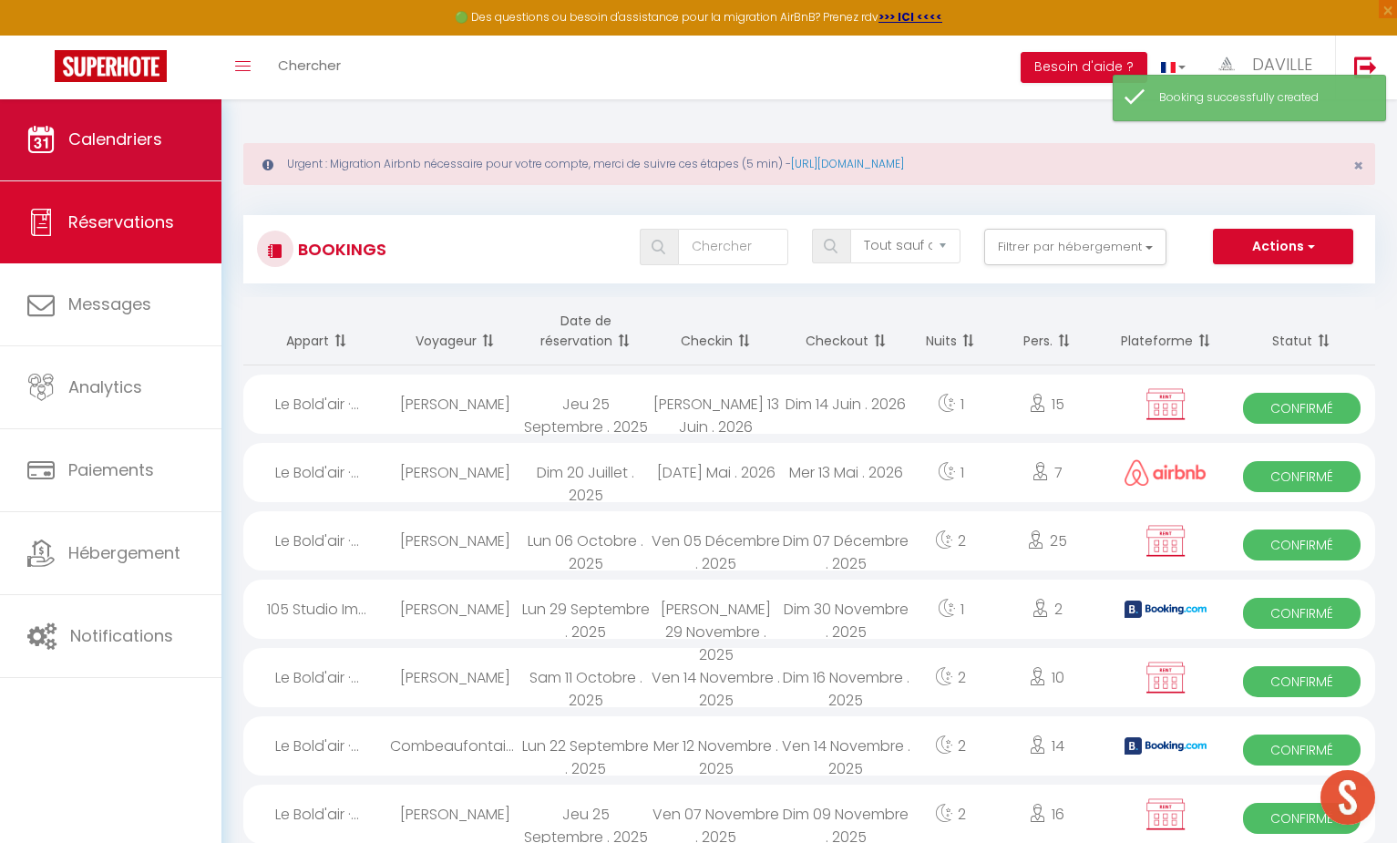
click at [173, 152] on link "Calendriers" at bounding box center [110, 139] width 221 height 82
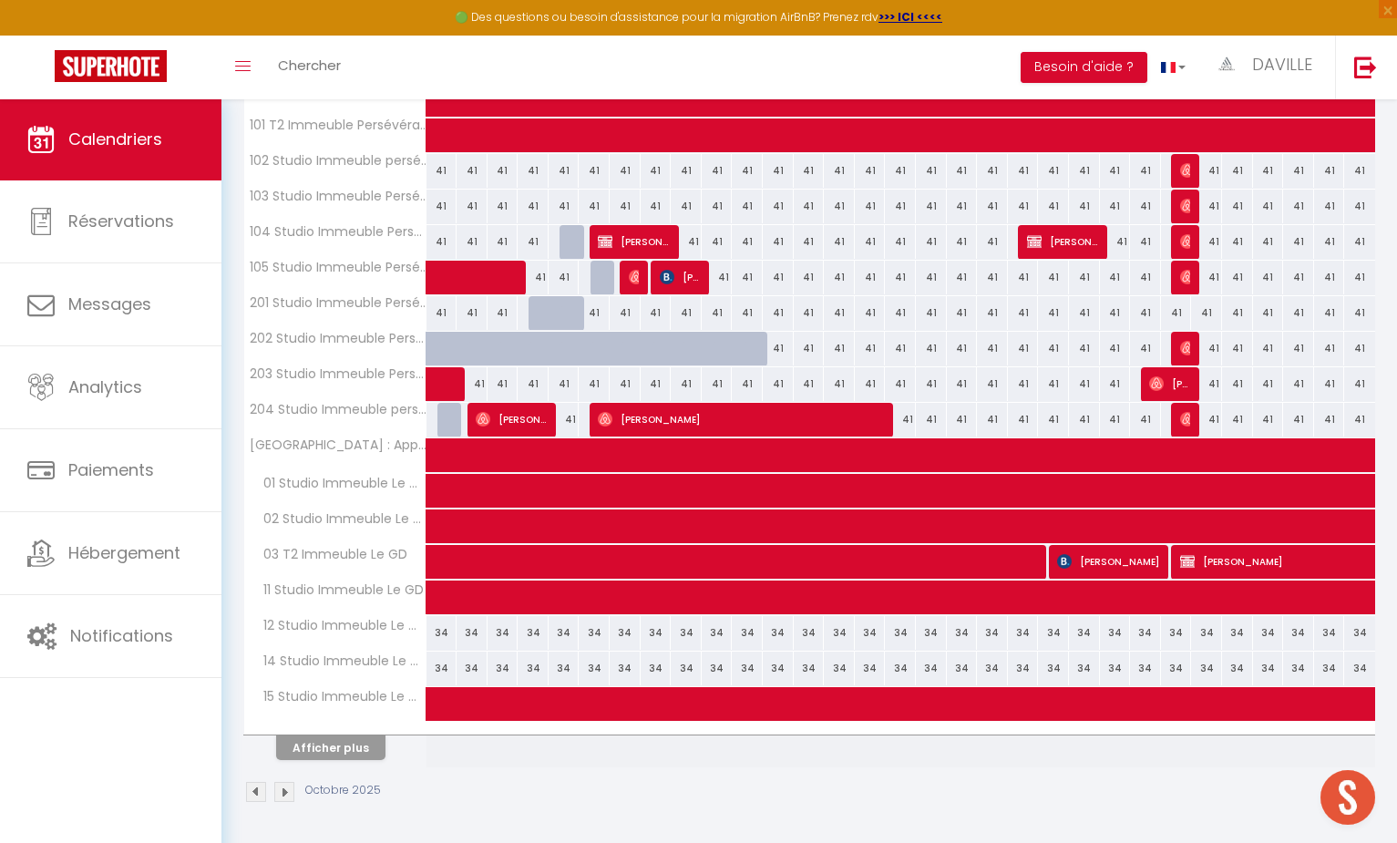
scroll to position [478, 0]
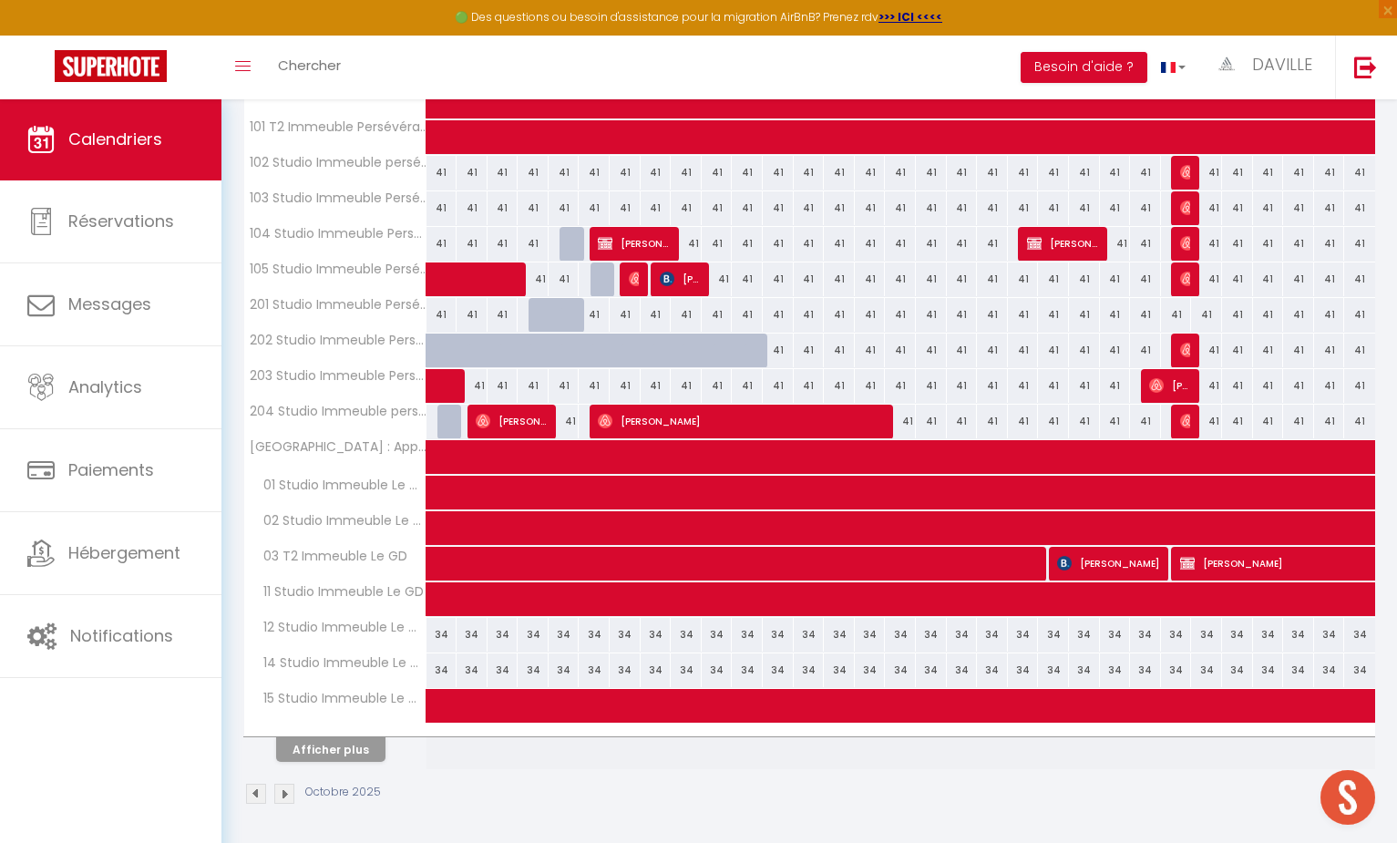
click at [320, 745] on button "Afficher plus" at bounding box center [330, 749] width 109 height 25
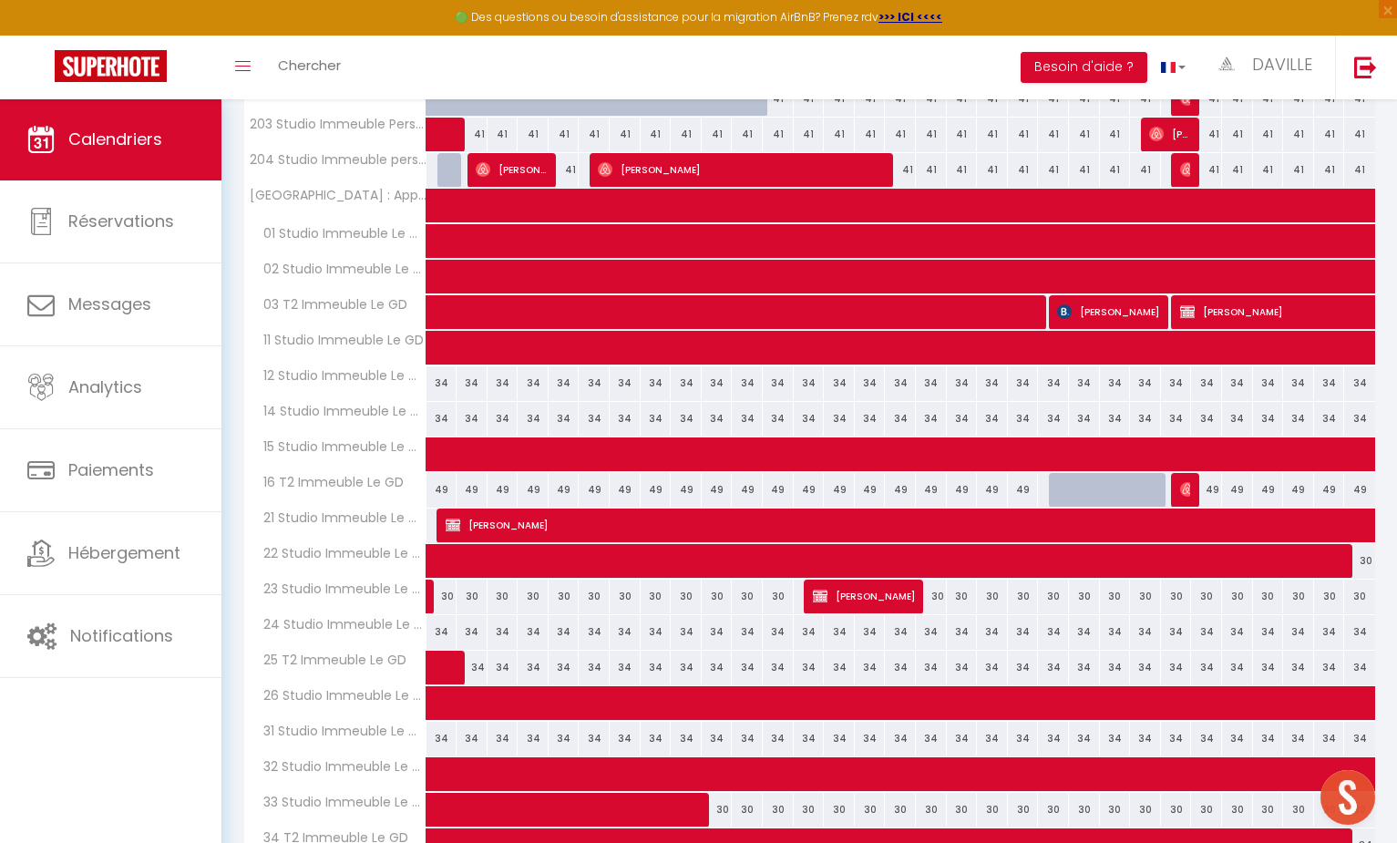
scroll to position [739, 0]
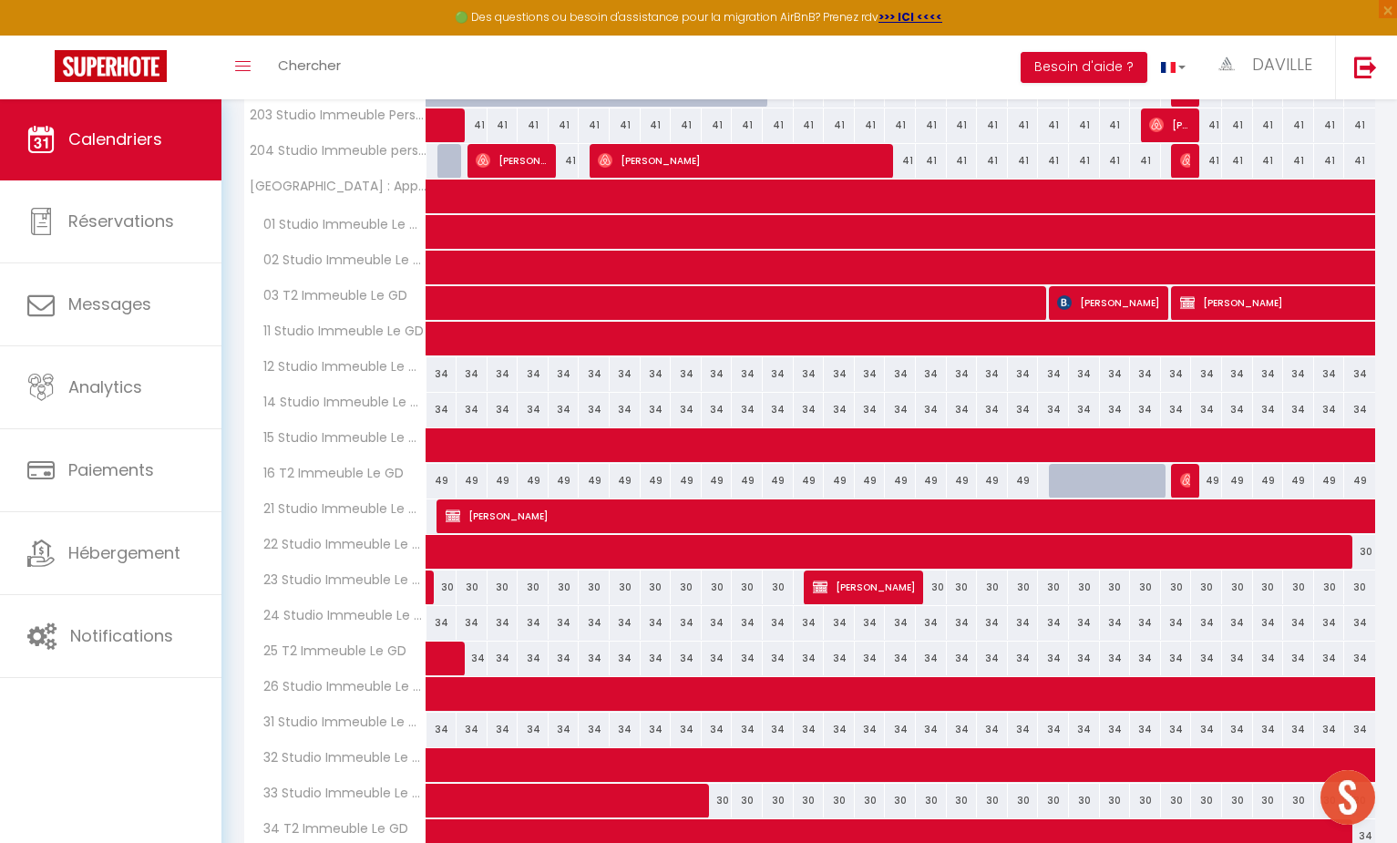
click at [881, 580] on span "[PERSON_NAME]" at bounding box center [864, 587] width 103 height 35
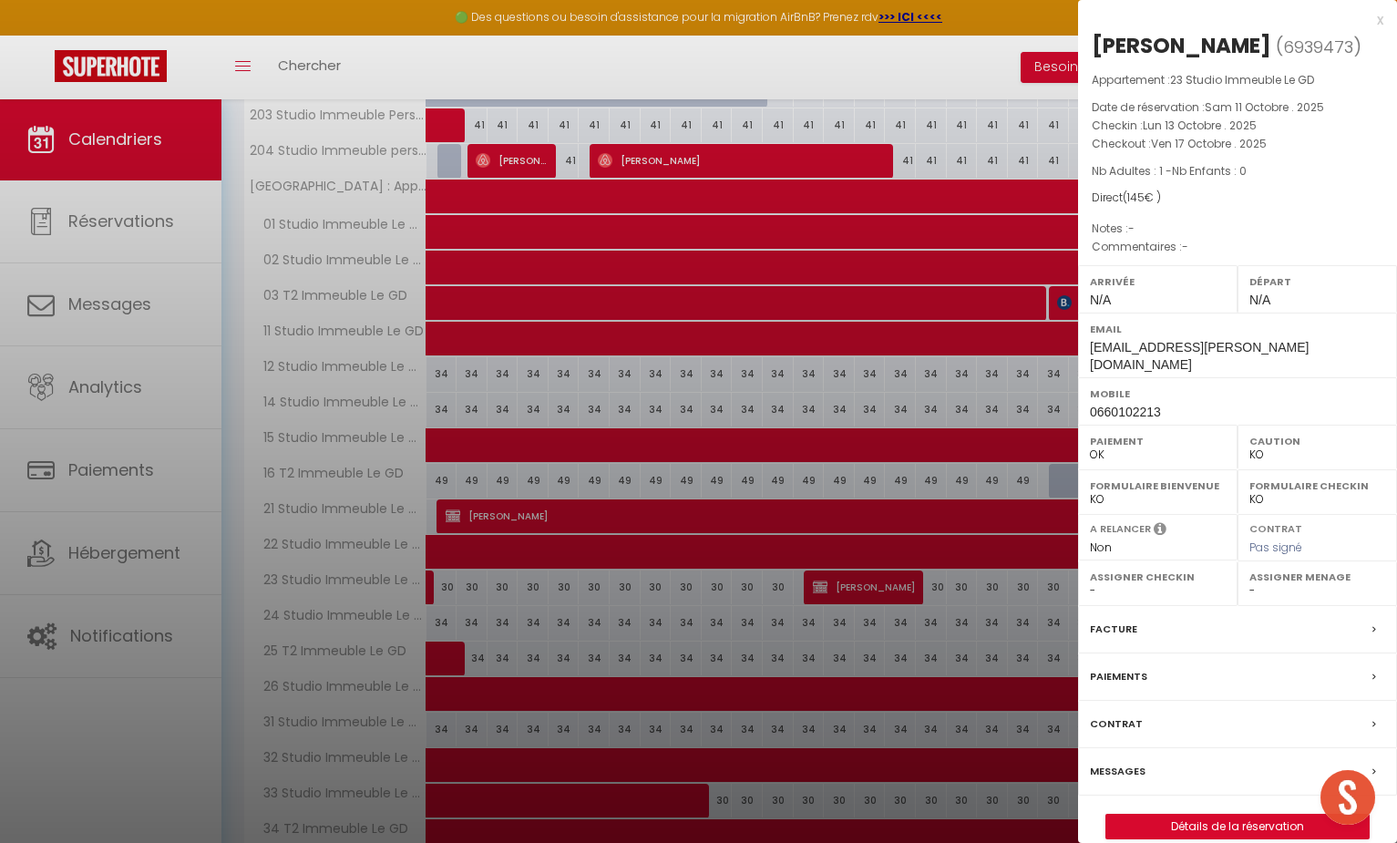
click at [1178, 820] on div "x [PERSON_NAME] ( 6939473 ) Appartement : 23 Studio Immeuble Le GD Date de rése…" at bounding box center [1237, 433] width 319 height 867
click at [1179, 815] on link "Détails de la réservation" at bounding box center [1237, 827] width 262 height 24
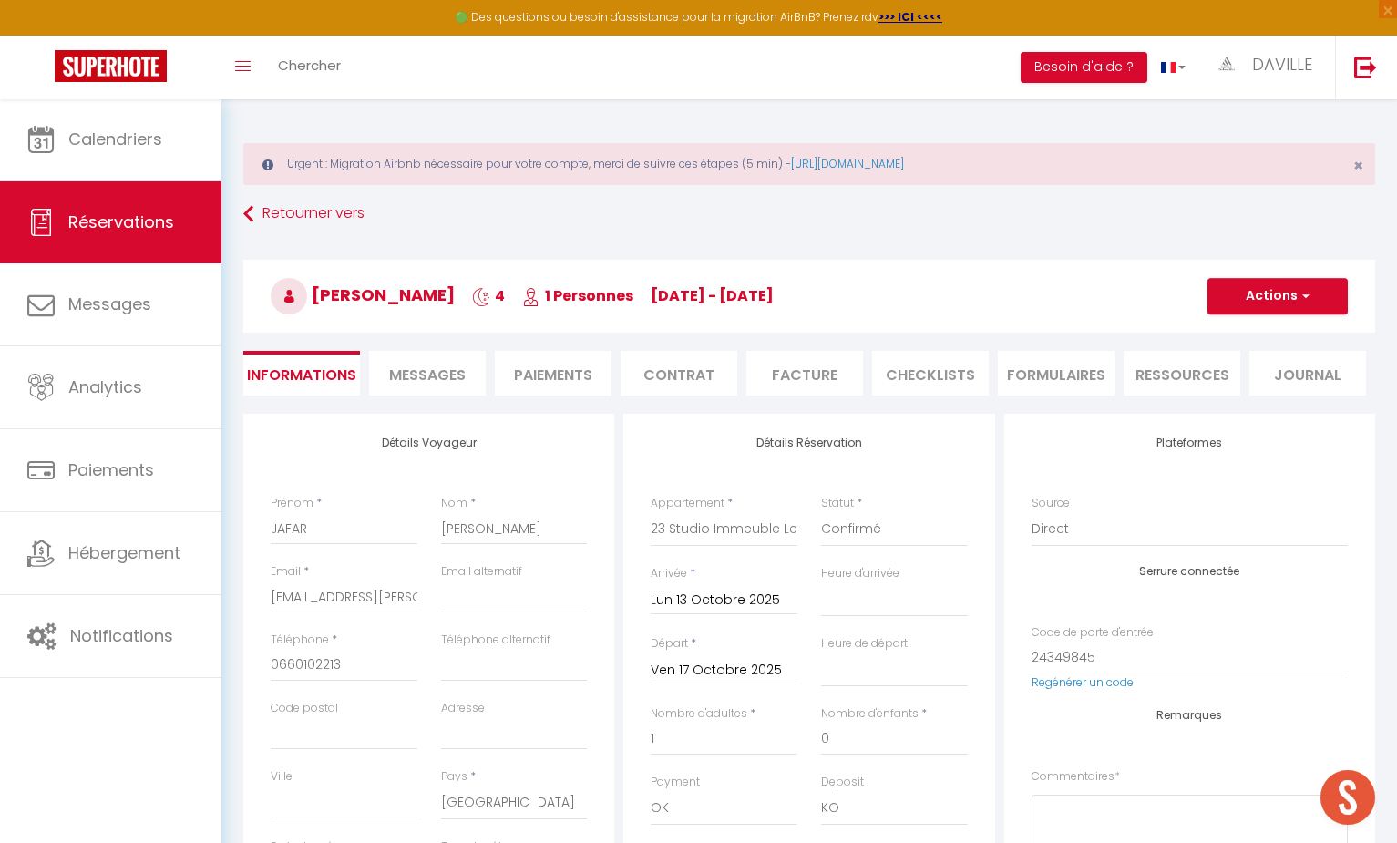
click at [591, 368] on li "Paiements" at bounding box center [553, 373] width 117 height 45
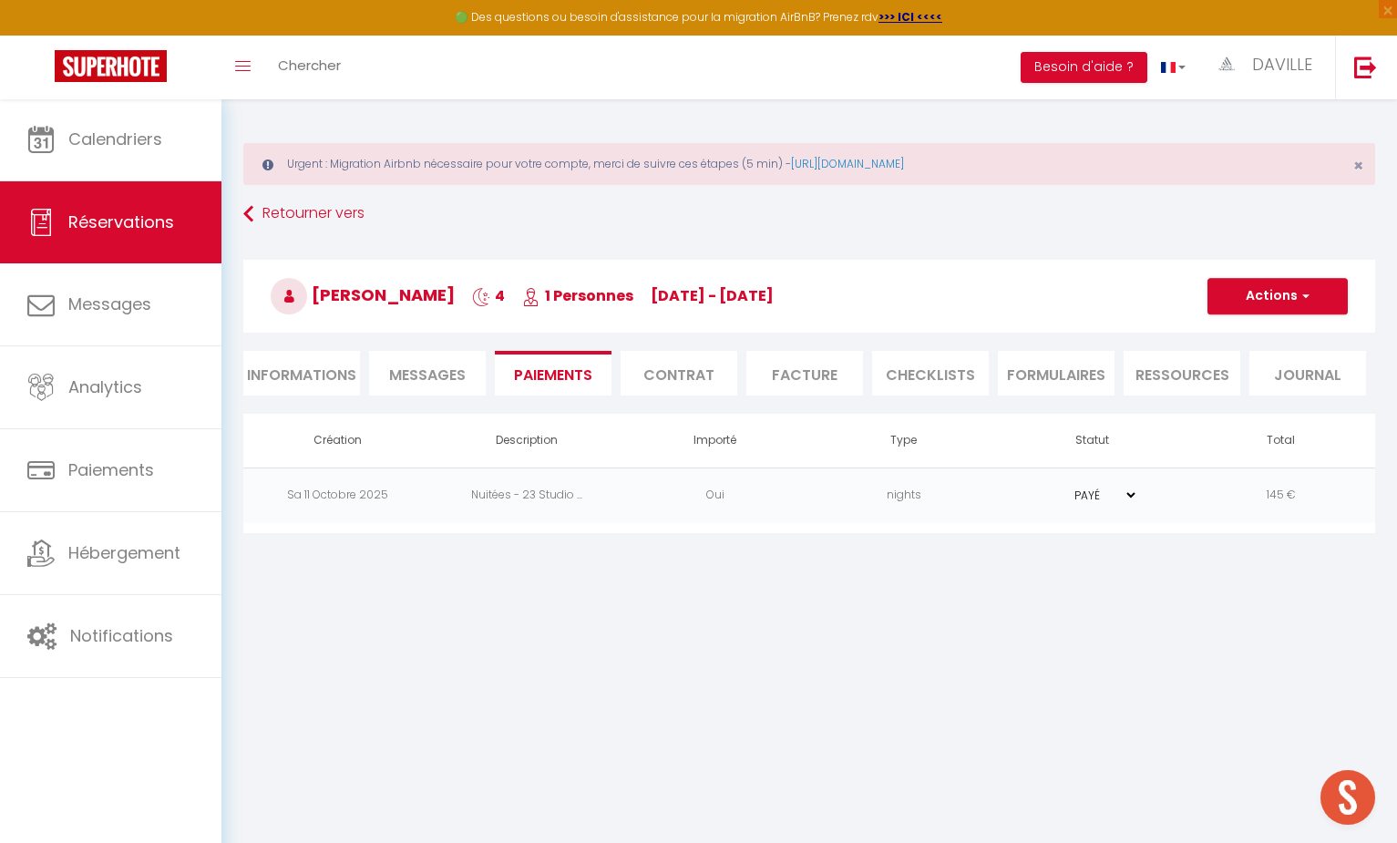
click at [565, 503] on td "Nuitées - 23 Studio ..." at bounding box center [526, 496] width 189 height 56
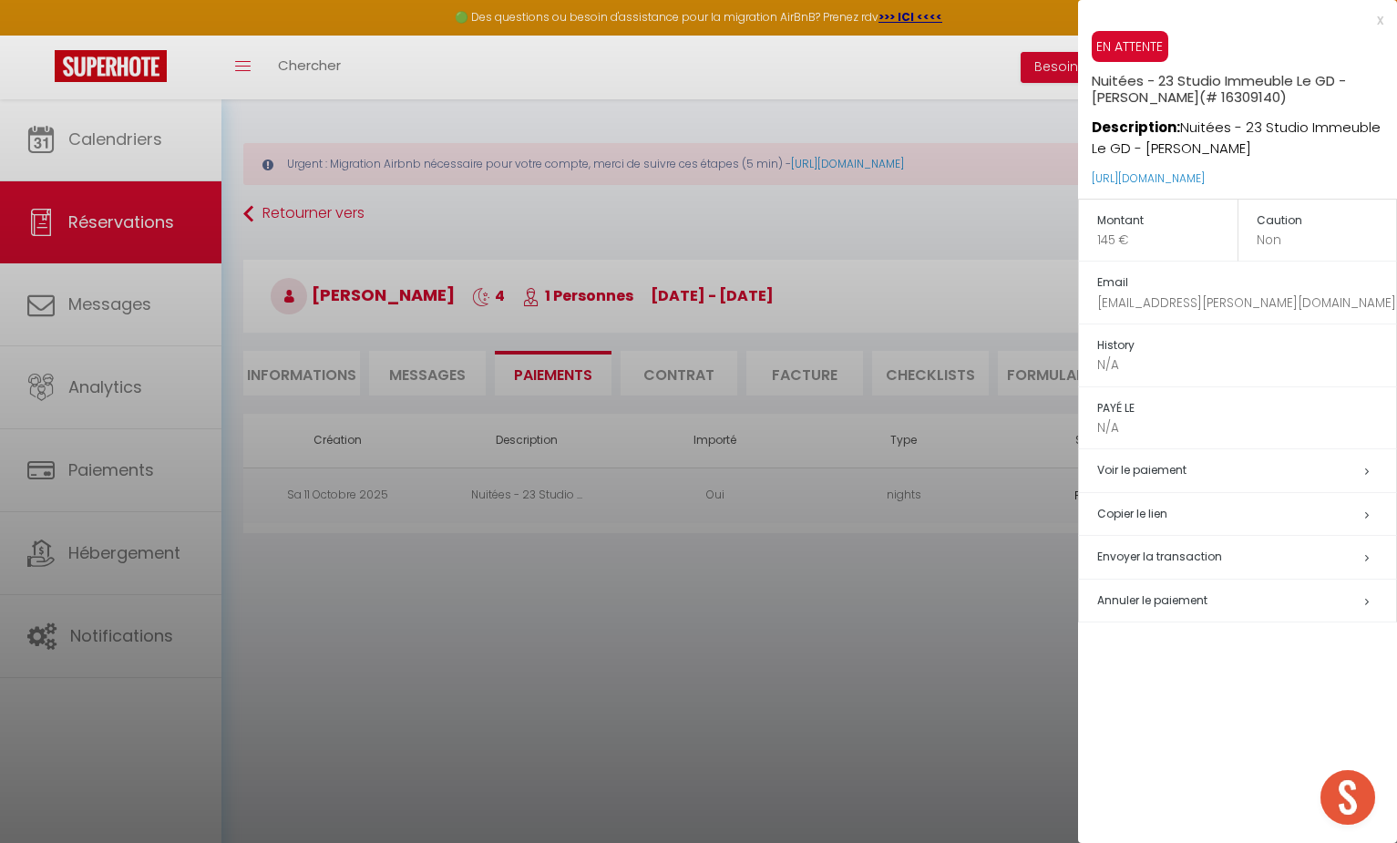
click at [1122, 595] on span "Annuler le paiement" at bounding box center [1152, 599] width 110 height 15
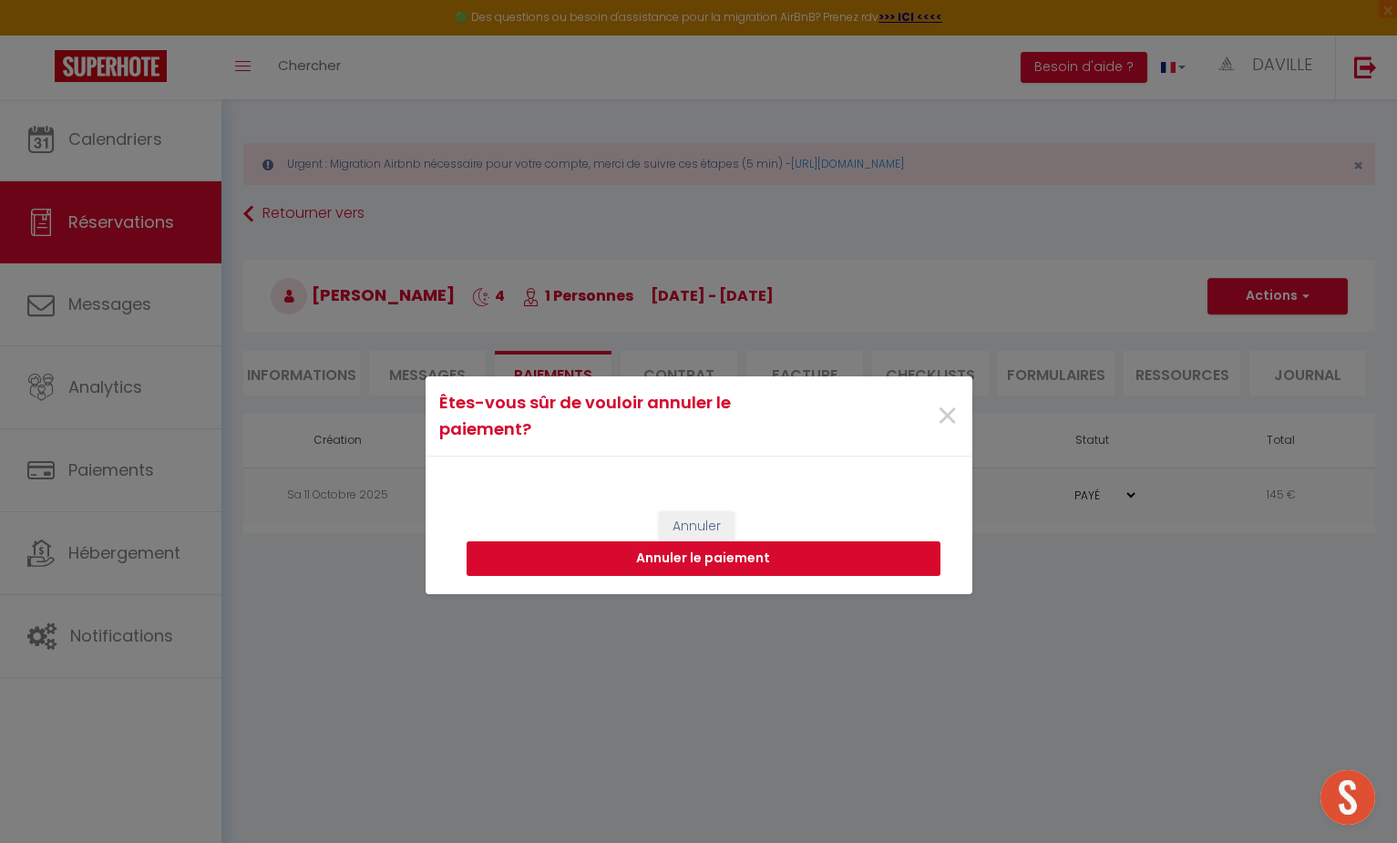
click at [785, 547] on button "Annuler le paiement" at bounding box center [704, 558] width 474 height 35
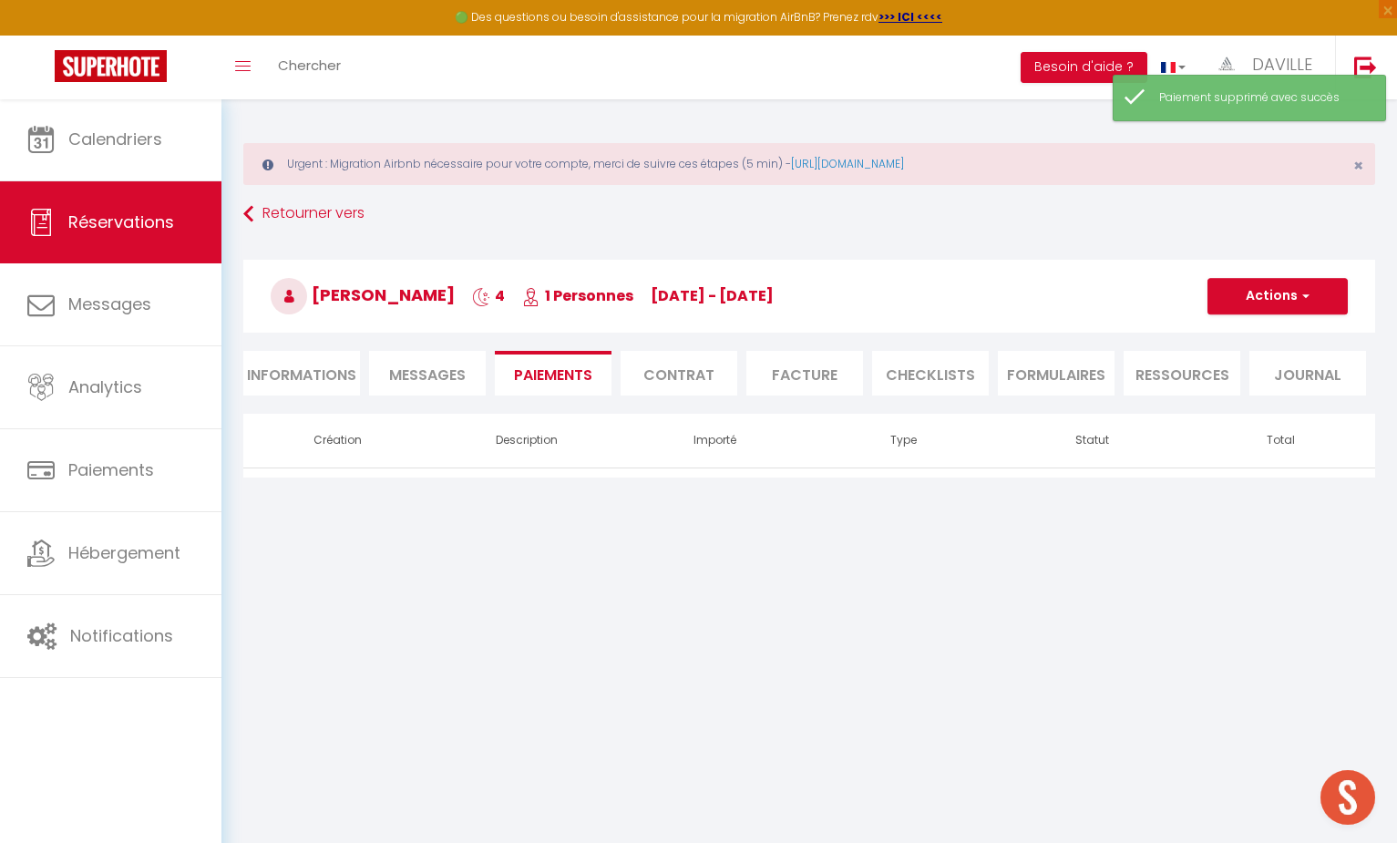
click at [1269, 303] on button "Actions" at bounding box center [1278, 296] width 140 height 36
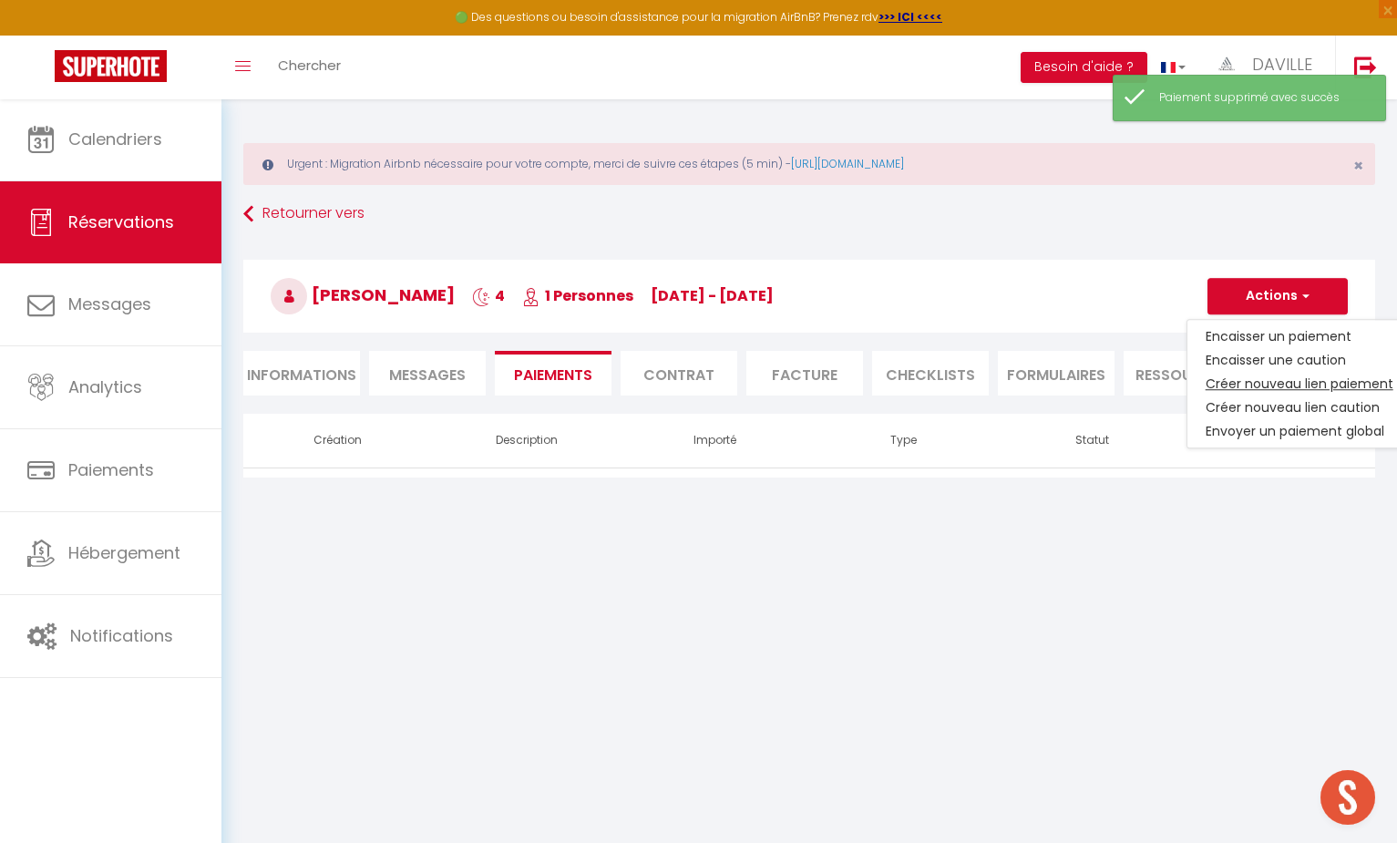
click at [1235, 380] on link "Créer nouveau lien paiement" at bounding box center [1299, 384] width 224 height 24
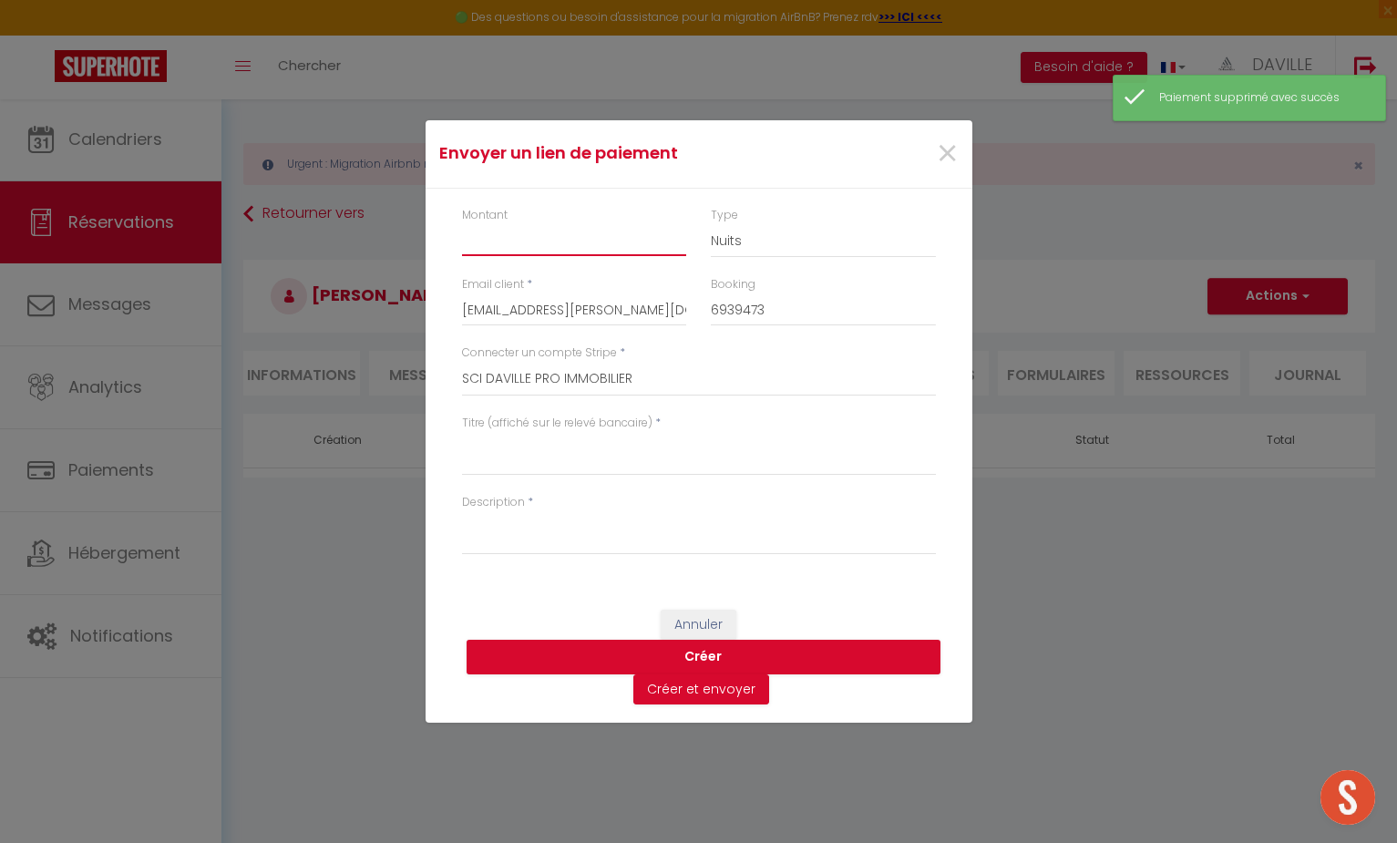
click at [594, 244] on input "Montant" at bounding box center [574, 239] width 225 height 33
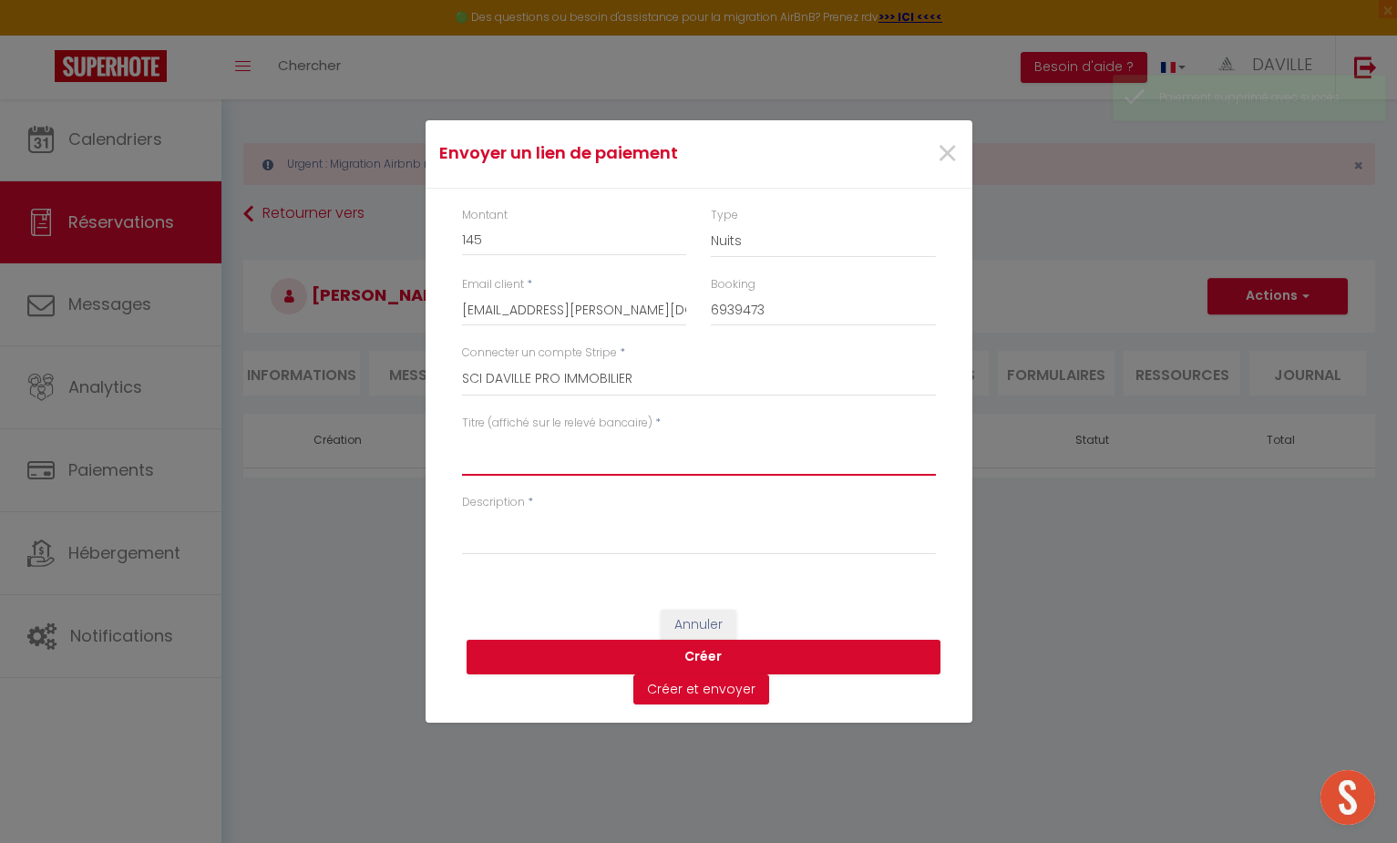
click at [509, 457] on textarea "Titre (affiché sur le relevé bancaire)" at bounding box center [699, 454] width 474 height 44
click at [503, 443] on textarea "PAIEMENT LOGEMENT ST 23" at bounding box center [699, 454] width 474 height 44
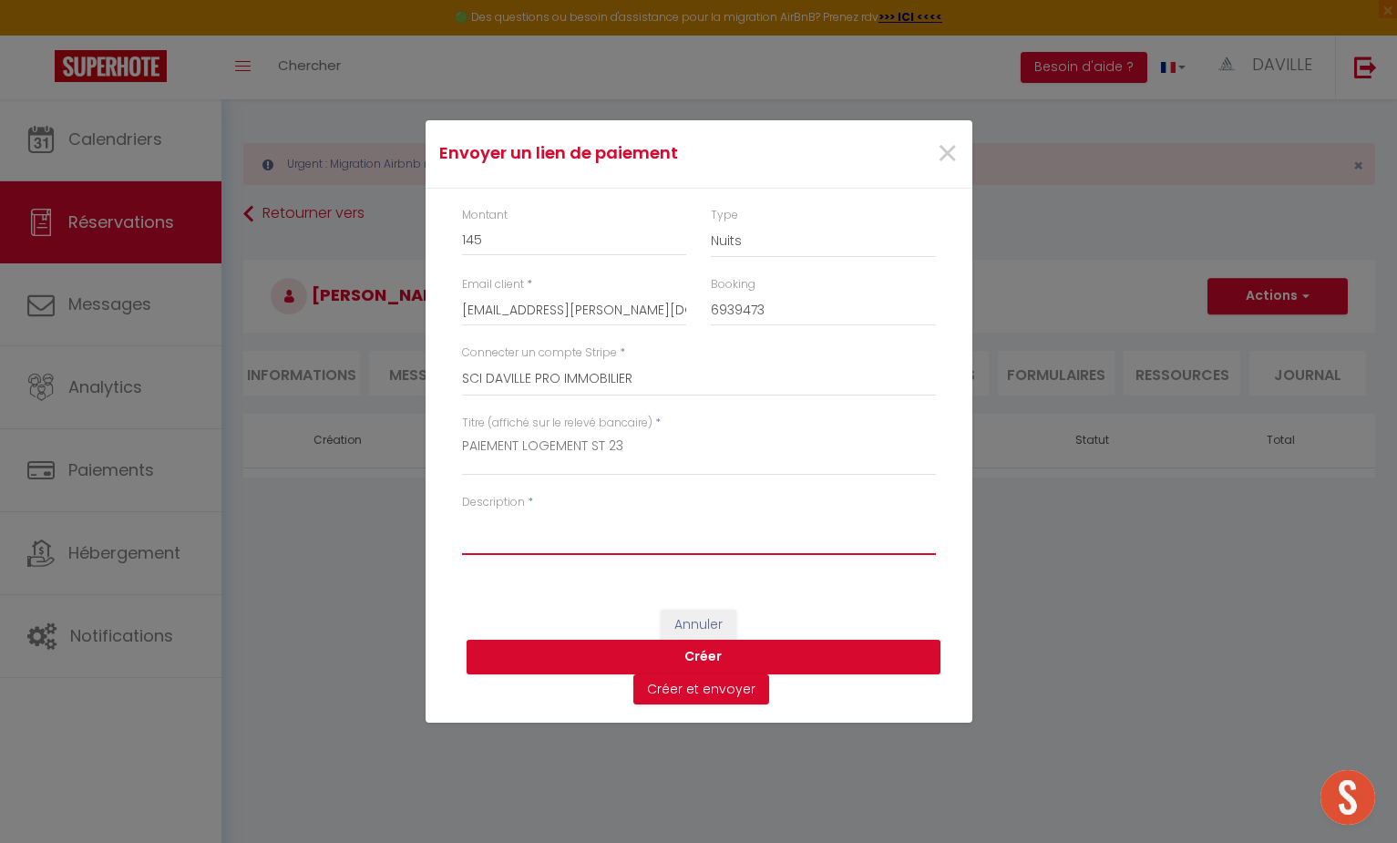
click at [587, 534] on textarea "Description" at bounding box center [699, 533] width 474 height 44
paste textarea "PAIEMENT LOGEMENT ST 23"
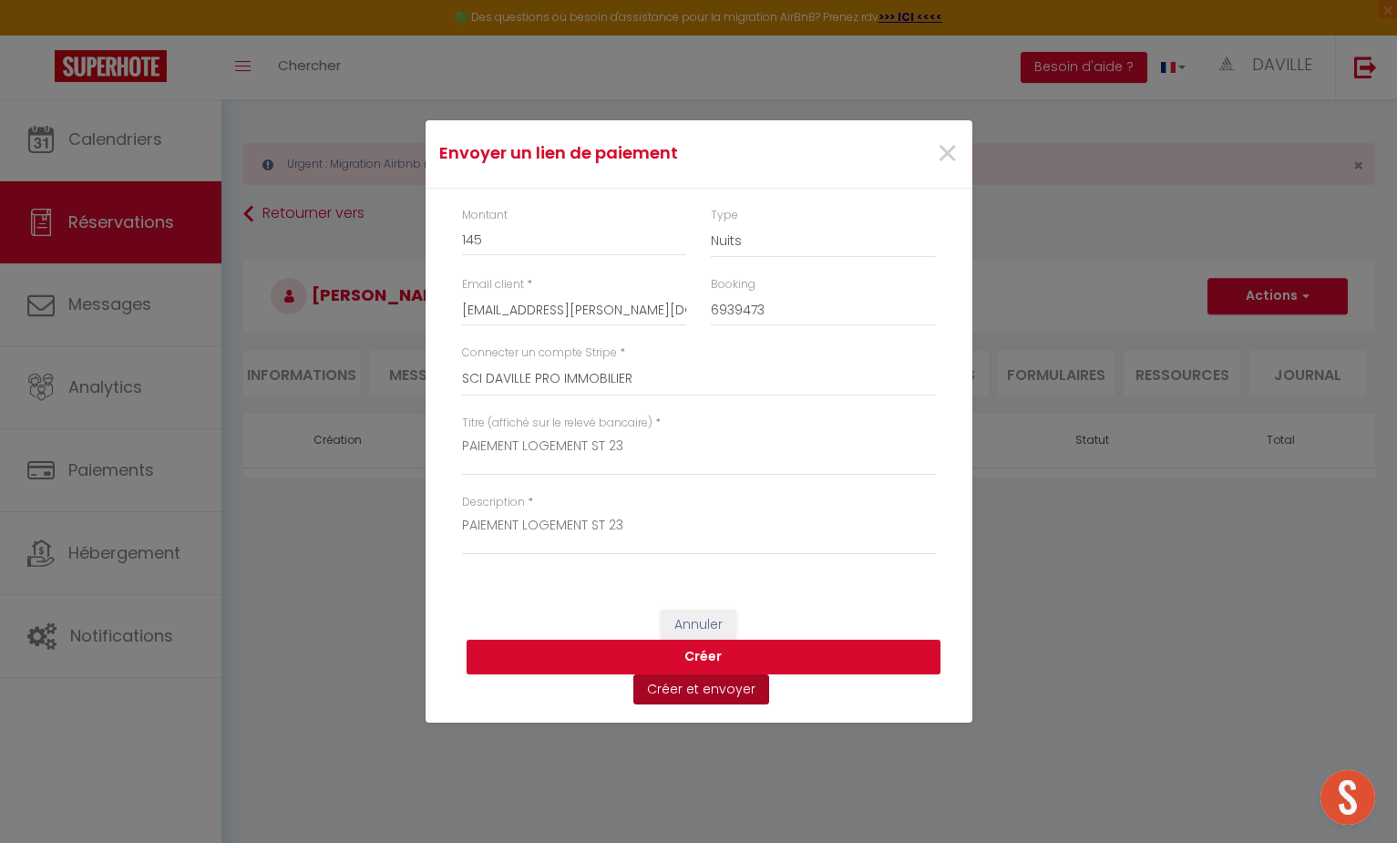
click at [653, 689] on button "Créer et envoyer" at bounding box center [701, 689] width 136 height 31
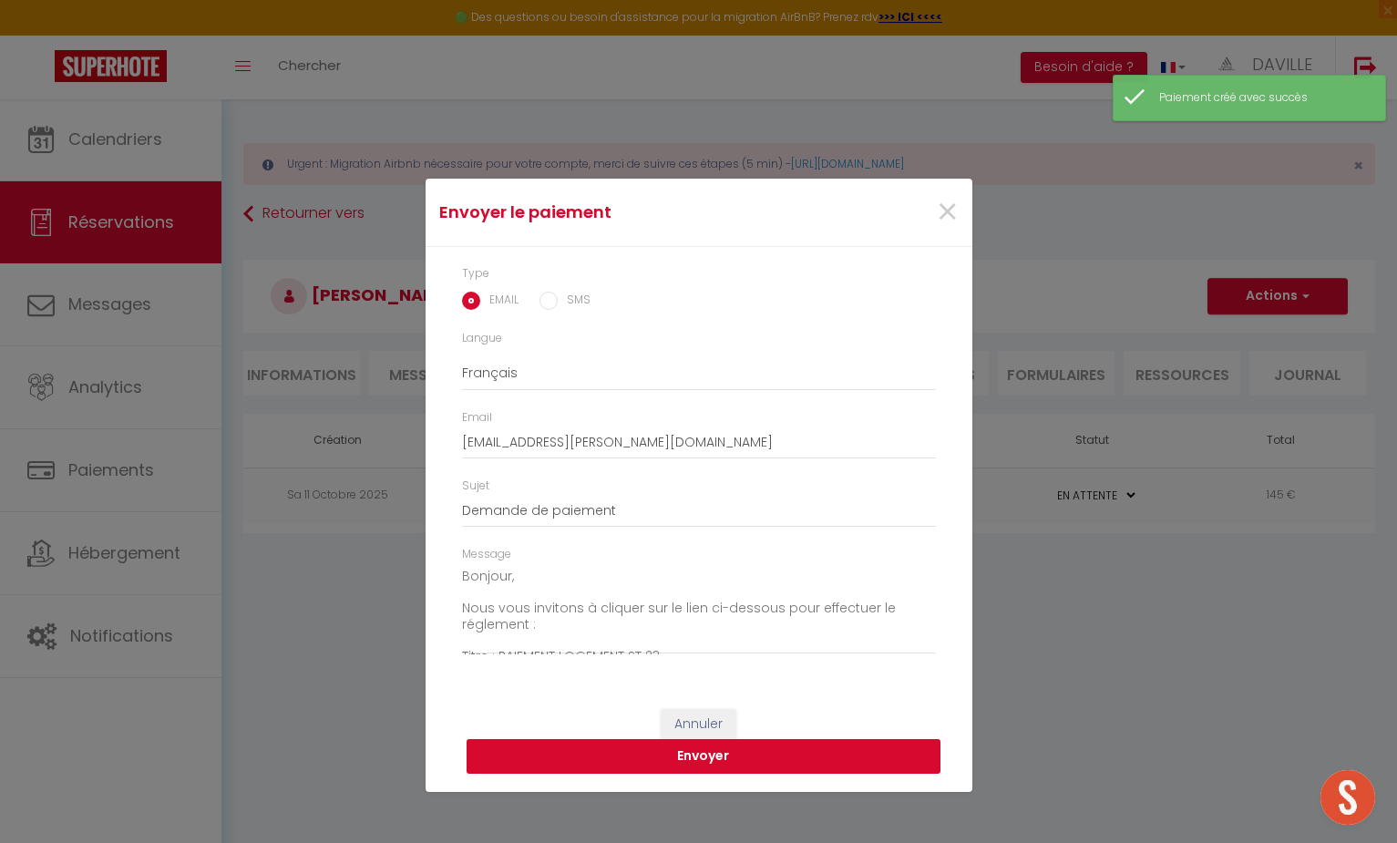
click at [630, 761] on button "Envoyer" at bounding box center [704, 756] width 474 height 35
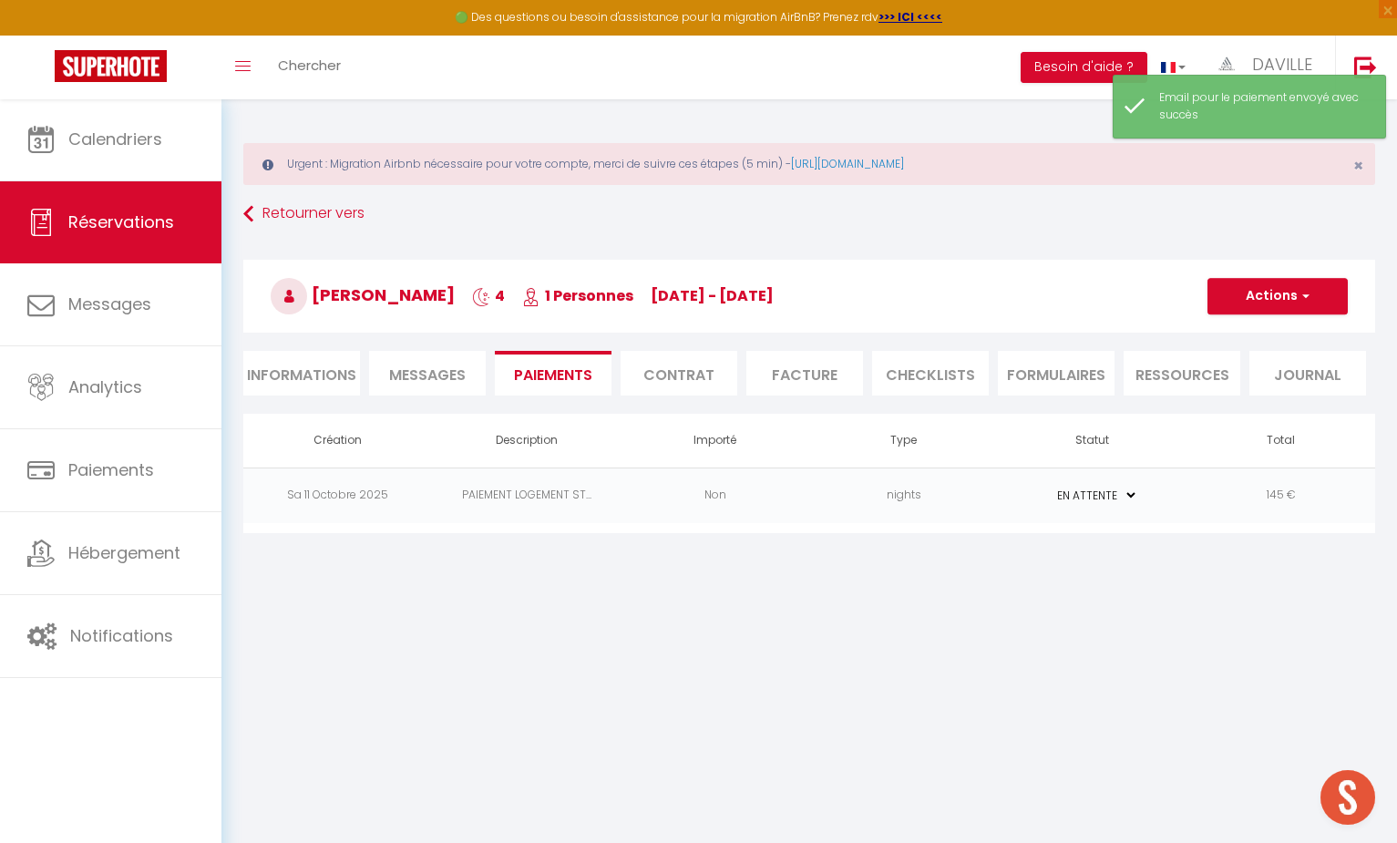
click at [126, 139] on span "Calendriers" at bounding box center [115, 139] width 94 height 23
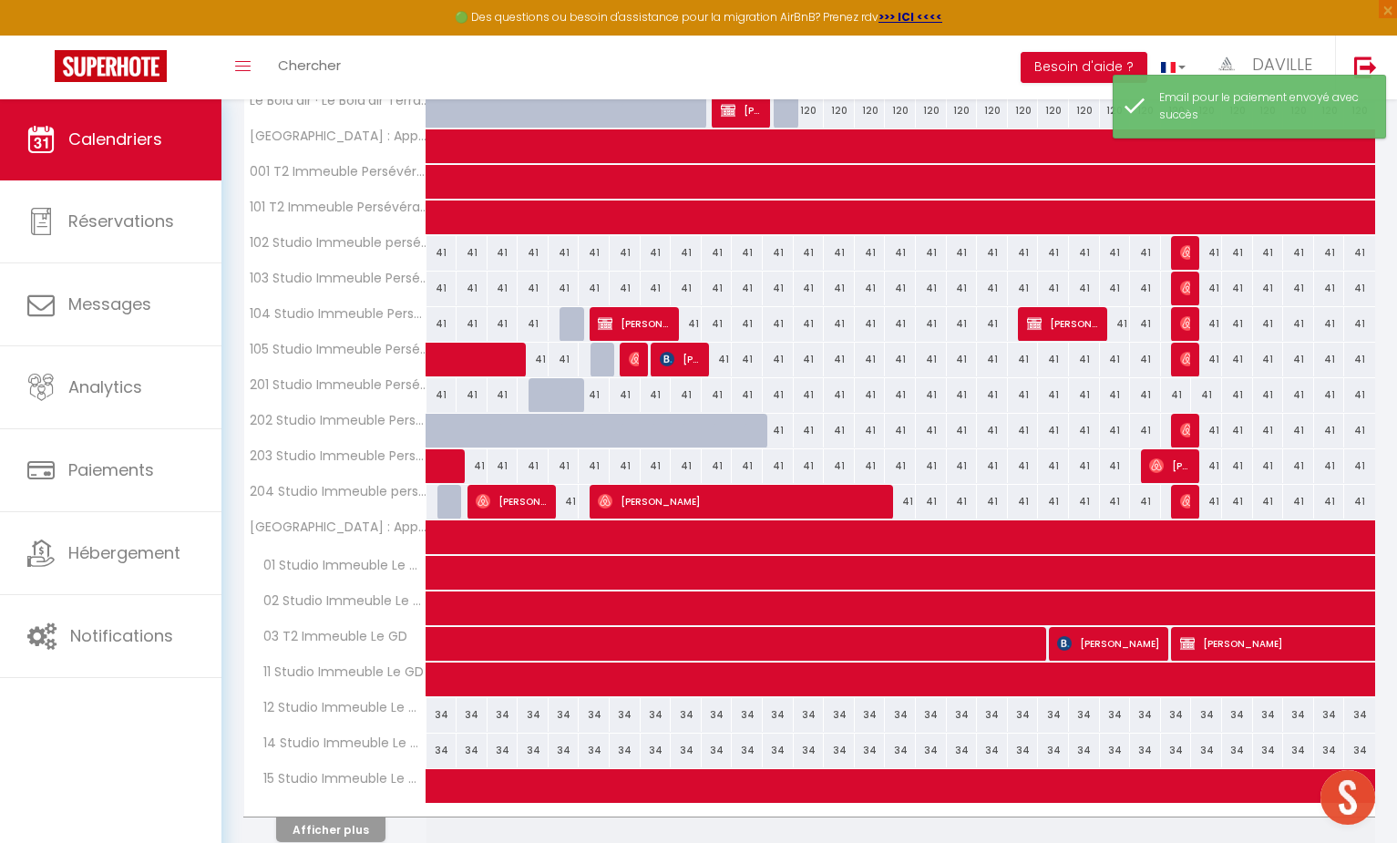
scroll to position [412, 0]
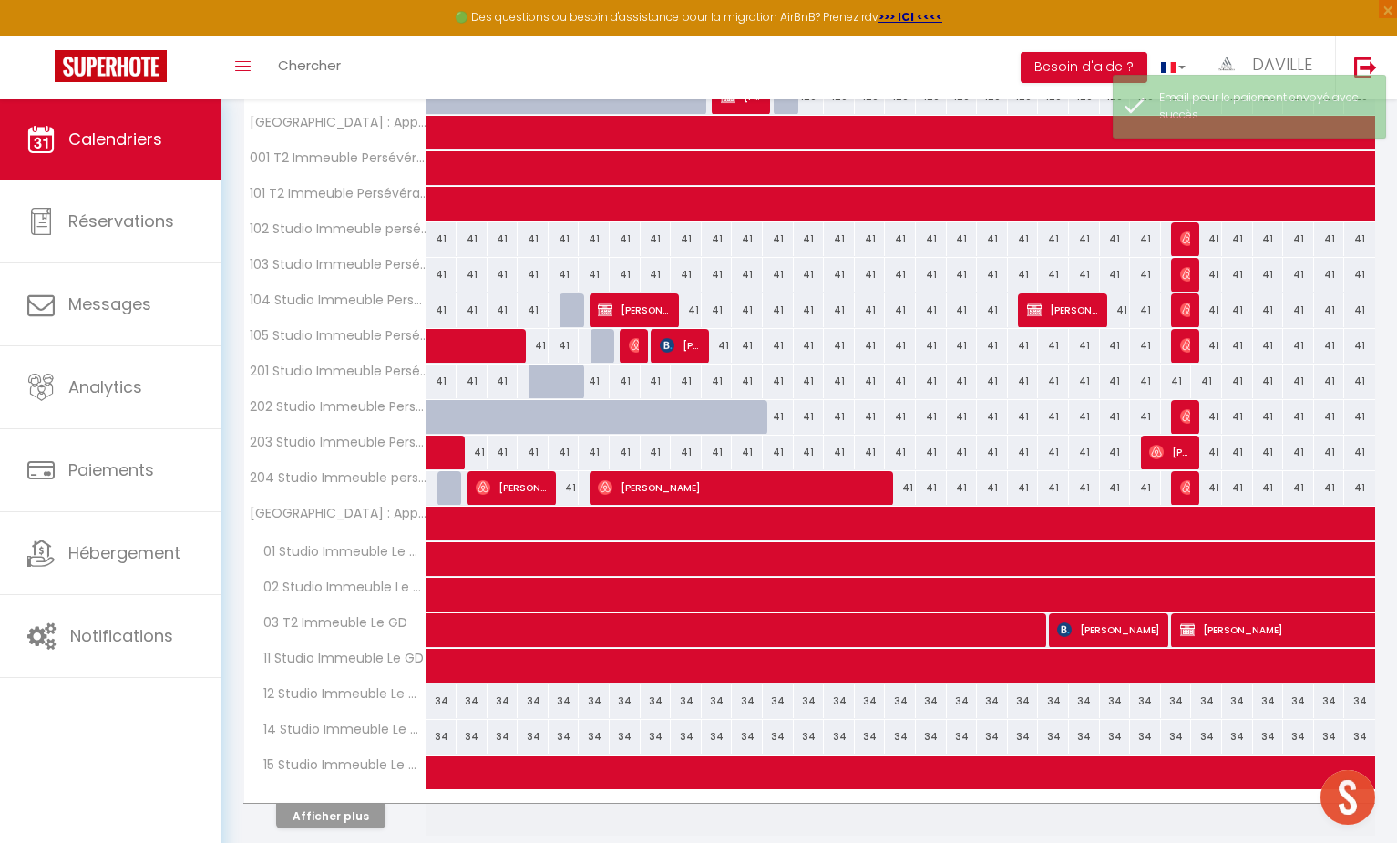
click at [339, 814] on button "Afficher plus" at bounding box center [330, 816] width 109 height 25
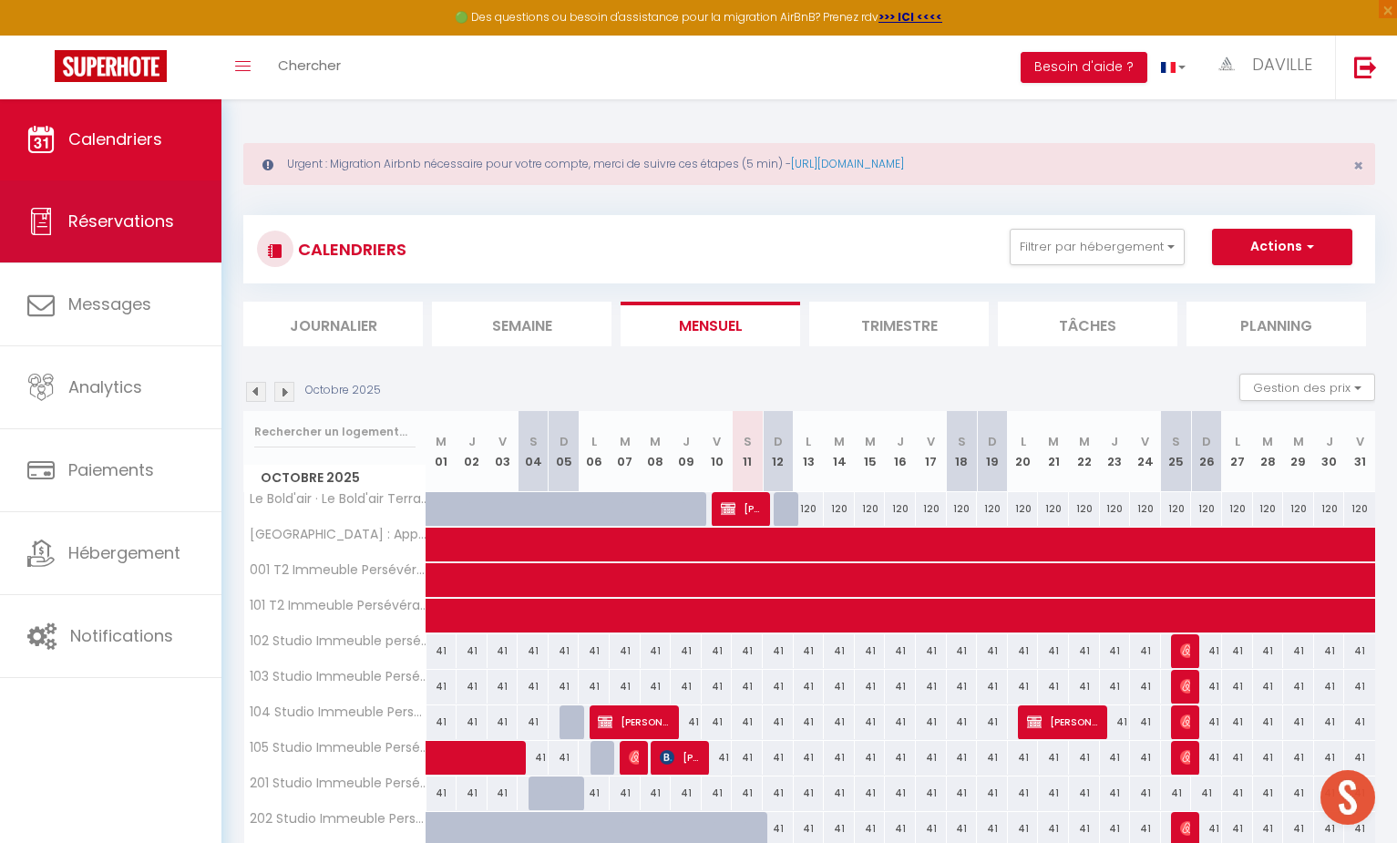
scroll to position [0, 0]
click at [133, 219] on span "Réservations" at bounding box center [121, 221] width 106 height 23
